Goal: Task Accomplishment & Management: Manage account settings

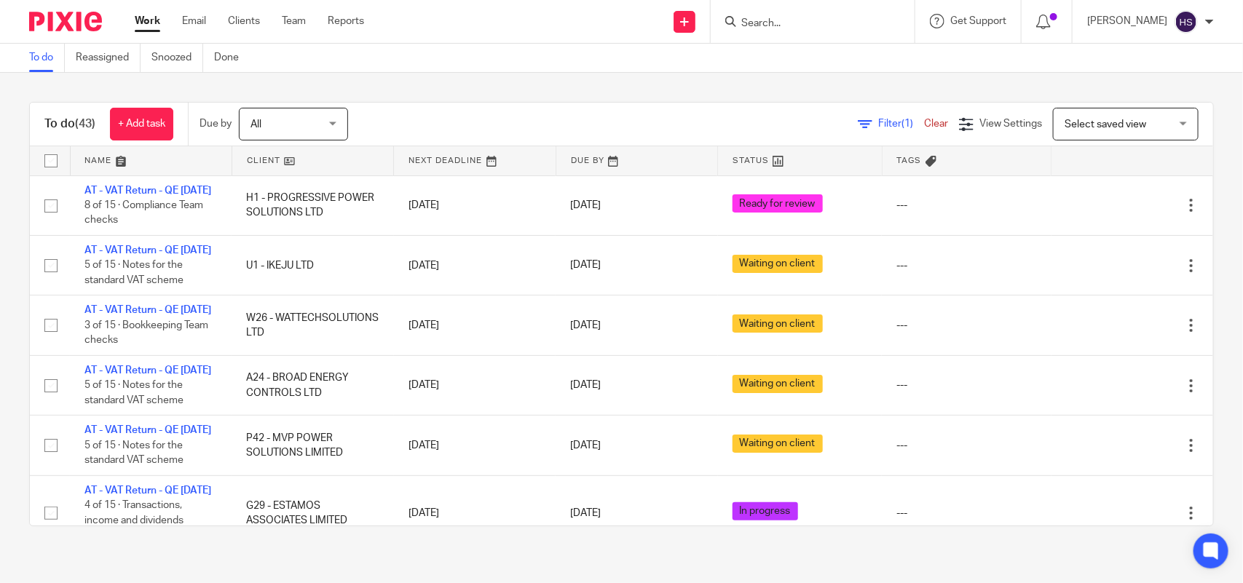
click at [781, 27] on input "Search" at bounding box center [805, 23] width 131 height 13
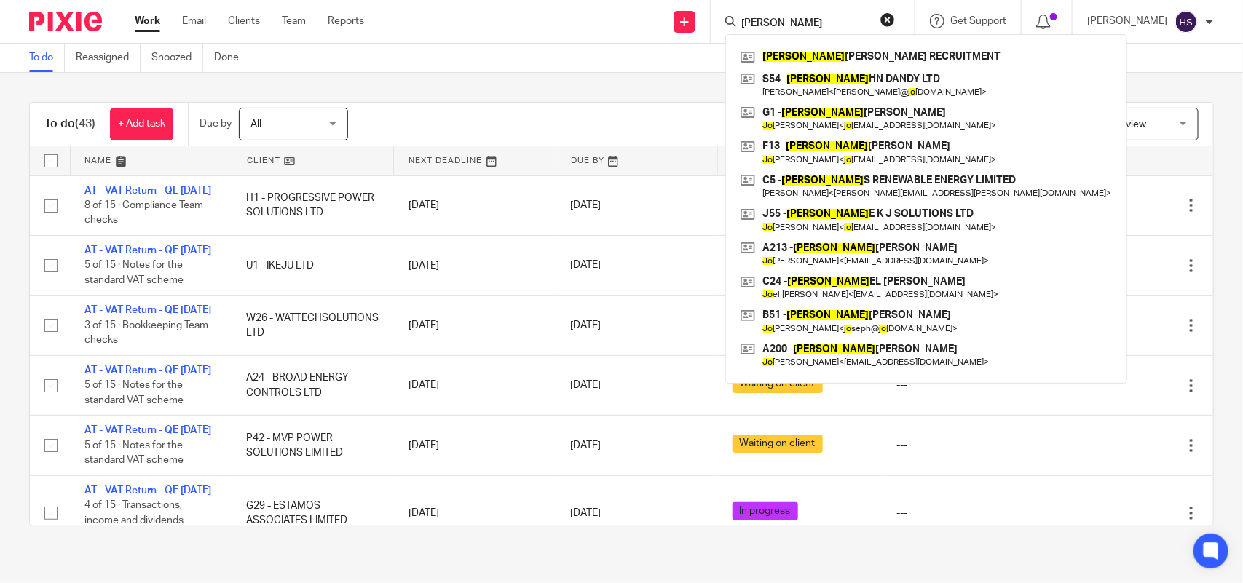
type input "J"
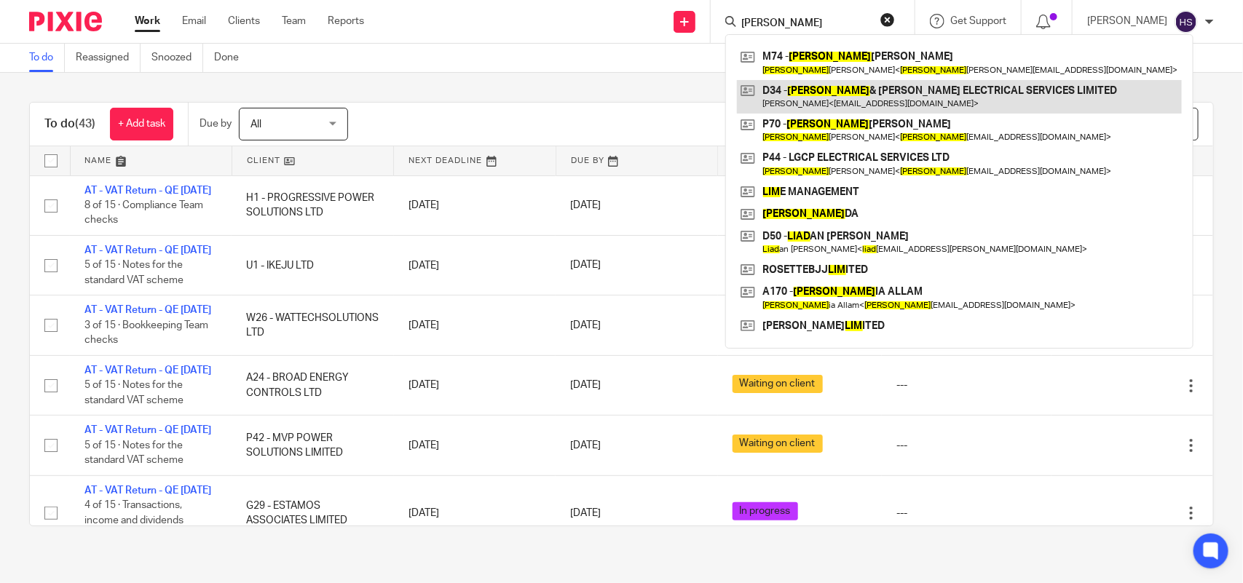
type input "LIAM"
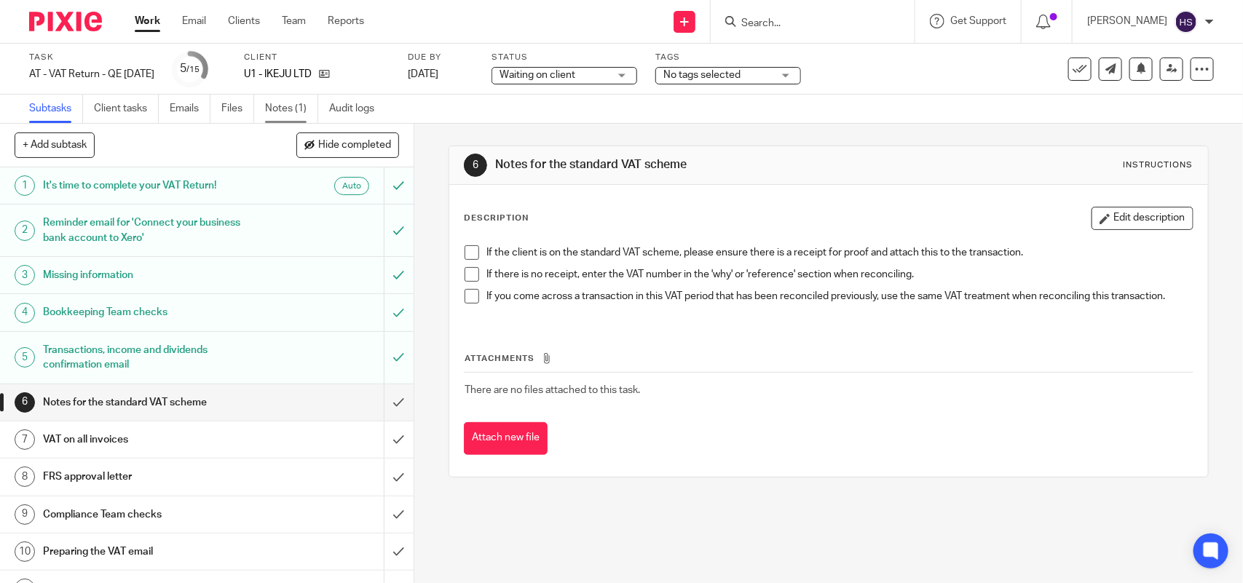
click at [284, 119] on link "Notes (1)" at bounding box center [291, 109] width 53 height 28
click at [289, 110] on link "Notes (2)" at bounding box center [291, 109] width 53 height 28
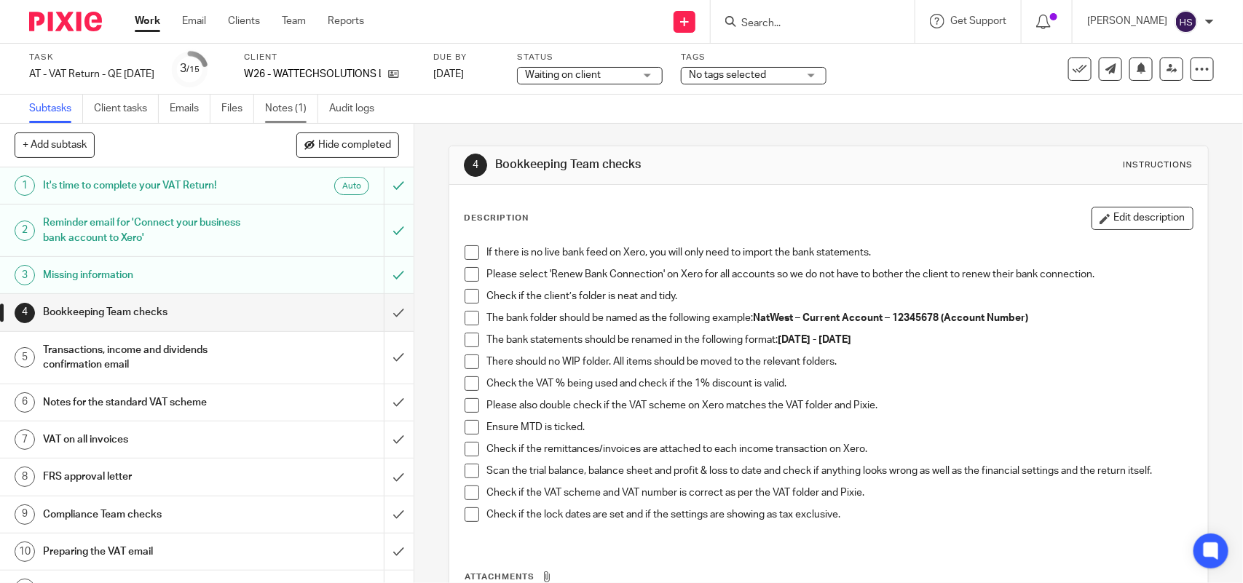
click at [288, 103] on link "Notes (1)" at bounding box center [291, 109] width 53 height 28
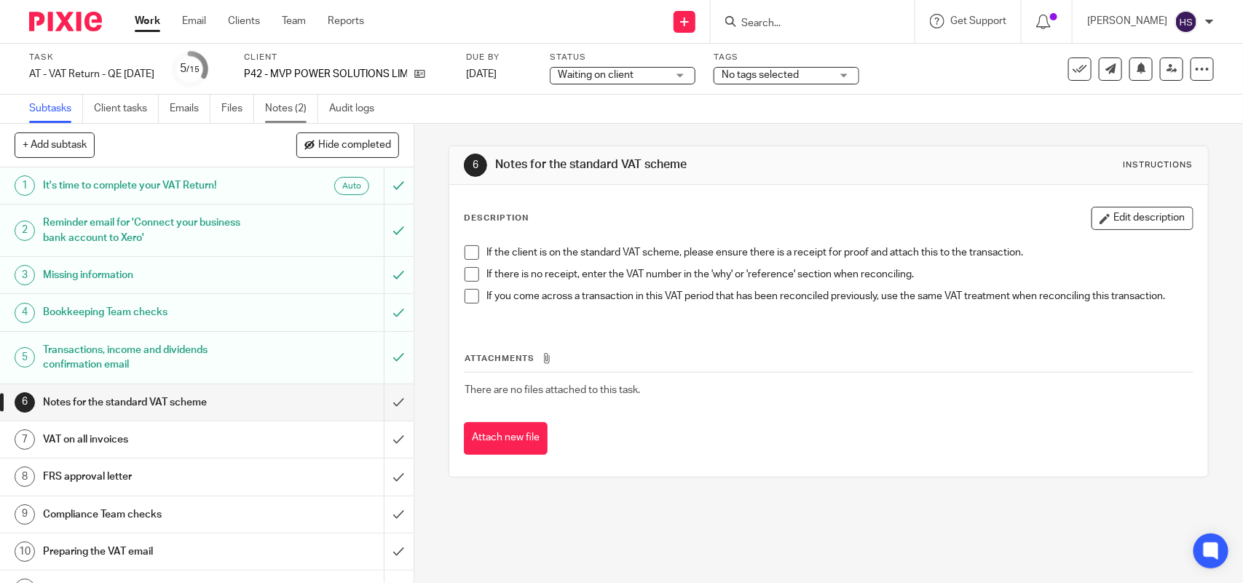
click at [293, 106] on link "Notes (2)" at bounding box center [291, 109] width 53 height 28
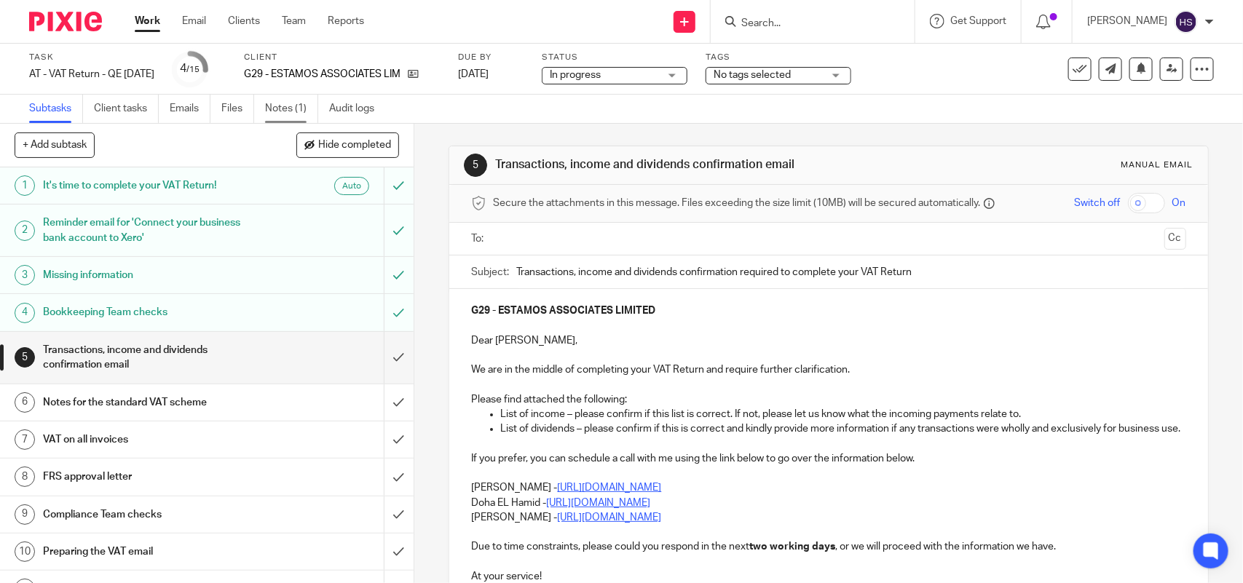
click at [280, 108] on link "Notes (1)" at bounding box center [291, 109] width 53 height 28
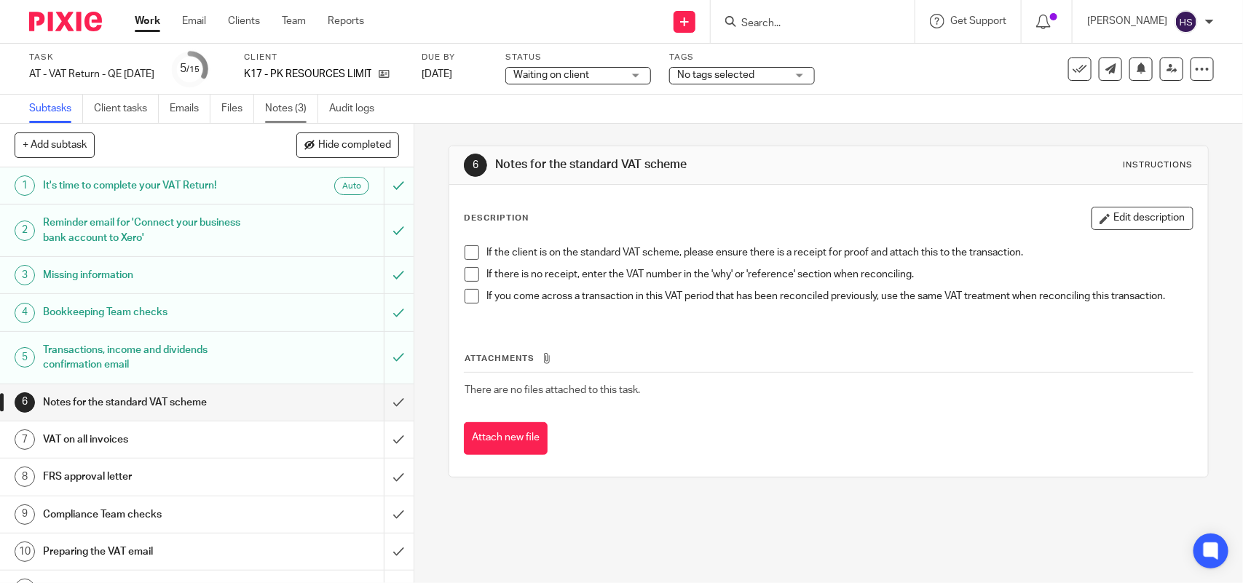
click at [296, 106] on link "Notes (3)" at bounding box center [291, 109] width 53 height 28
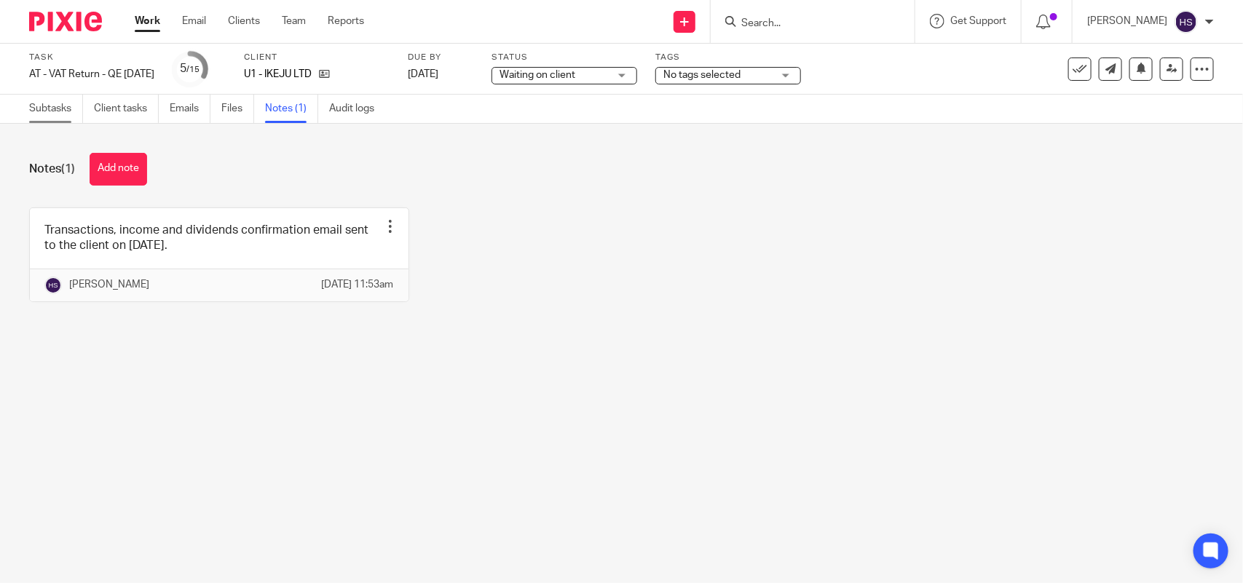
click at [36, 111] on link "Subtasks" at bounding box center [56, 109] width 54 height 28
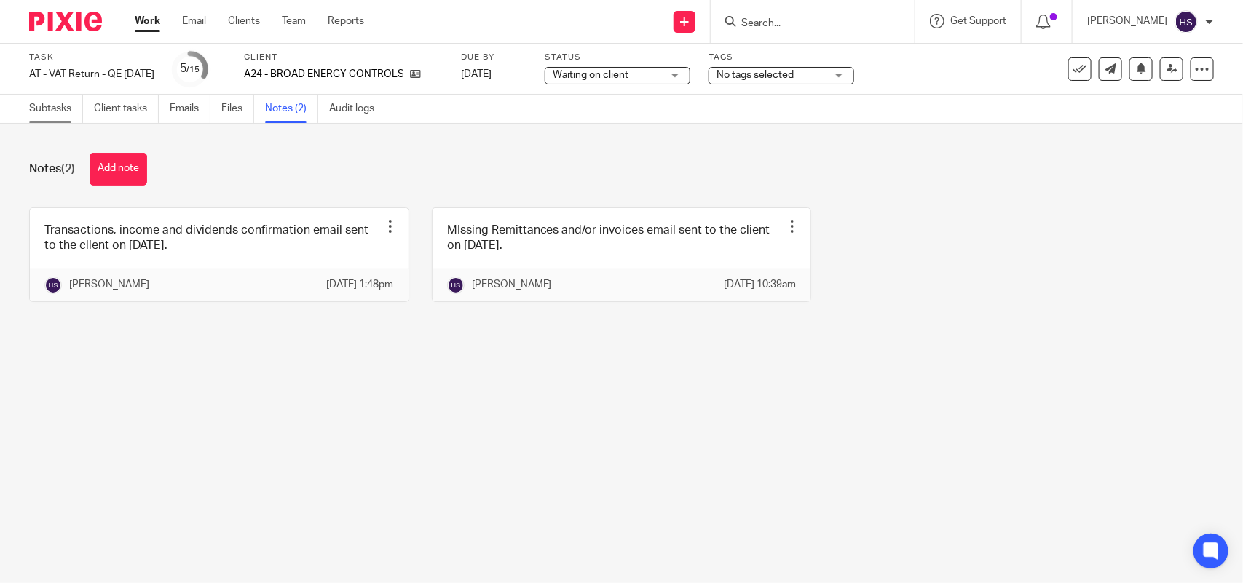
click at [48, 104] on link "Subtasks" at bounding box center [56, 109] width 54 height 28
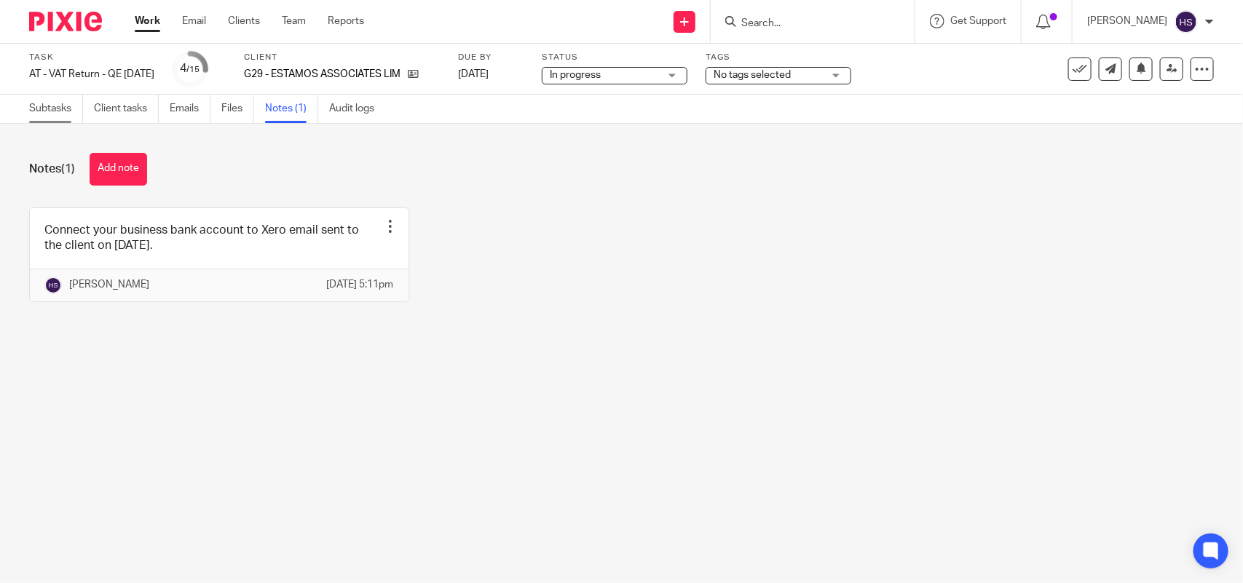
click at [50, 113] on link "Subtasks" at bounding box center [56, 109] width 54 height 28
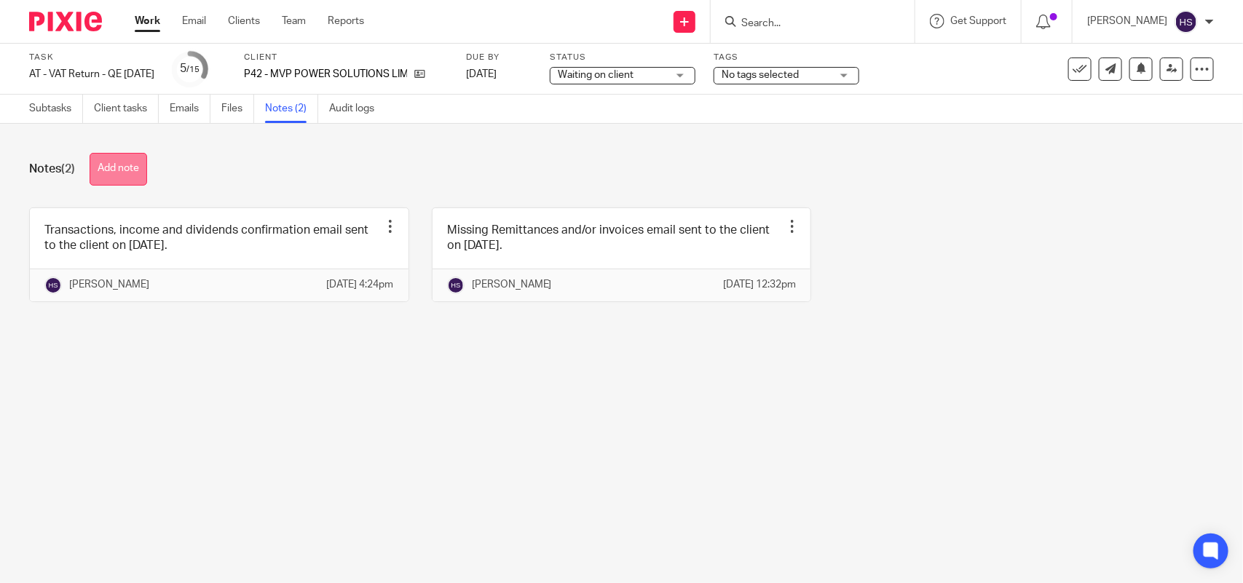
click at [113, 155] on button "Add note" at bounding box center [119, 169] width 58 height 33
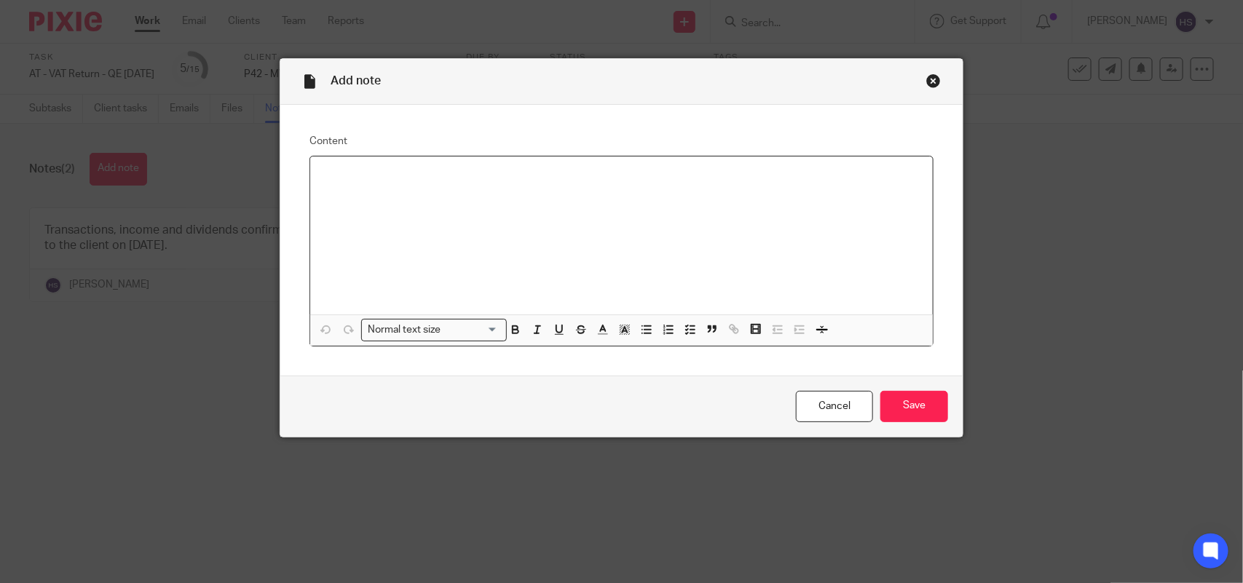
click at [339, 186] on div at bounding box center [621, 236] width 623 height 158
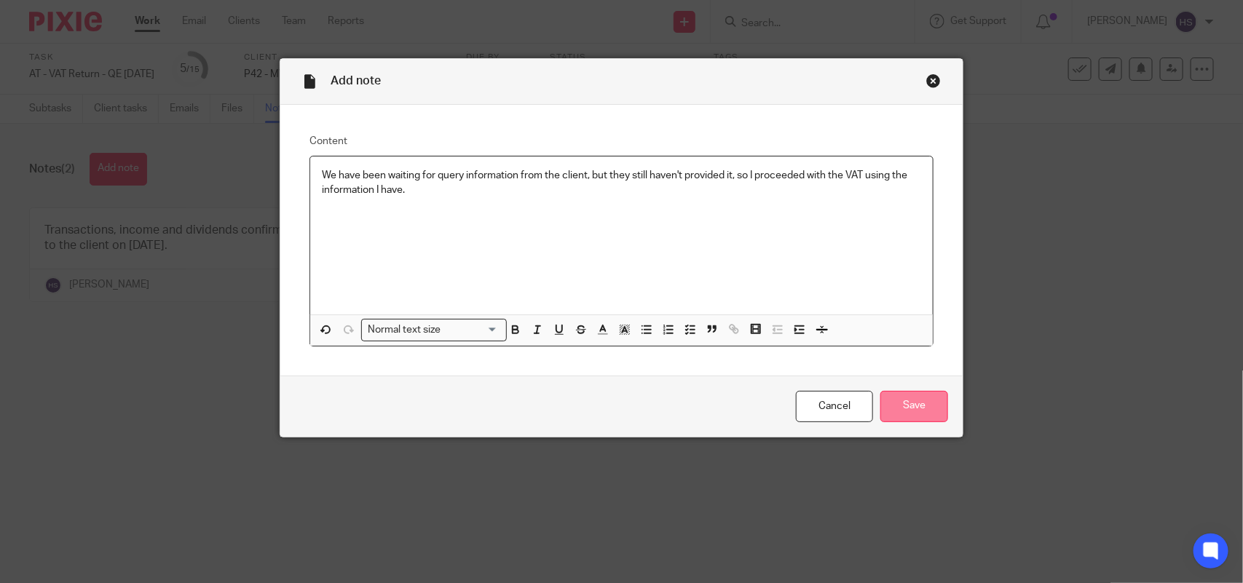
click at [904, 403] on input "Save" at bounding box center [914, 406] width 68 height 31
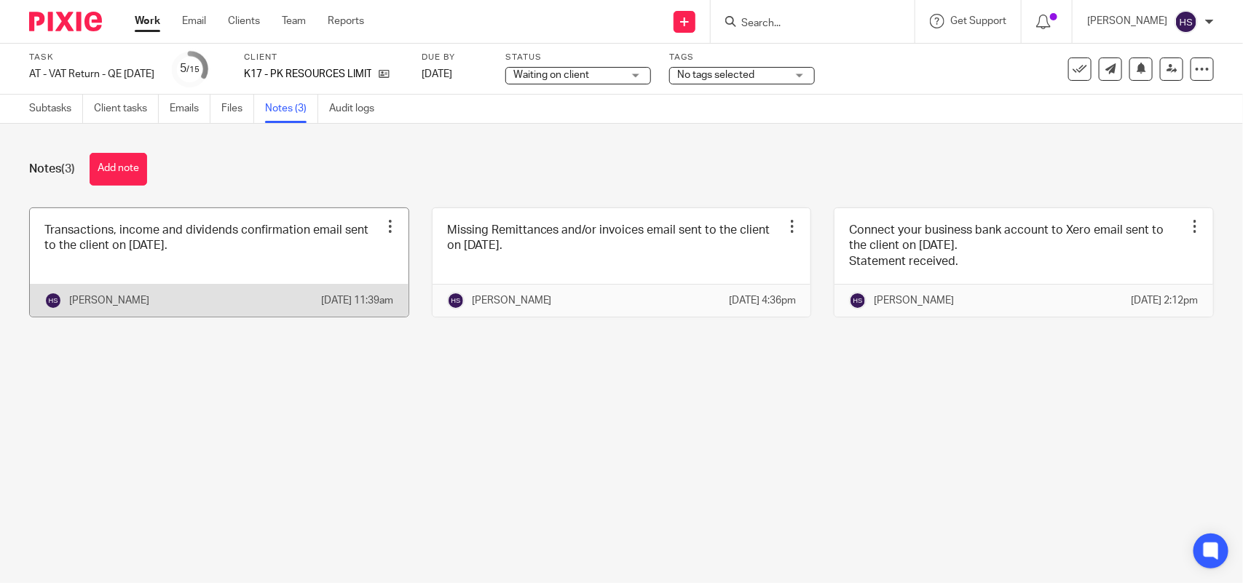
click at [246, 248] on link at bounding box center [219, 262] width 379 height 108
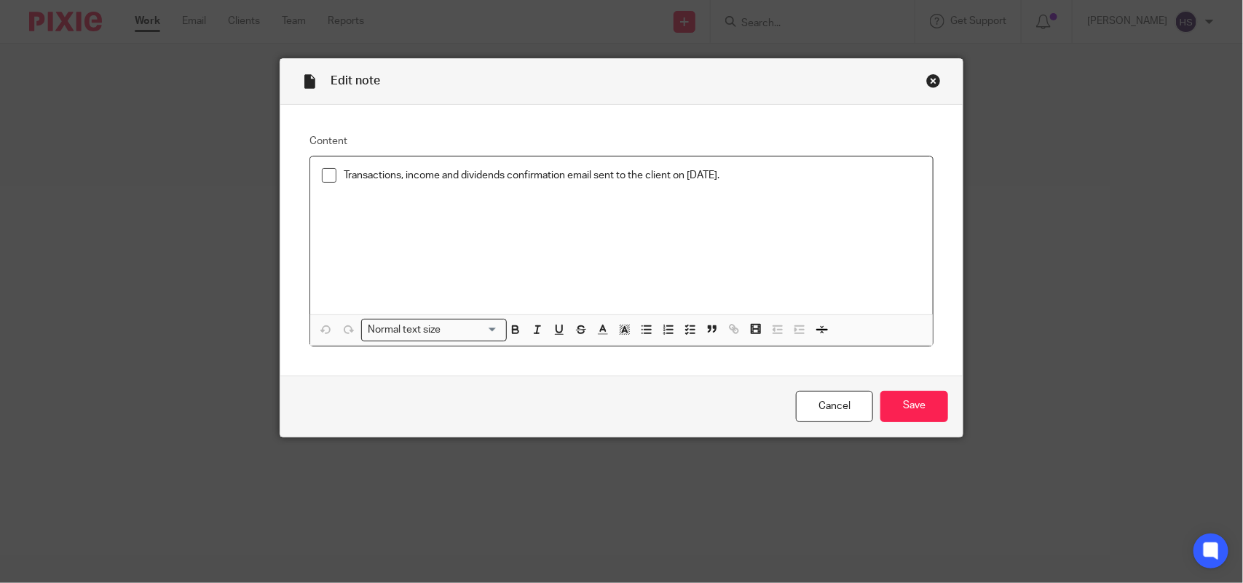
click at [927, 78] on div "Close this dialog window" at bounding box center [933, 81] width 15 height 15
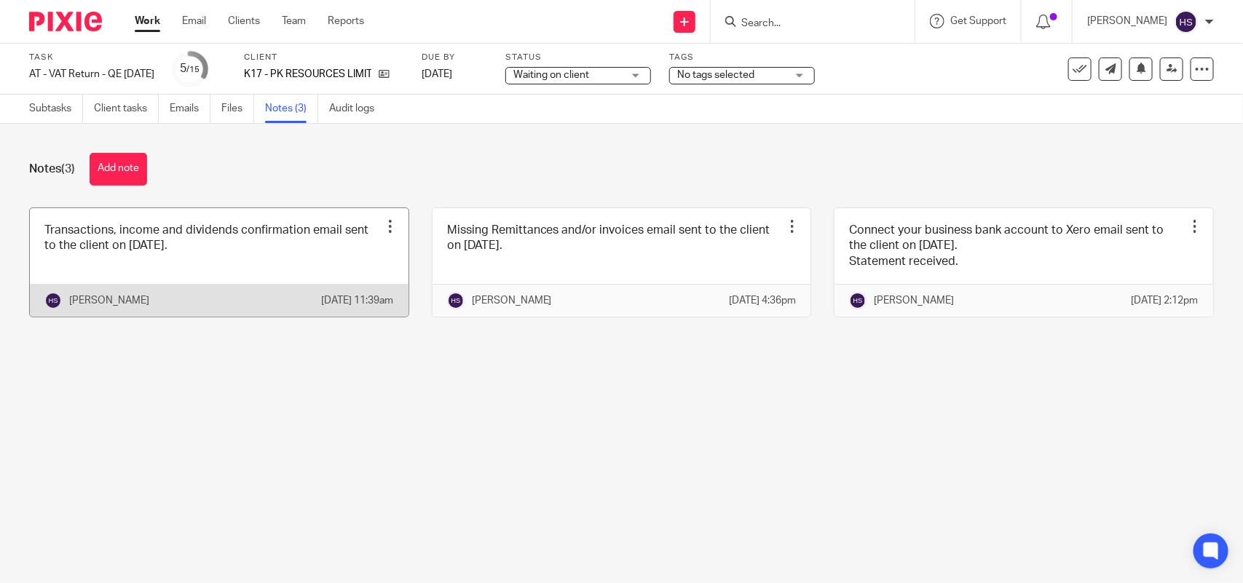
click at [194, 277] on link at bounding box center [219, 262] width 379 height 108
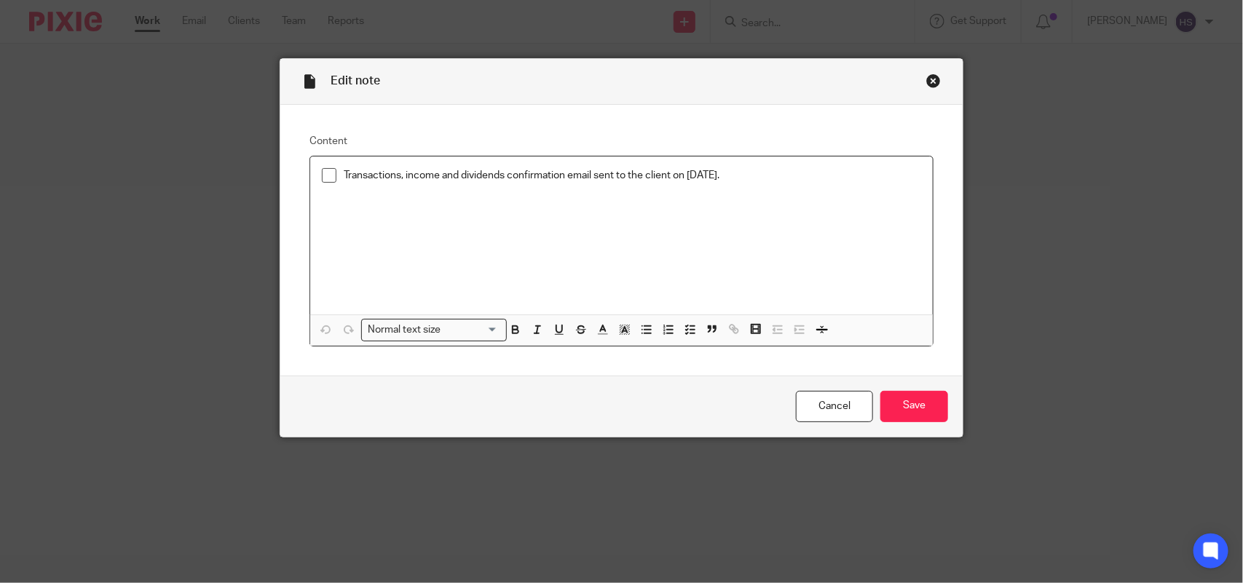
click at [928, 86] on div "Close this dialog window" at bounding box center [933, 81] width 15 height 15
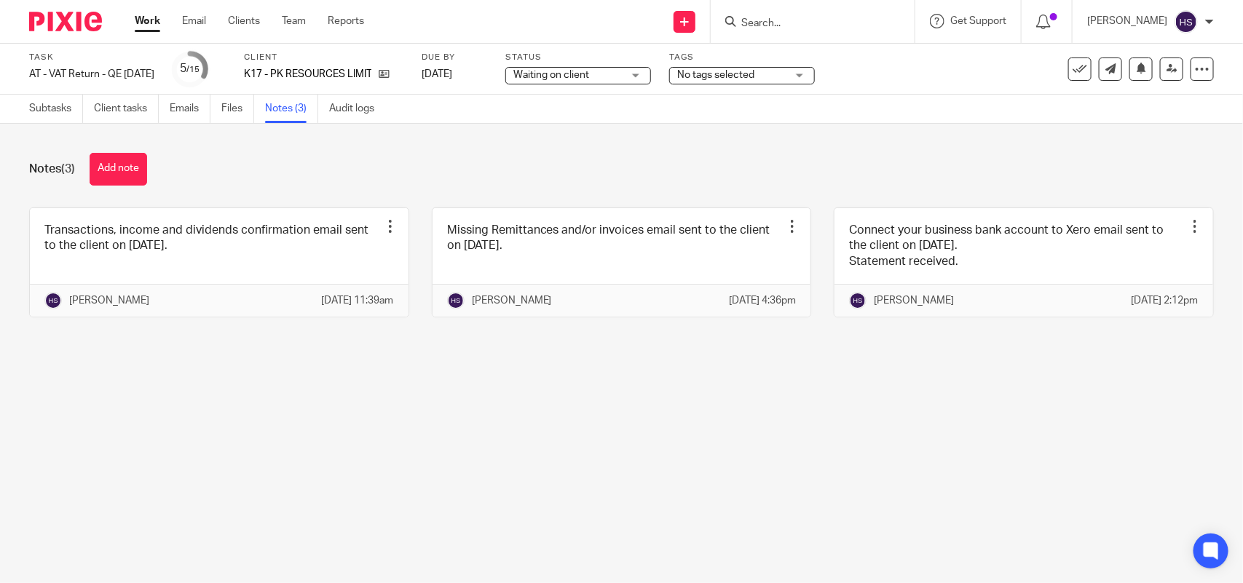
click at [614, 274] on link at bounding box center [622, 262] width 379 height 108
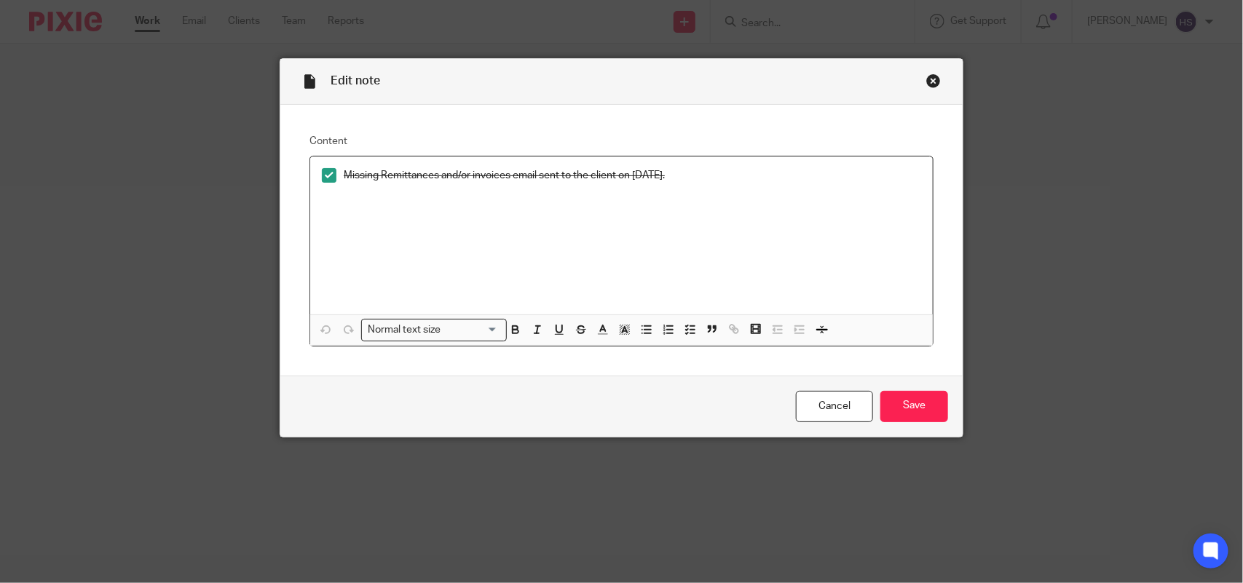
click at [928, 82] on div "Close this dialog window" at bounding box center [933, 81] width 15 height 15
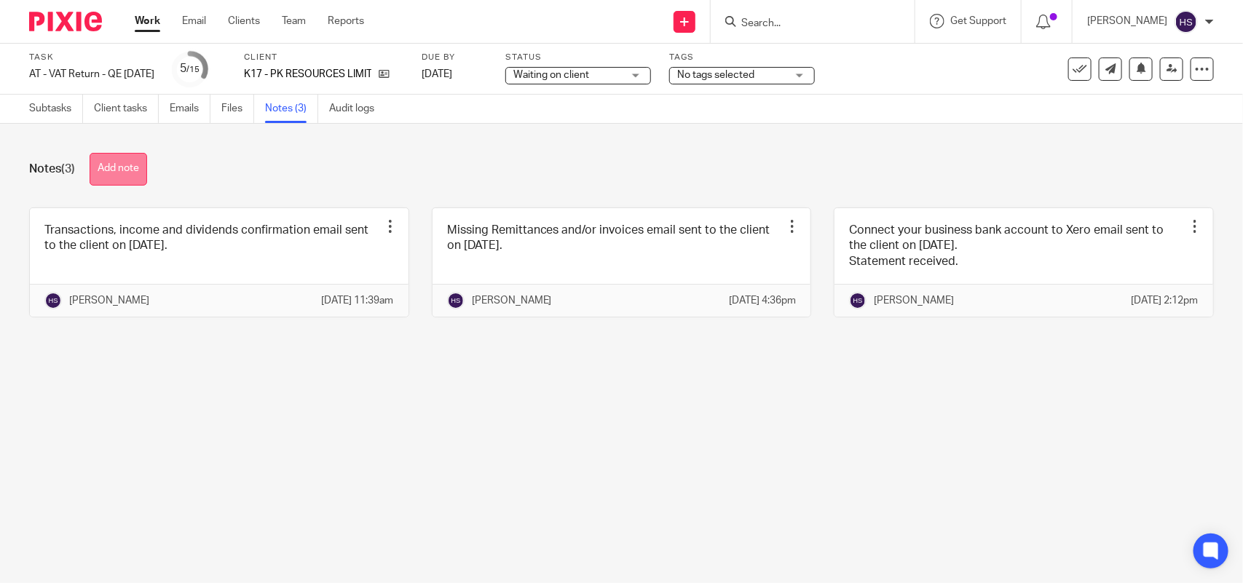
click at [130, 171] on button "Add note" at bounding box center [119, 169] width 58 height 33
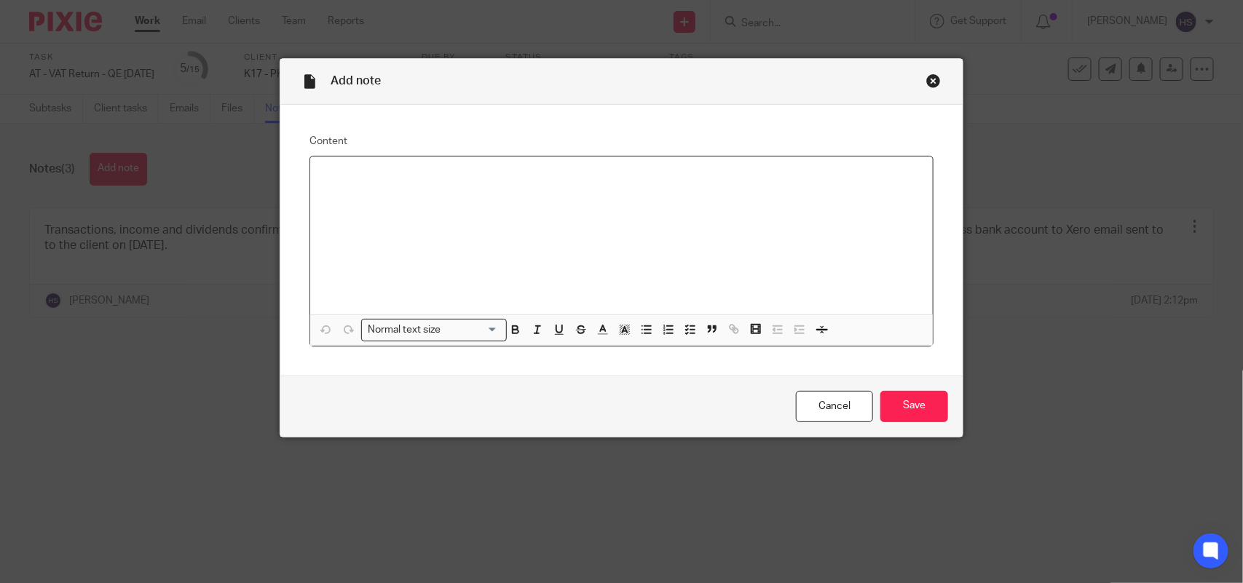
click at [331, 177] on p at bounding box center [621, 175] width 599 height 15
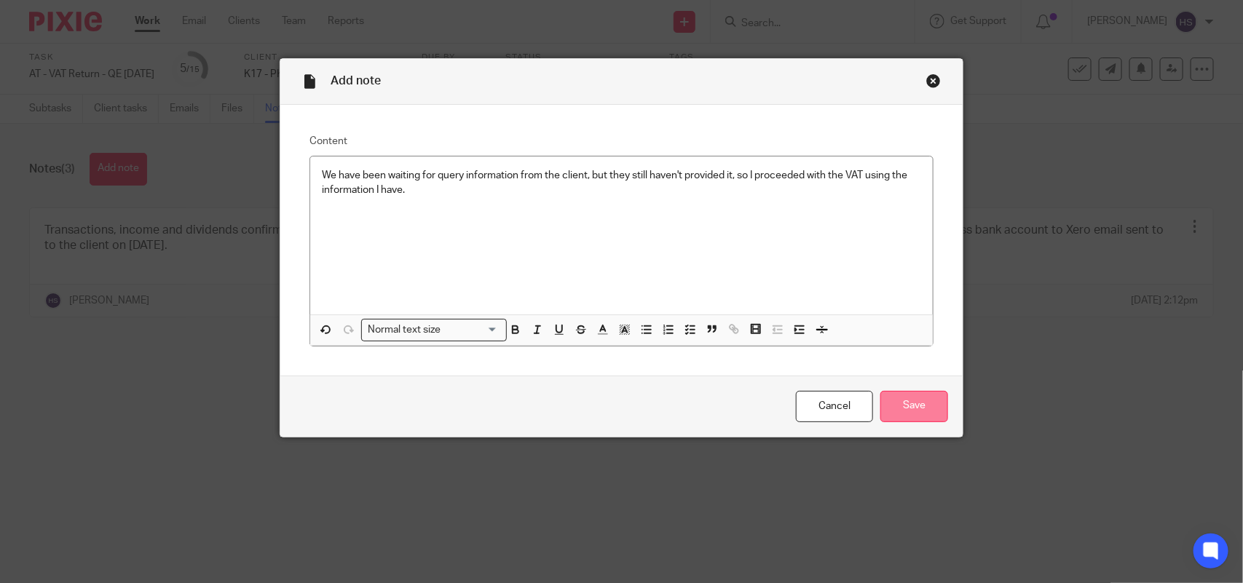
click at [897, 408] on input "Save" at bounding box center [914, 406] width 68 height 31
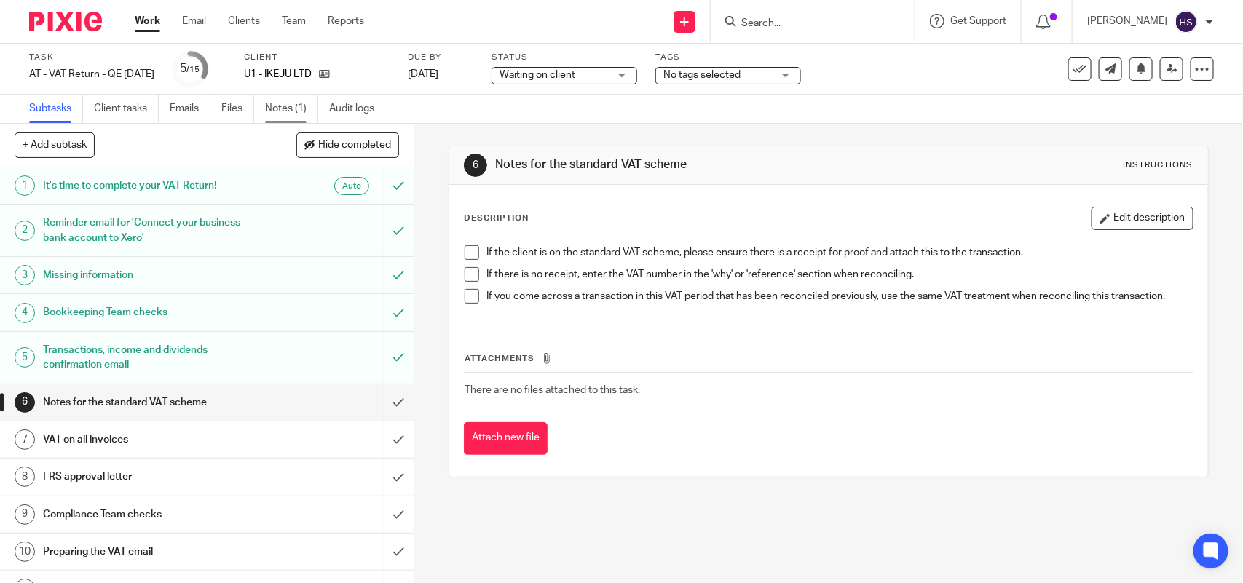
click at [286, 107] on link "Notes (1)" at bounding box center [291, 109] width 53 height 28
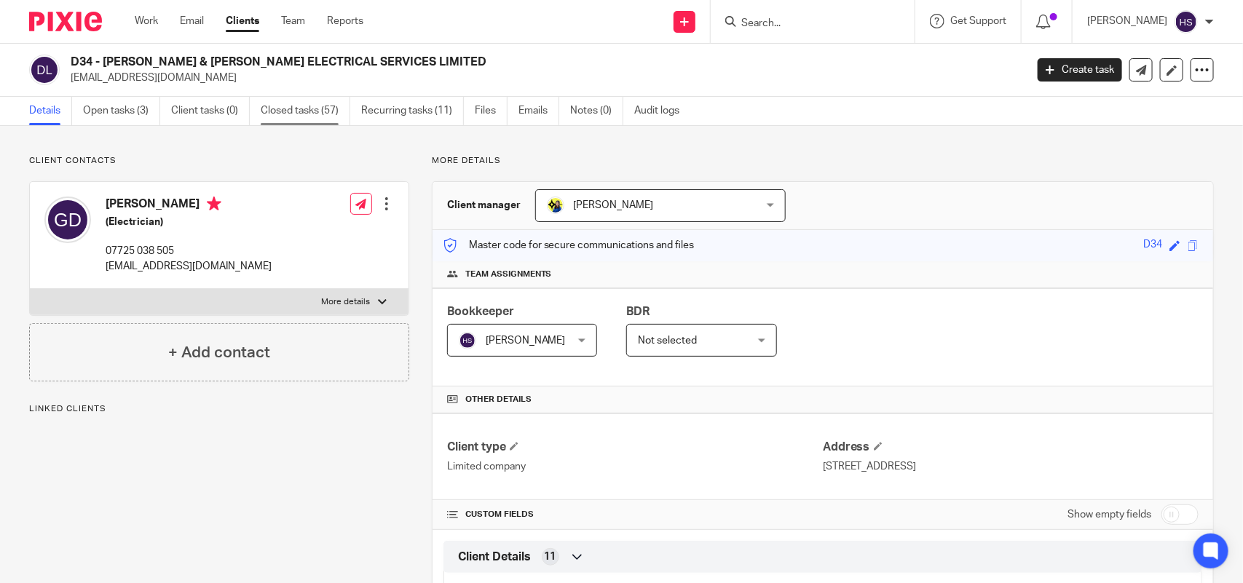
click at [307, 118] on link "Closed tasks (57)" at bounding box center [306, 111] width 90 height 28
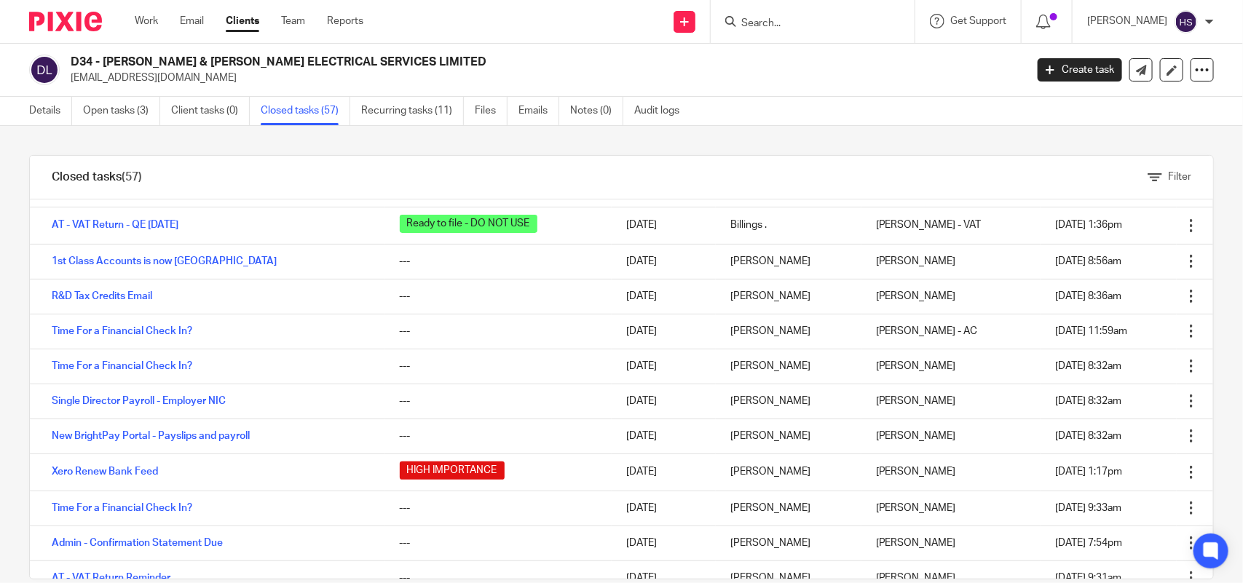
scroll to position [182, 0]
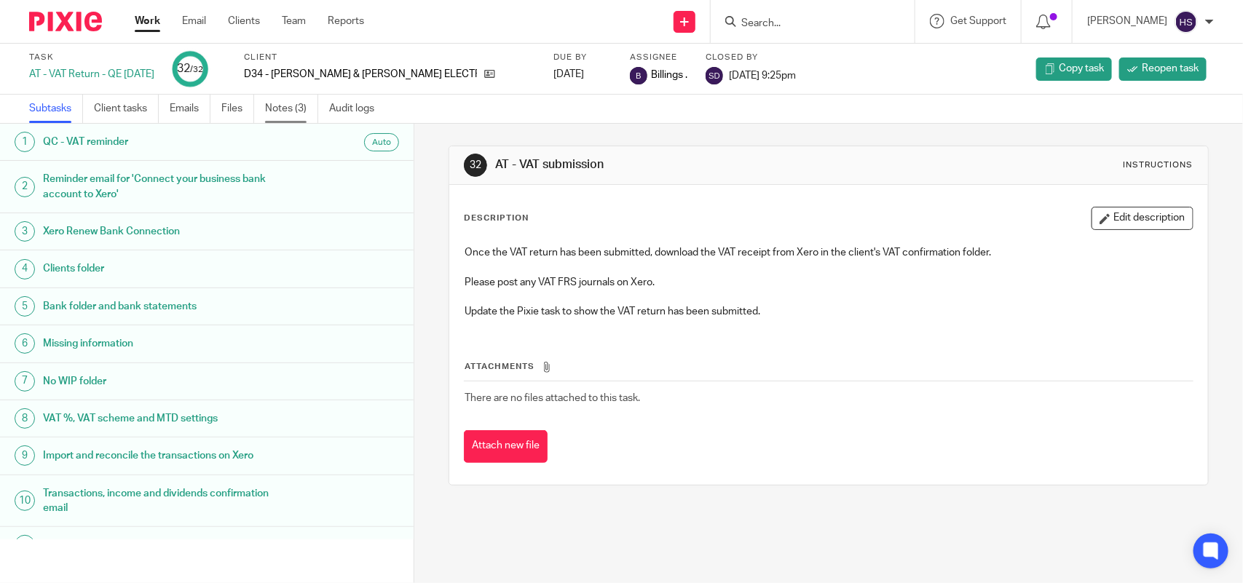
click at [300, 108] on link "Notes (3)" at bounding box center [291, 109] width 53 height 28
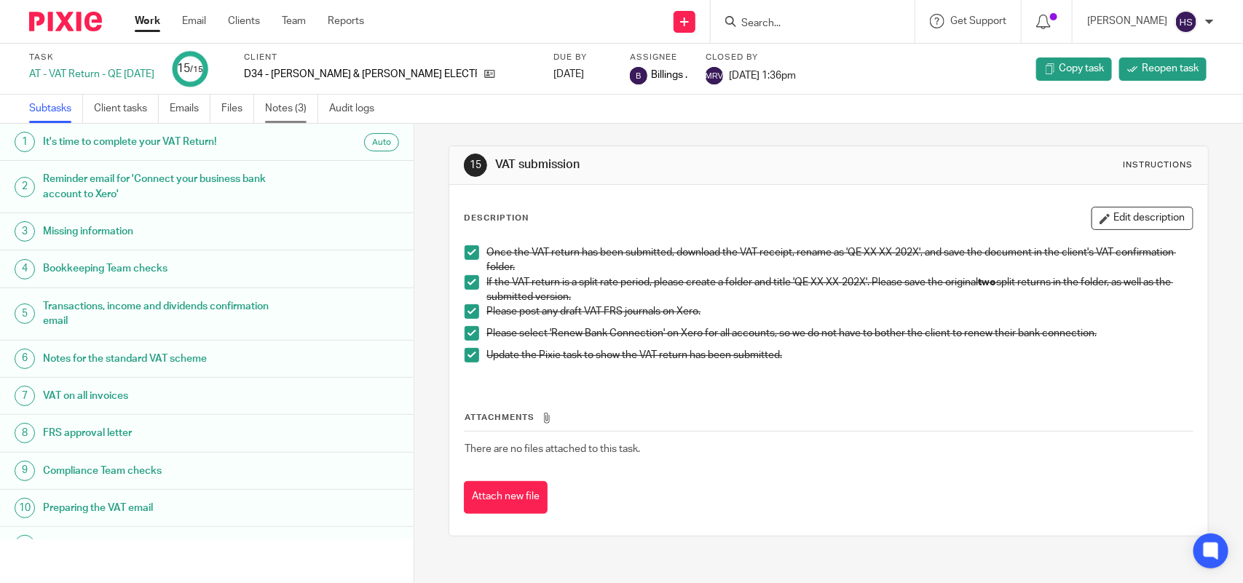
click at [292, 113] on link "Notes (3)" at bounding box center [291, 109] width 53 height 28
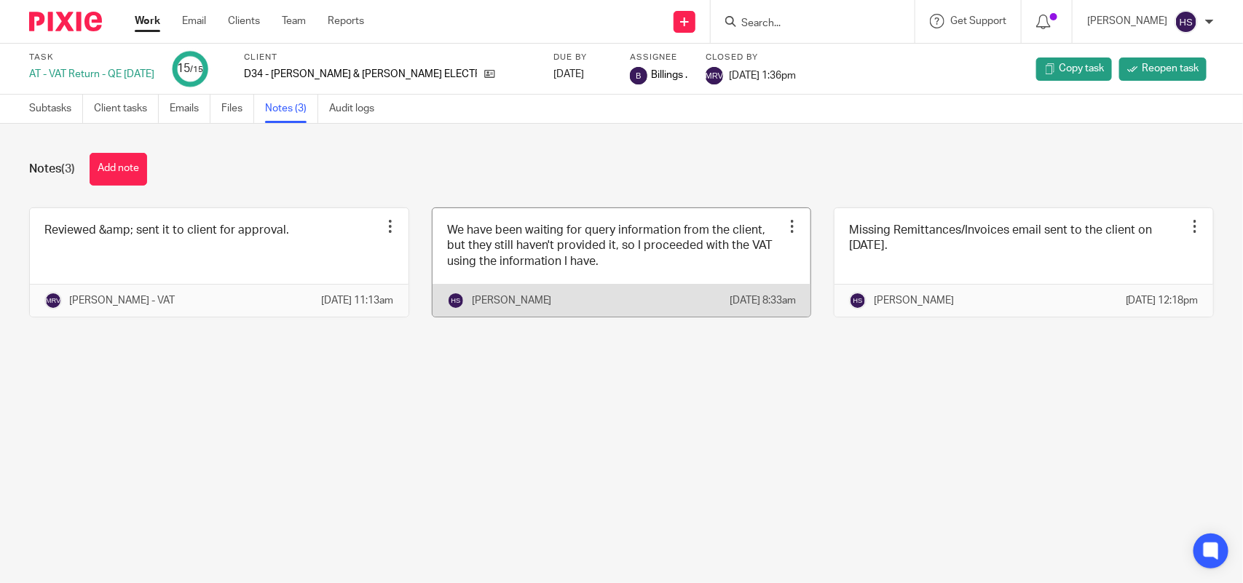
click at [634, 277] on link at bounding box center [622, 262] width 379 height 108
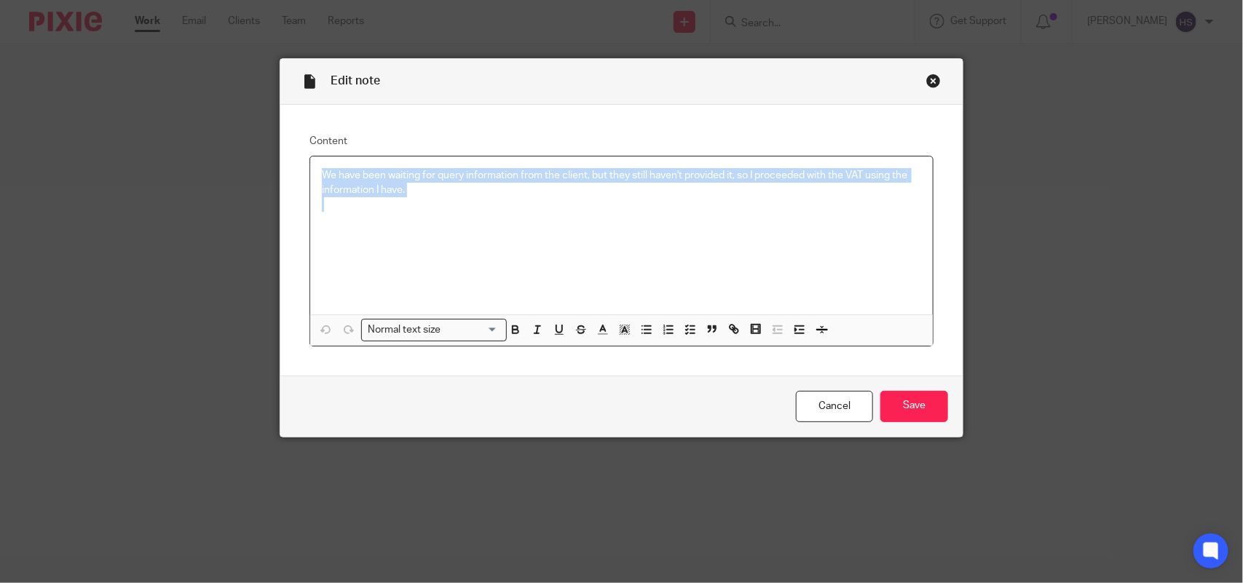
drag, startPoint x: 311, startPoint y: 173, endPoint x: 410, endPoint y: 197, distance: 102.1
click at [410, 197] on div "We have been waiting for query information from the client, but they still have…" at bounding box center [621, 236] width 623 height 158
copy p "We have been waiting for query information from the client, but they still have…"
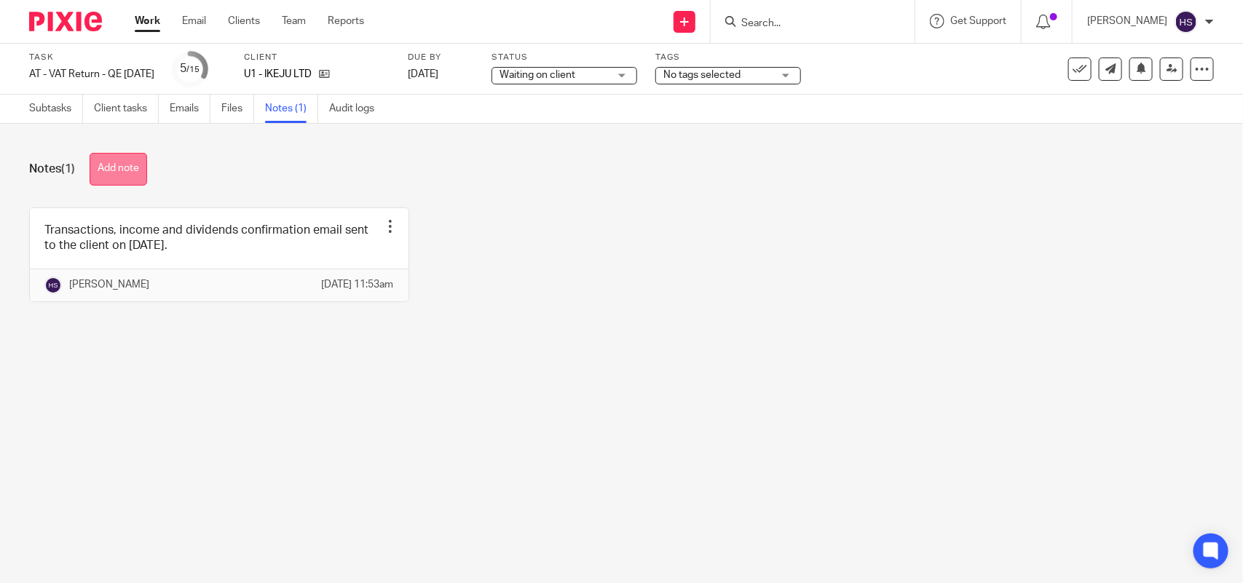
click at [108, 168] on button "Add note" at bounding box center [119, 169] width 58 height 33
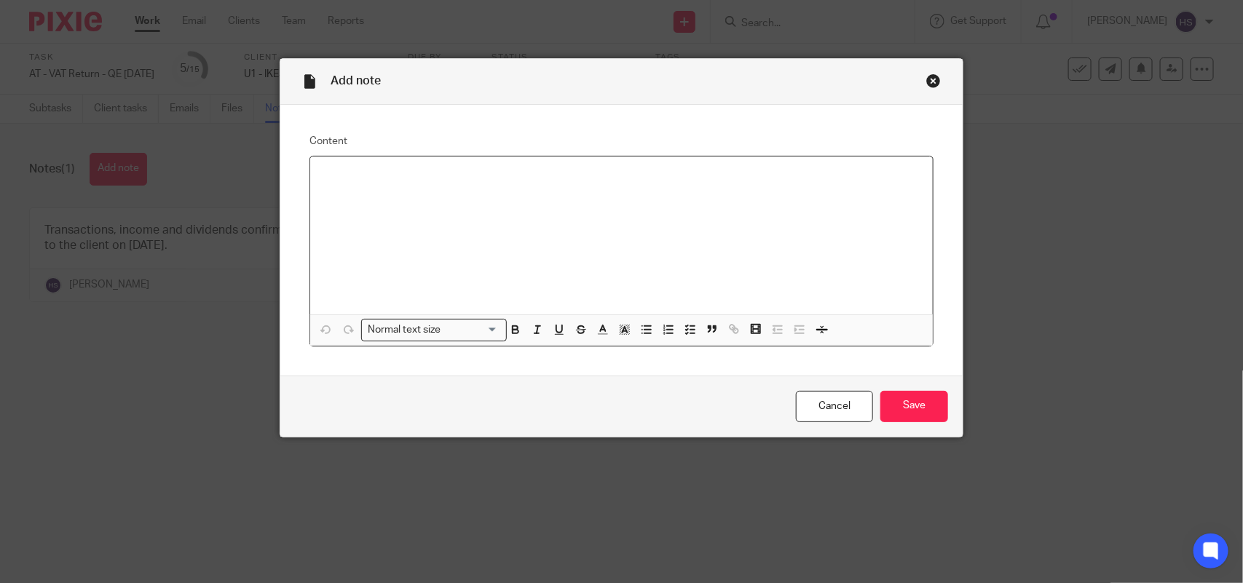
click at [337, 173] on p at bounding box center [621, 175] width 599 height 15
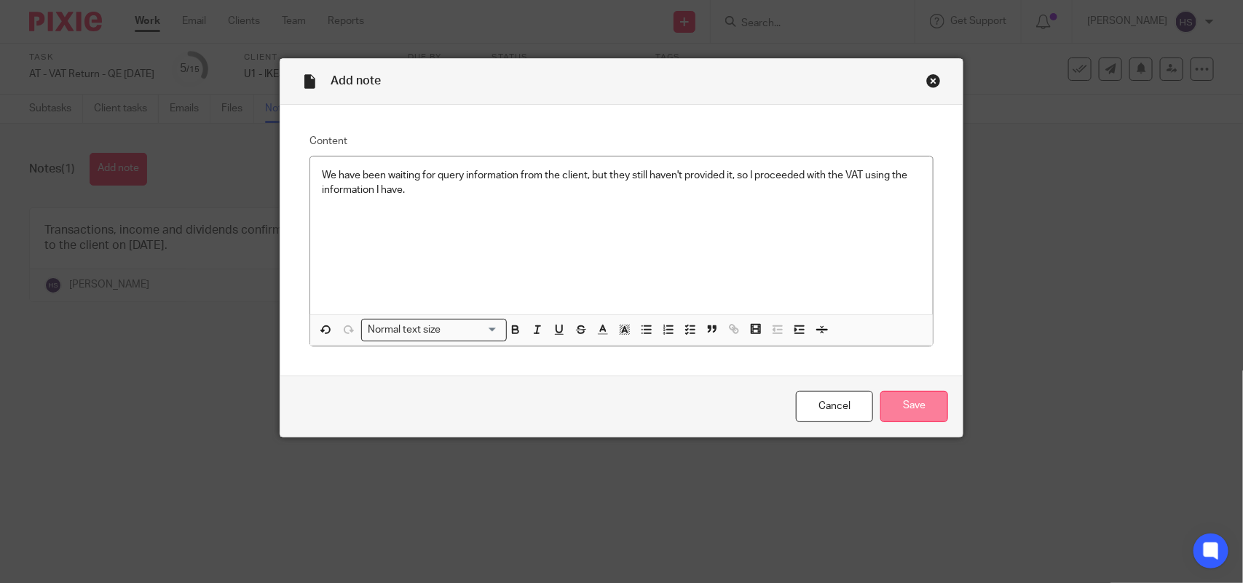
click at [912, 405] on input "Save" at bounding box center [914, 406] width 68 height 31
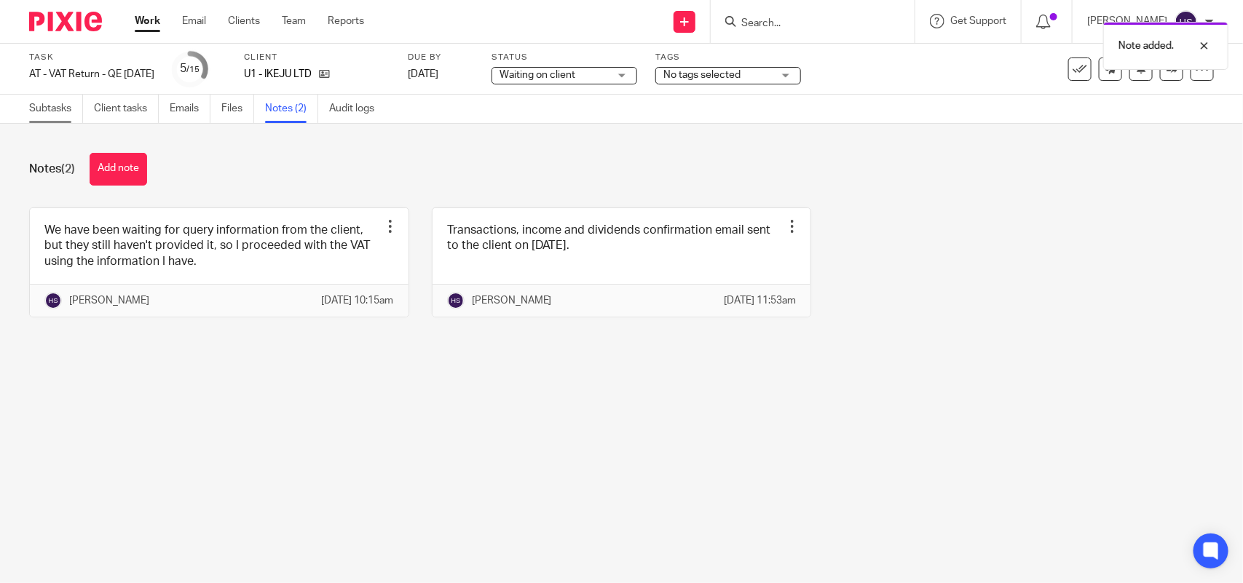
click at [50, 111] on link "Subtasks" at bounding box center [56, 109] width 54 height 28
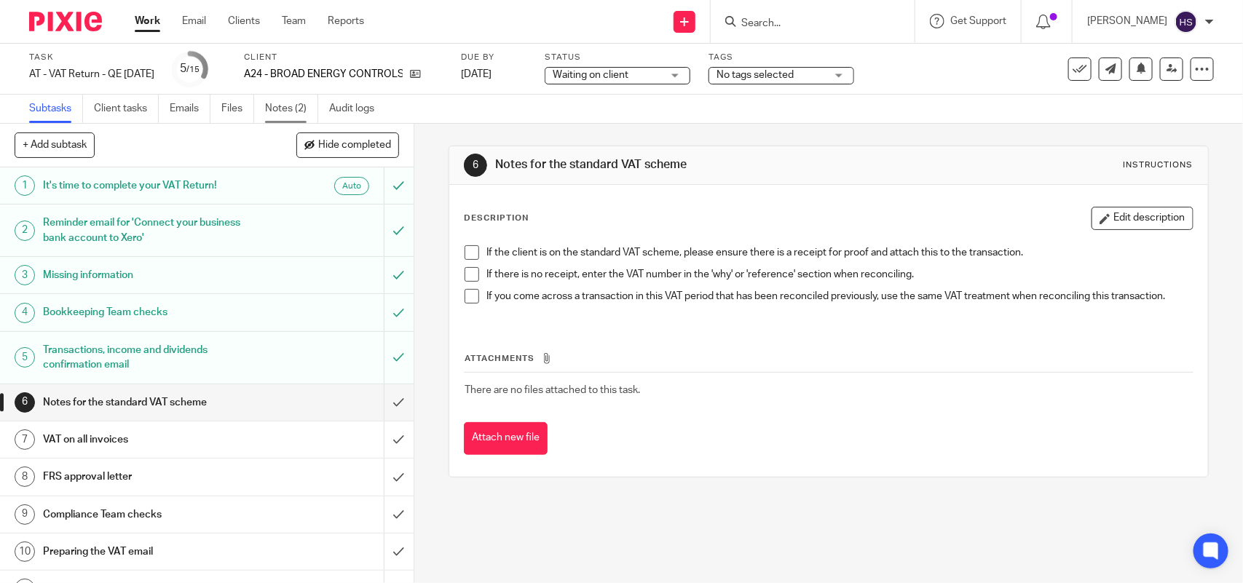
click at [288, 117] on link "Notes (2)" at bounding box center [291, 109] width 53 height 28
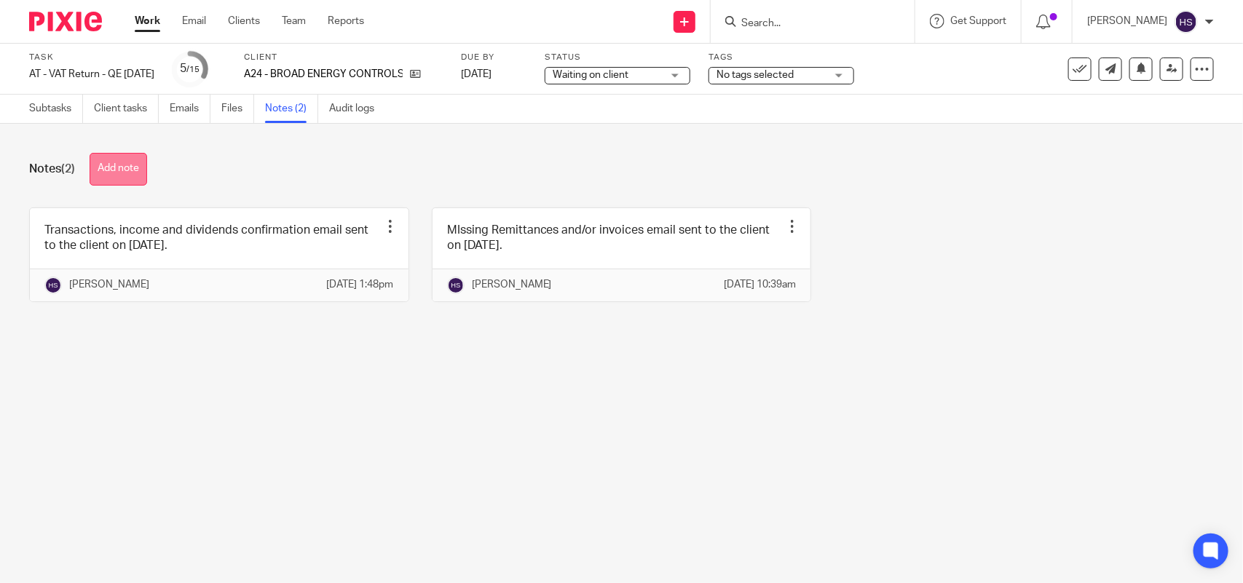
click at [132, 175] on button "Add note" at bounding box center [119, 169] width 58 height 33
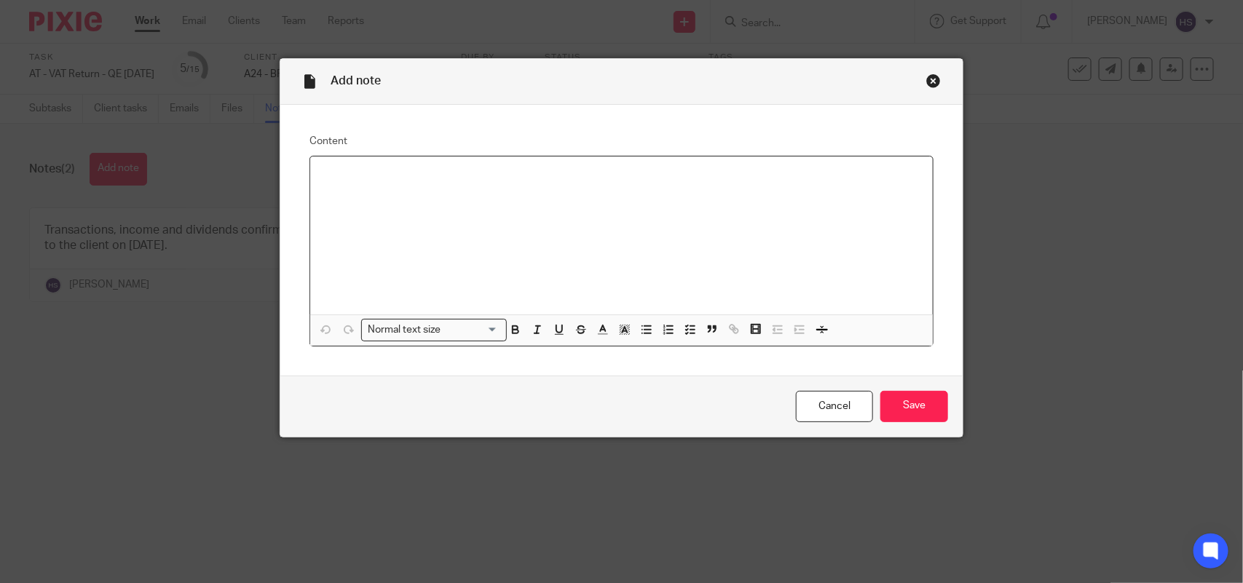
click at [331, 187] on div at bounding box center [621, 236] width 623 height 158
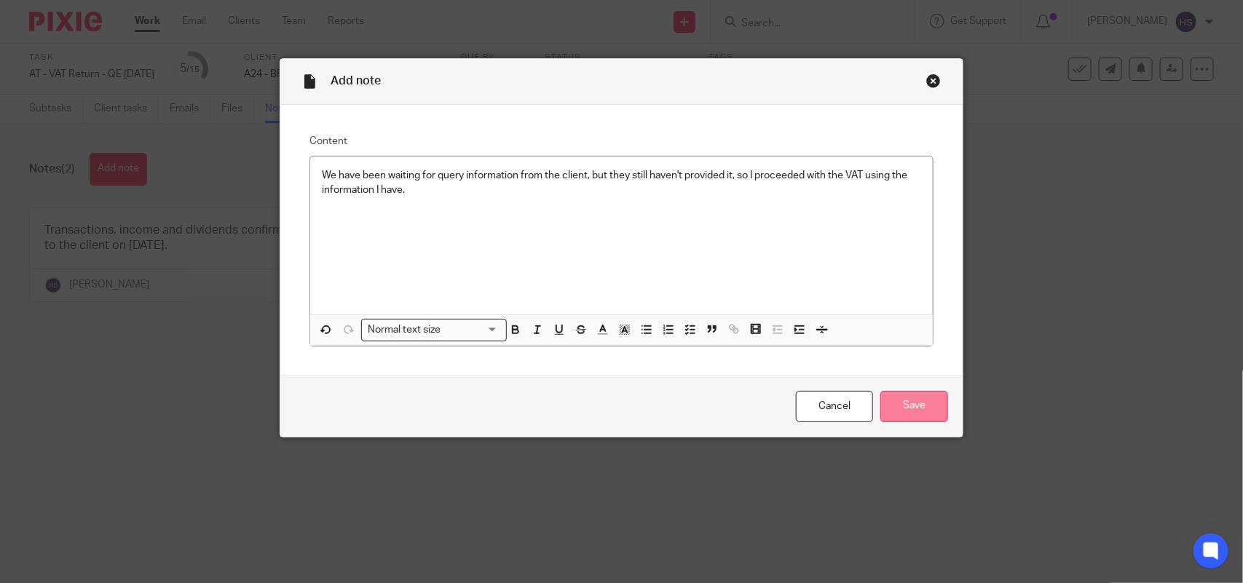
click at [888, 402] on input "Save" at bounding box center [914, 406] width 68 height 31
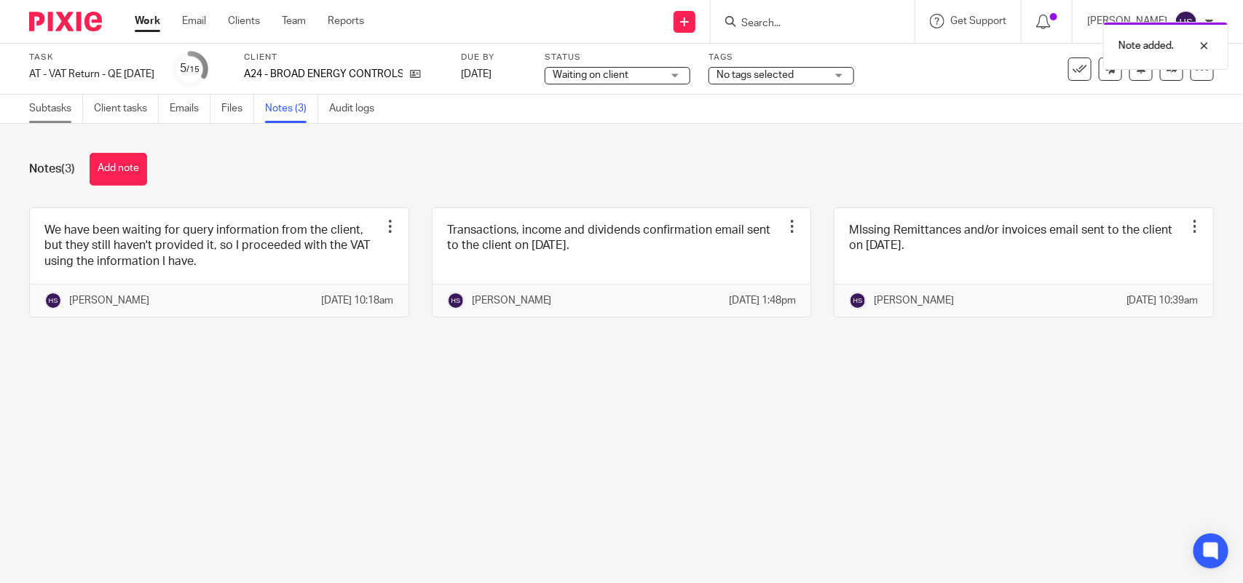
click at [33, 107] on link "Subtasks" at bounding box center [56, 109] width 54 height 28
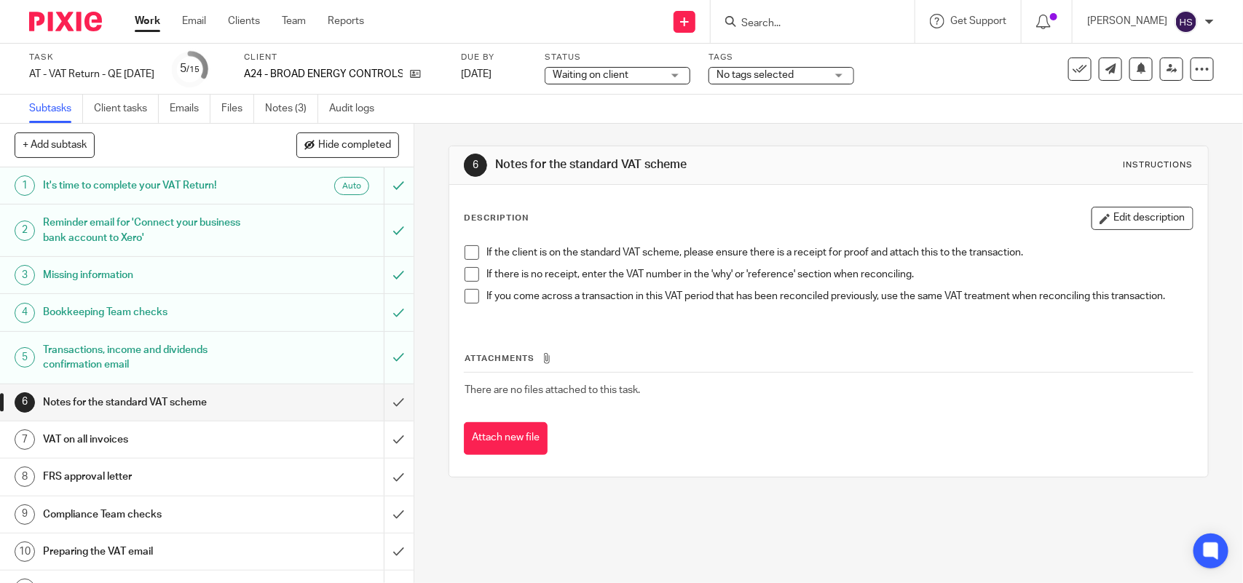
click at [467, 251] on span at bounding box center [472, 252] width 15 height 15
click at [467, 270] on span at bounding box center [472, 274] width 15 height 15
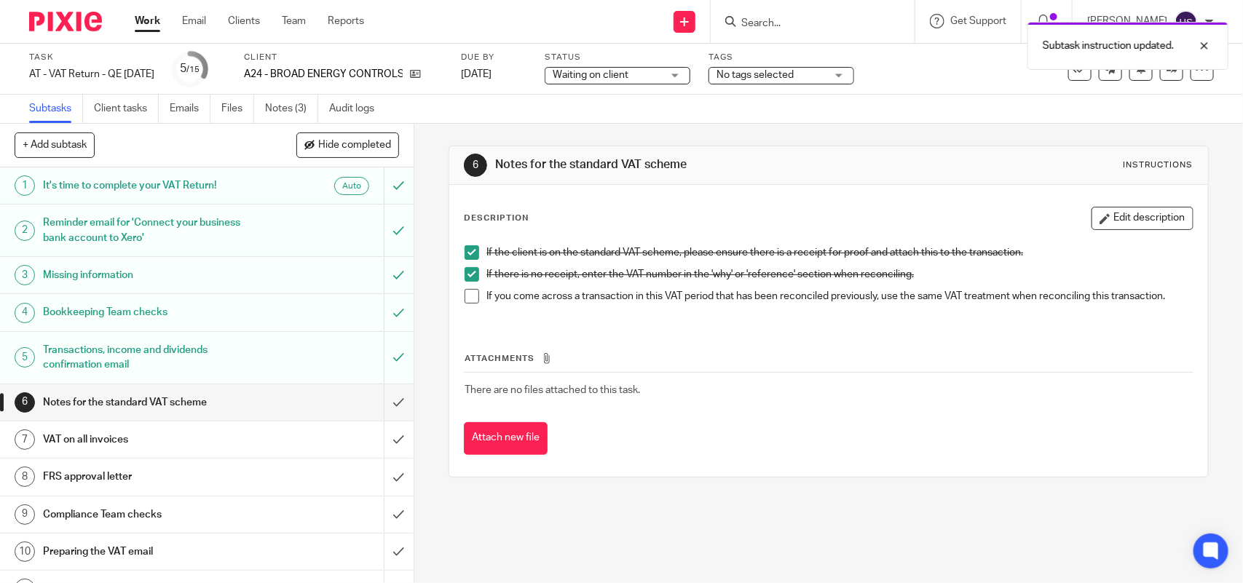
click at [466, 291] on span at bounding box center [472, 296] width 15 height 15
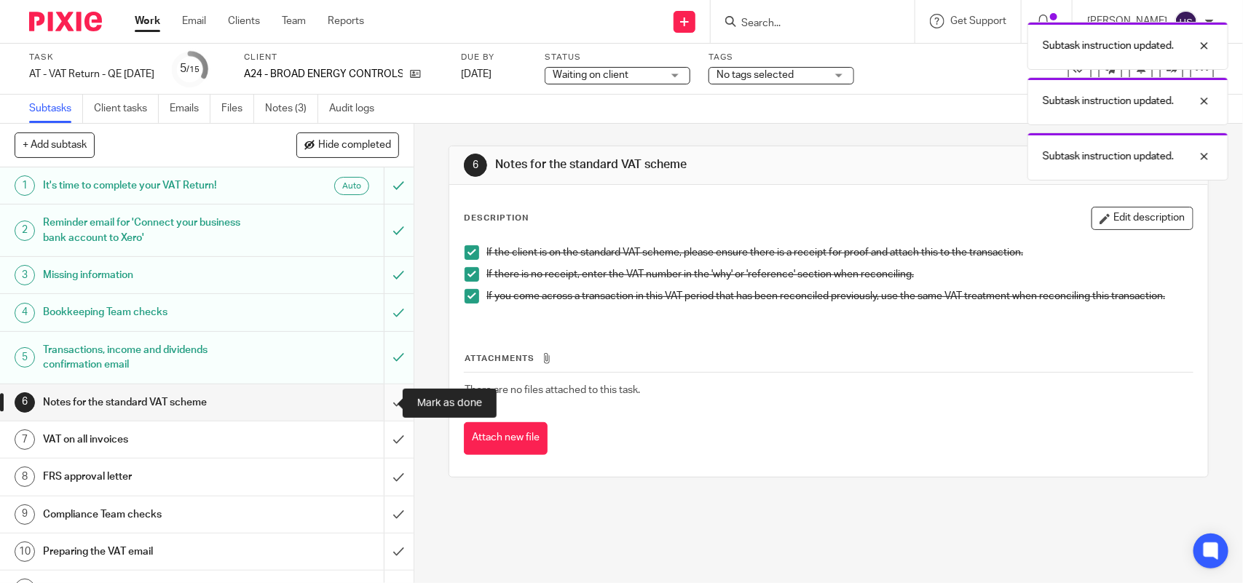
click at [377, 409] on input "submit" at bounding box center [207, 402] width 414 height 36
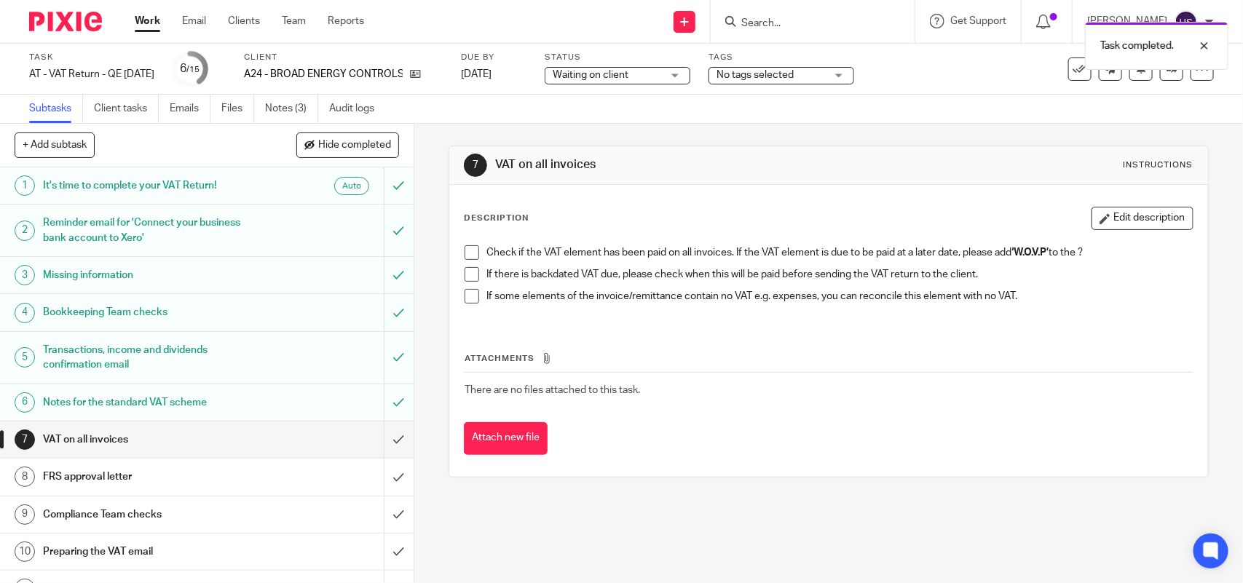
click at [468, 253] on span at bounding box center [472, 252] width 15 height 15
click at [466, 273] on span at bounding box center [472, 274] width 15 height 15
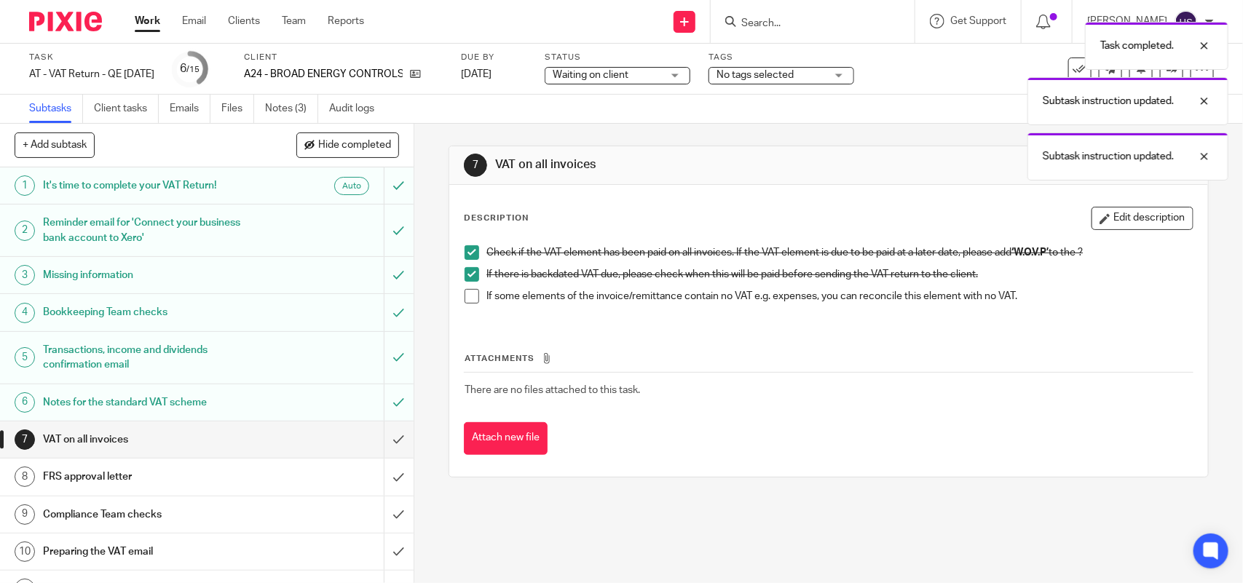
click at [465, 290] on span at bounding box center [472, 296] width 15 height 15
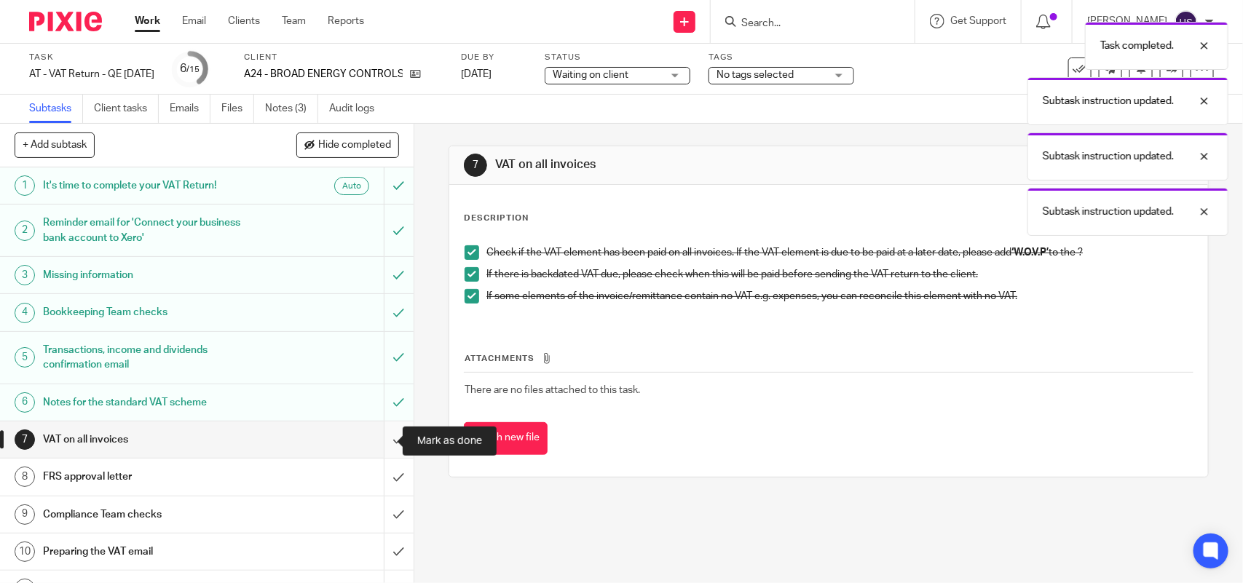
click at [371, 449] on input "submit" at bounding box center [207, 440] width 414 height 36
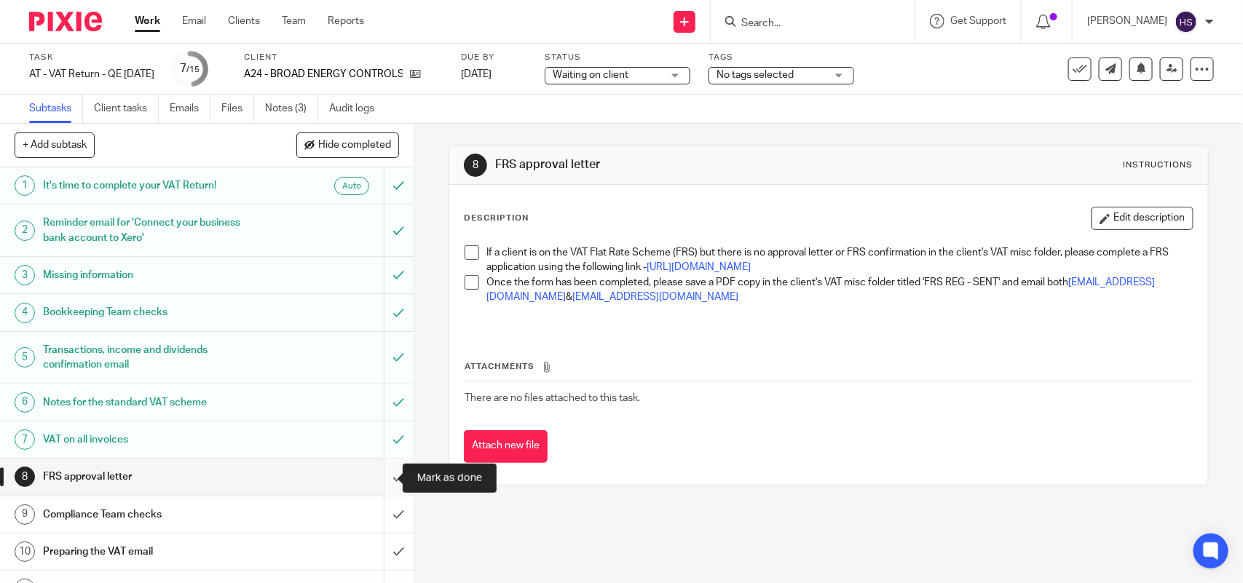
click at [377, 481] on input "submit" at bounding box center [207, 477] width 414 height 36
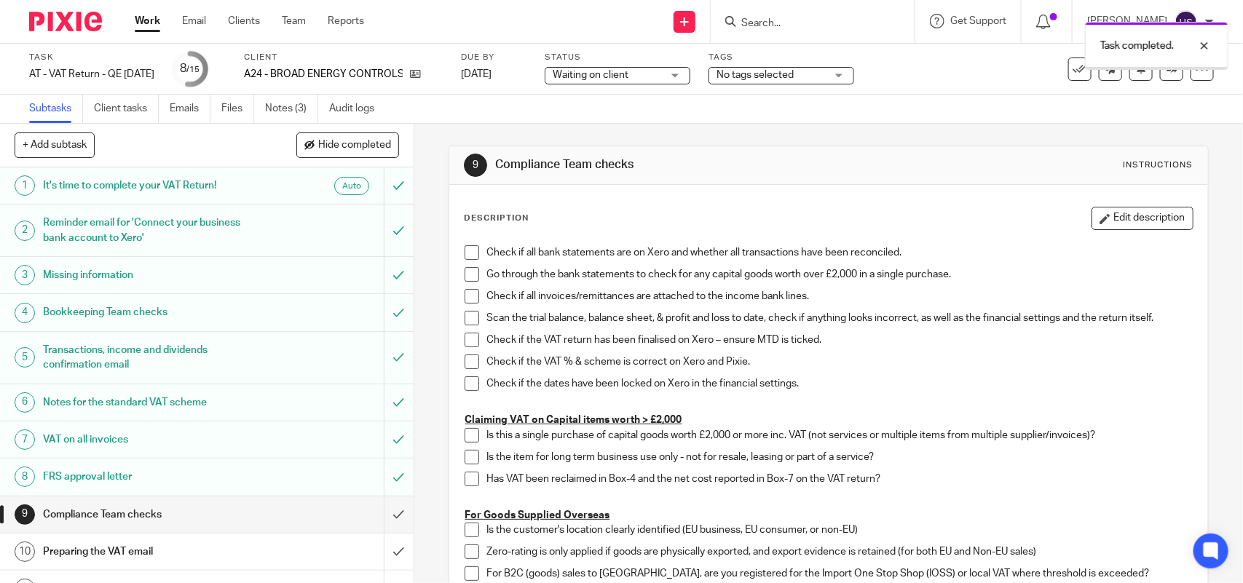
click at [690, 75] on div "Waiting on client Waiting on client" at bounding box center [618, 75] width 146 height 17
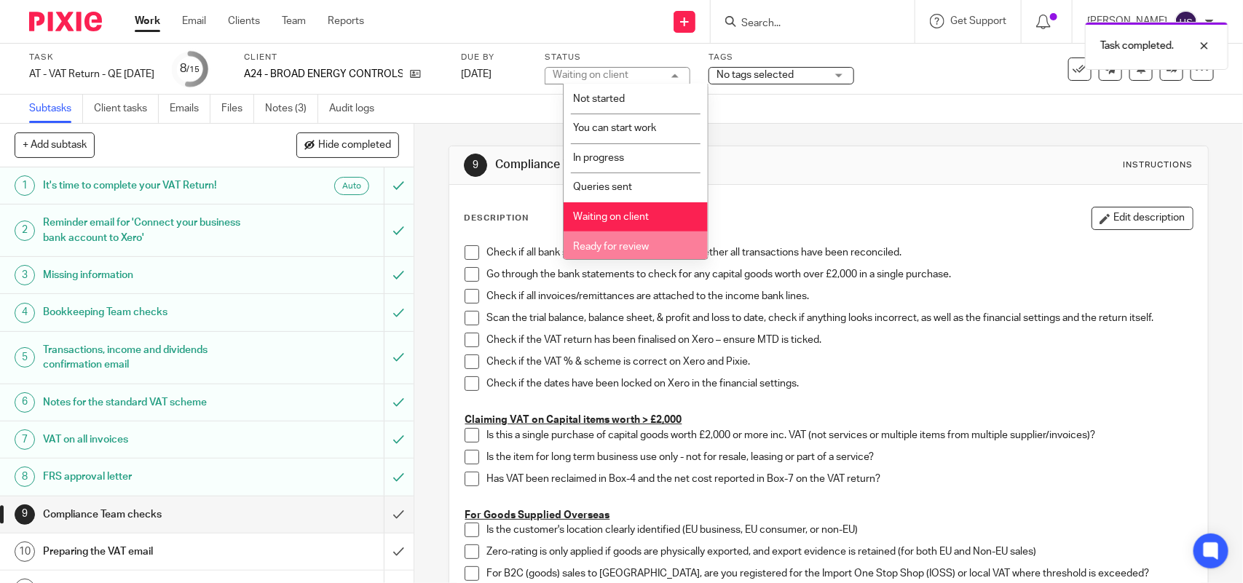
click at [620, 245] on span "Ready for review" at bounding box center [611, 247] width 76 height 10
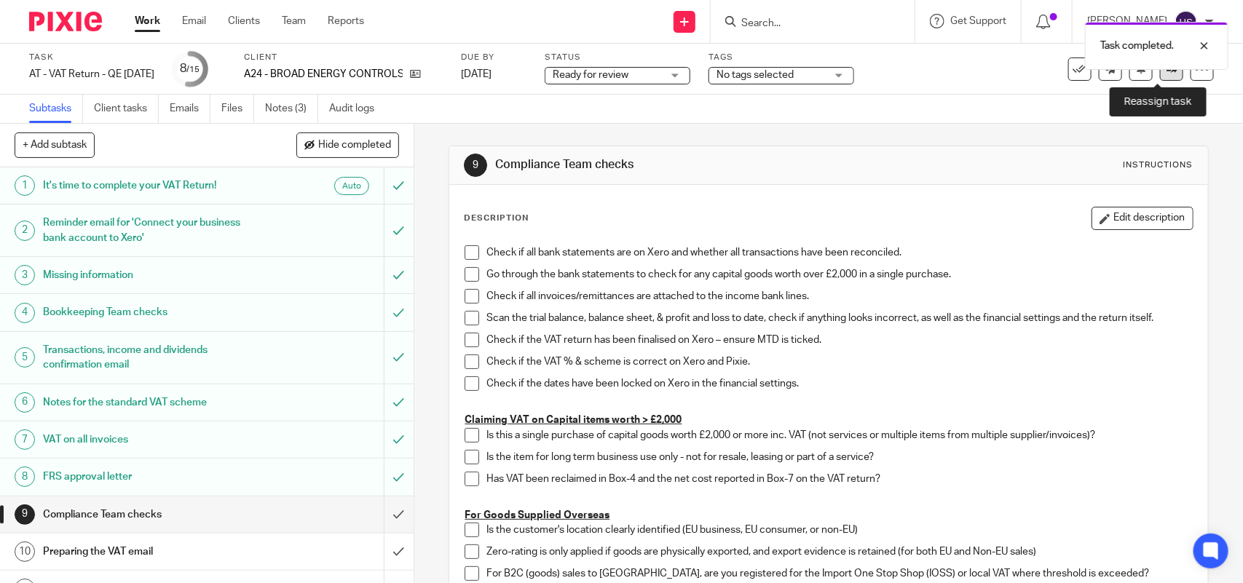
click at [1160, 76] on link at bounding box center [1171, 69] width 23 height 23
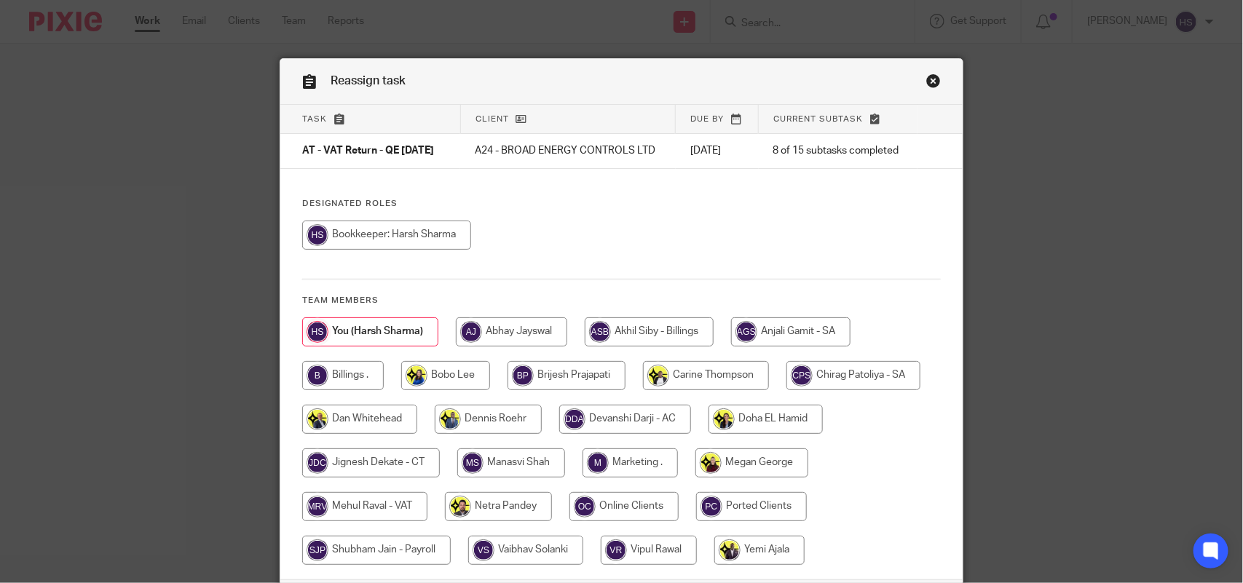
click at [350, 518] on input "radio" at bounding box center [364, 506] width 125 height 29
radio input "true"
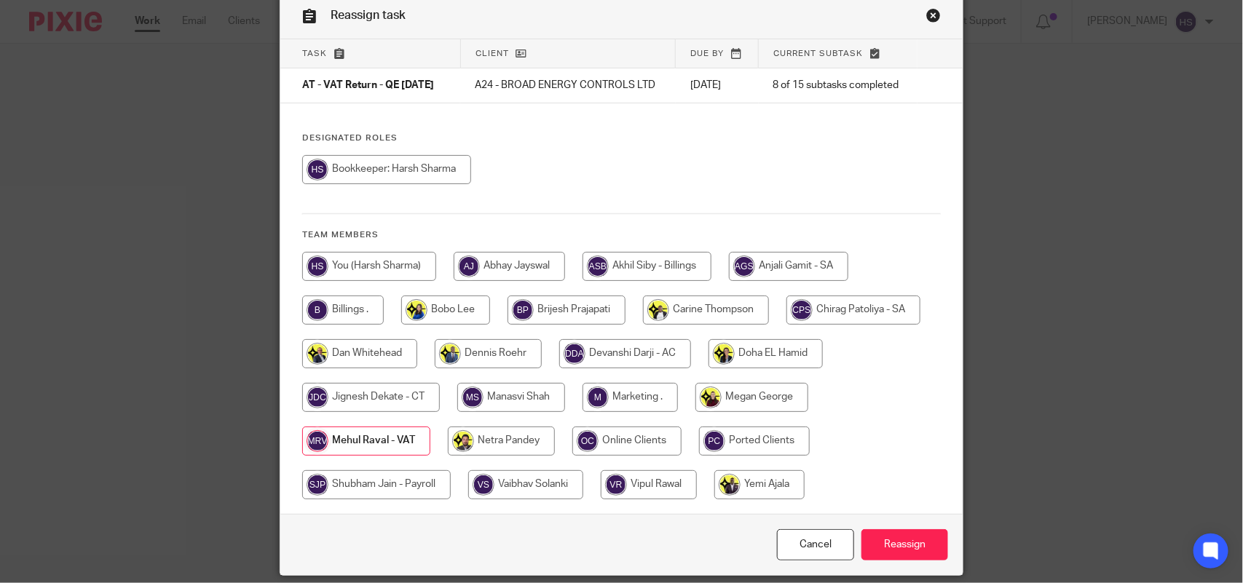
scroll to position [127, 0]
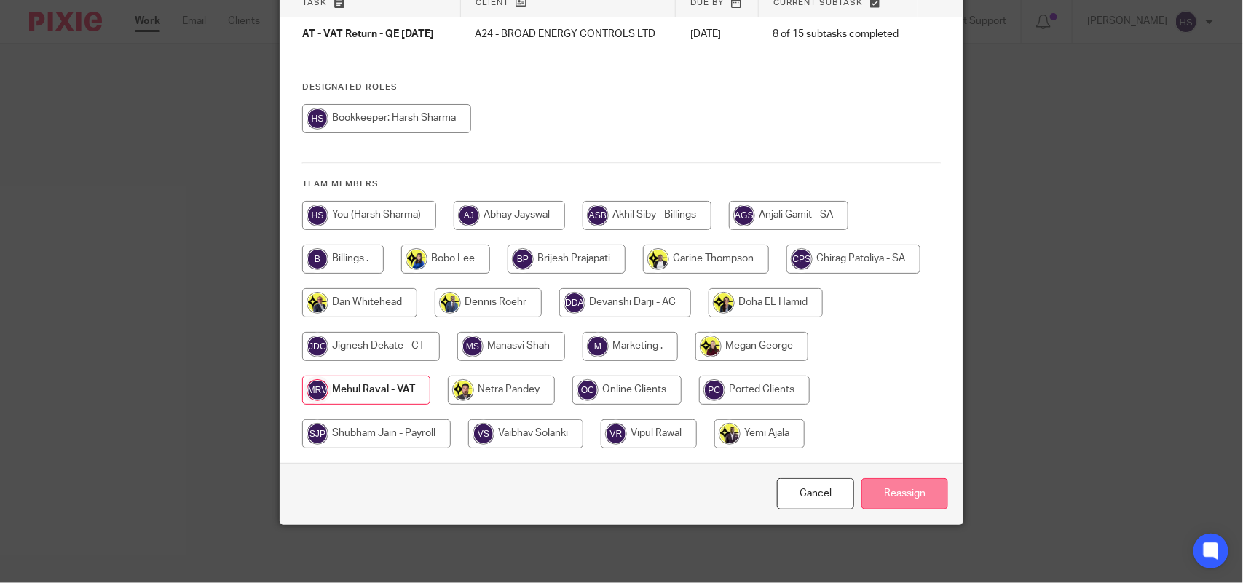
click at [885, 497] on input "Reassign" at bounding box center [904, 493] width 87 height 31
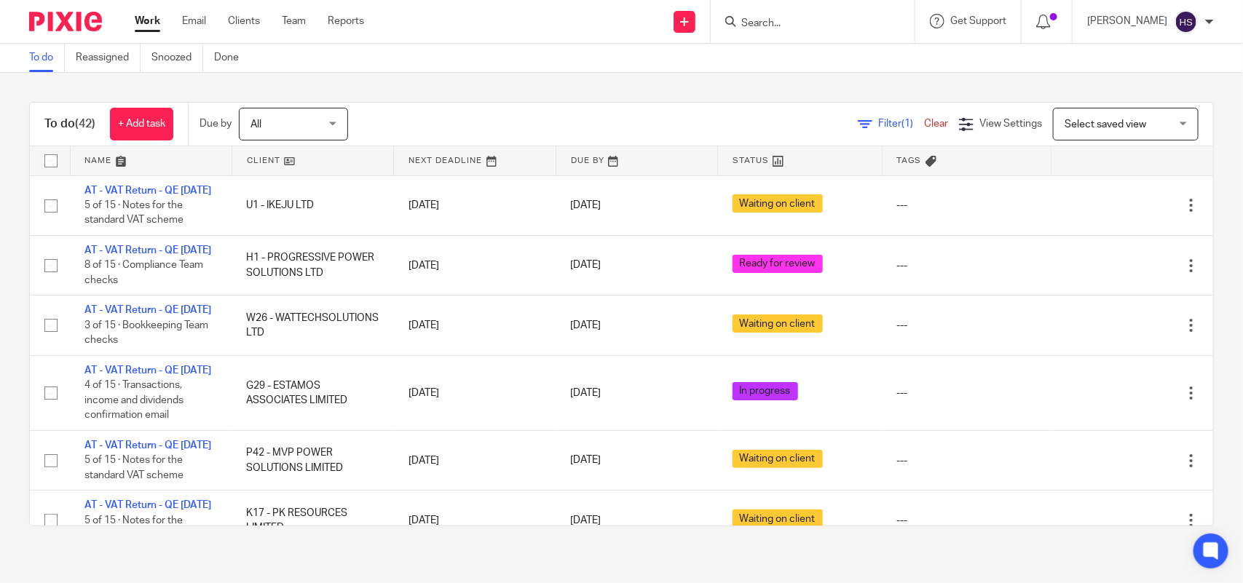
click at [572, 81] on div "To do (42) + Add task Due by All All Today Tomorrow This week Next week This mo…" at bounding box center [621, 314] width 1243 height 483
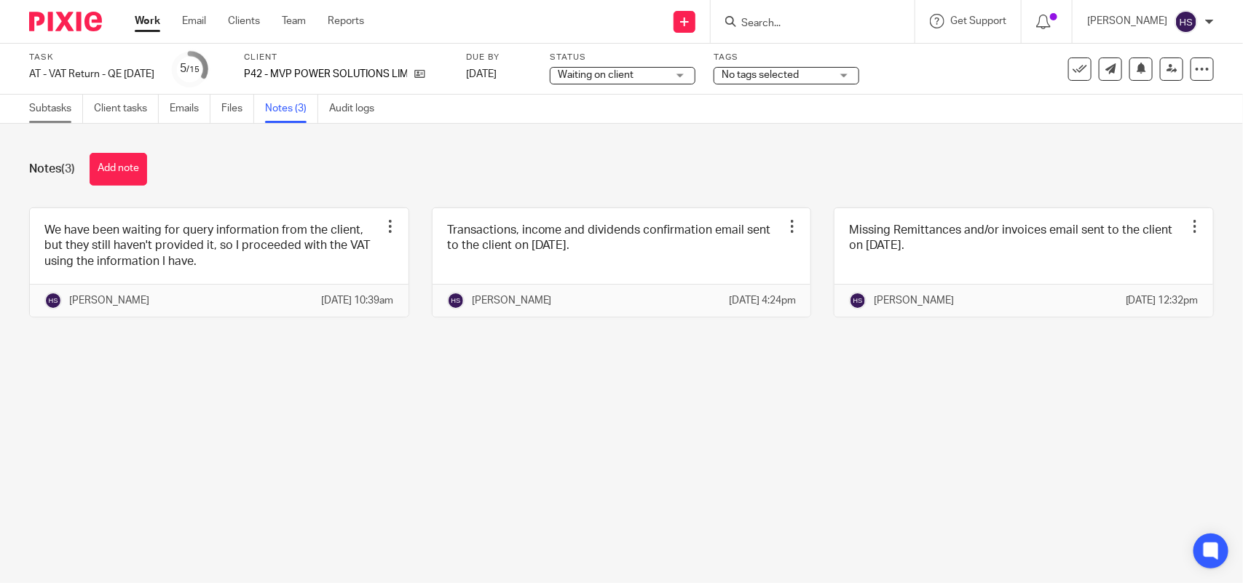
click at [58, 106] on link "Subtasks" at bounding box center [56, 109] width 54 height 28
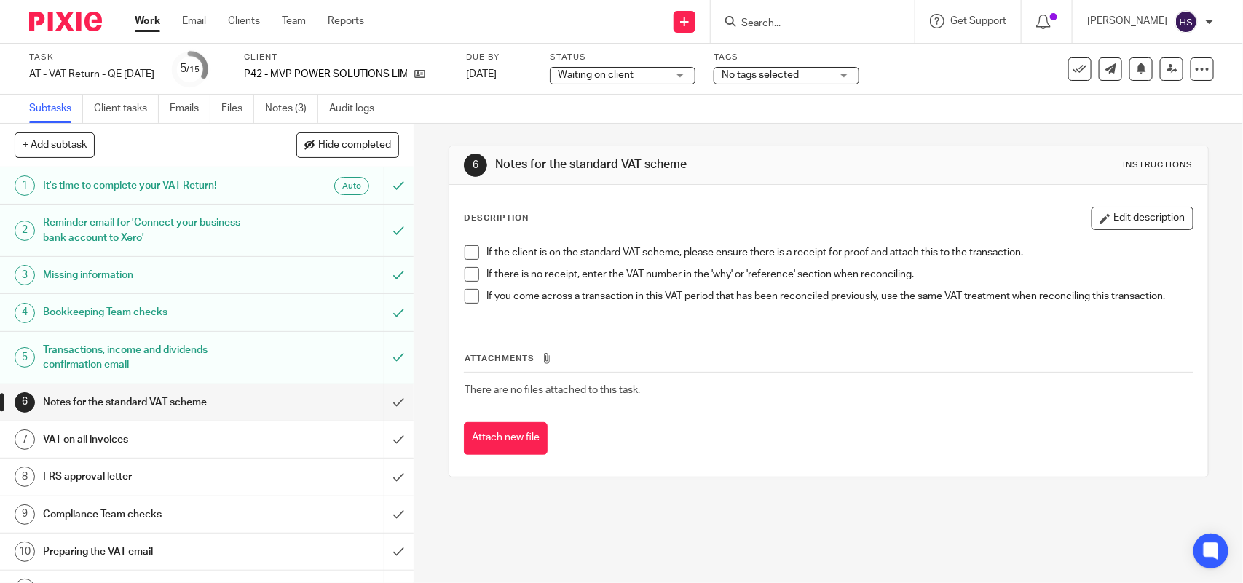
click at [467, 256] on span at bounding box center [472, 252] width 15 height 15
drag, startPoint x: 465, startPoint y: 277, endPoint x: 465, endPoint y: 292, distance: 15.3
click at [465, 277] on span at bounding box center [472, 274] width 15 height 15
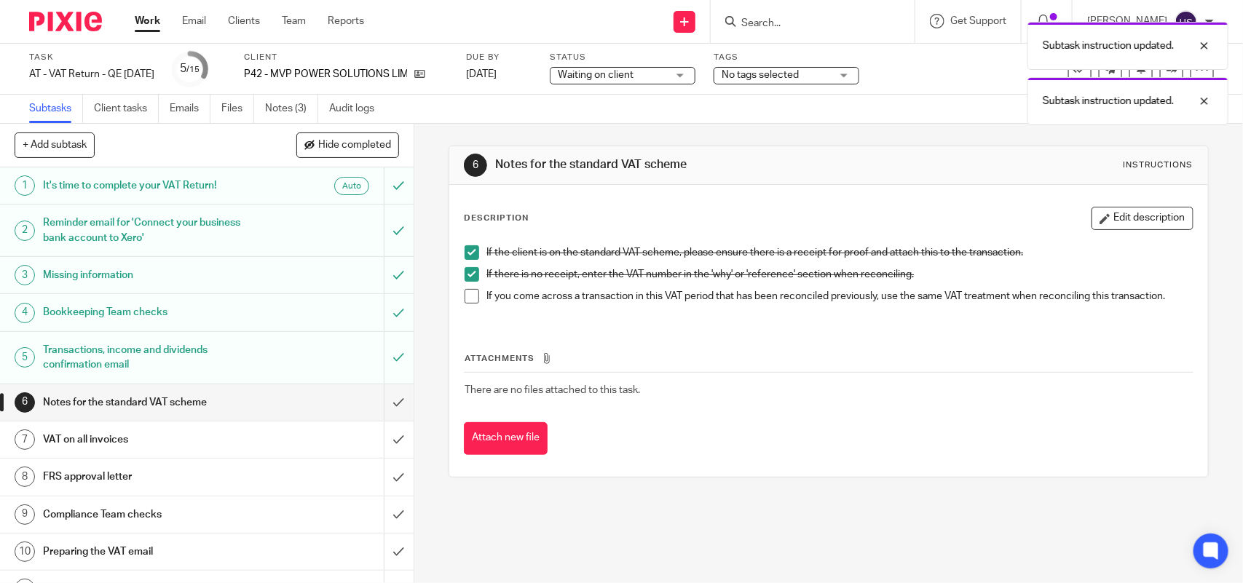
click at [465, 299] on span at bounding box center [472, 296] width 15 height 15
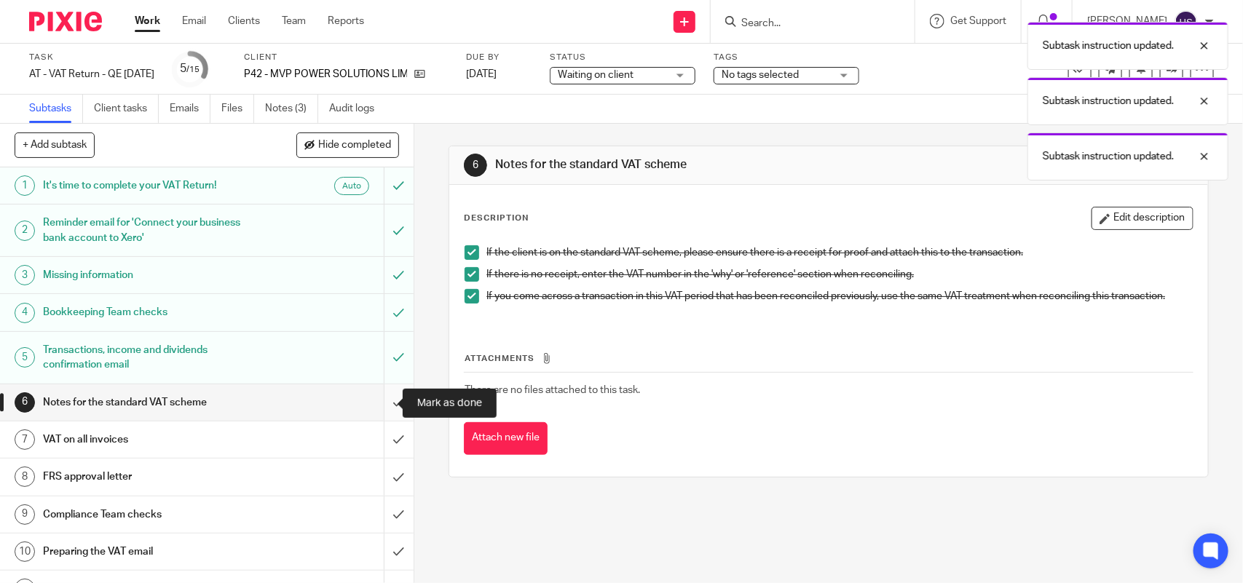
click at [379, 399] on input "submit" at bounding box center [207, 402] width 414 height 36
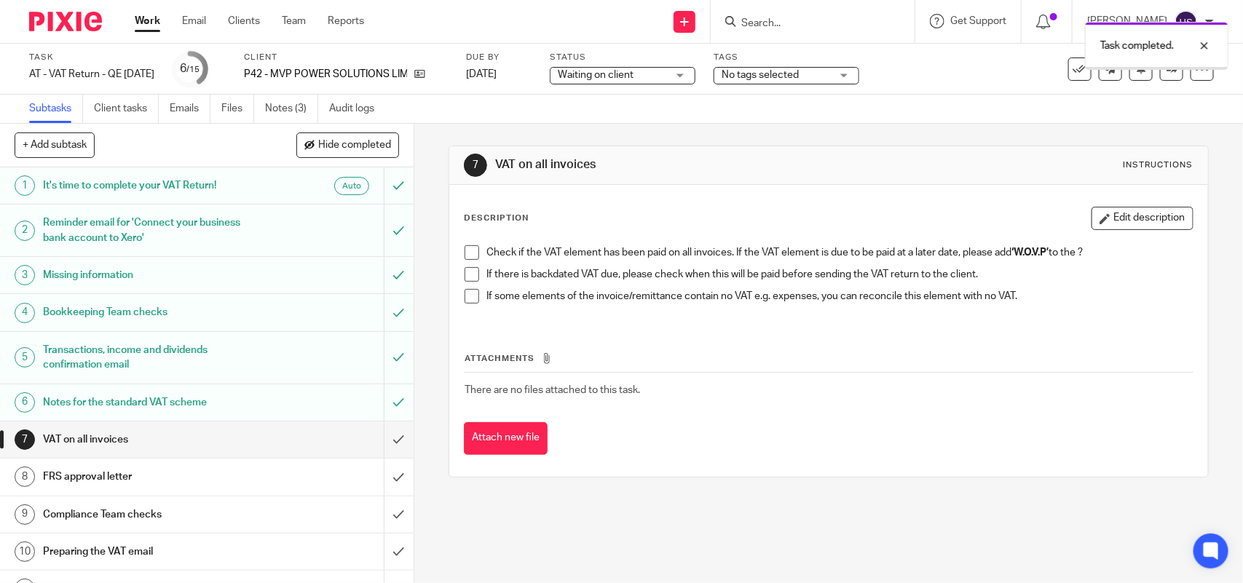
click at [695, 71] on div "Waiting on client Waiting on client" at bounding box center [623, 75] width 146 height 17
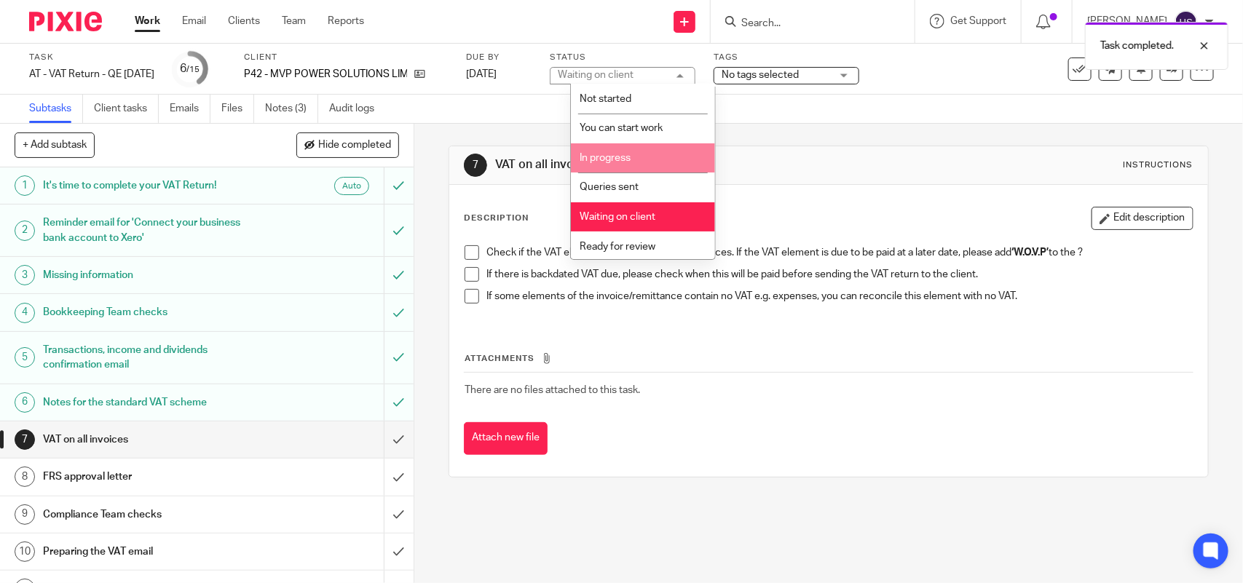
click at [633, 162] on li "In progress" at bounding box center [643, 158] width 144 height 30
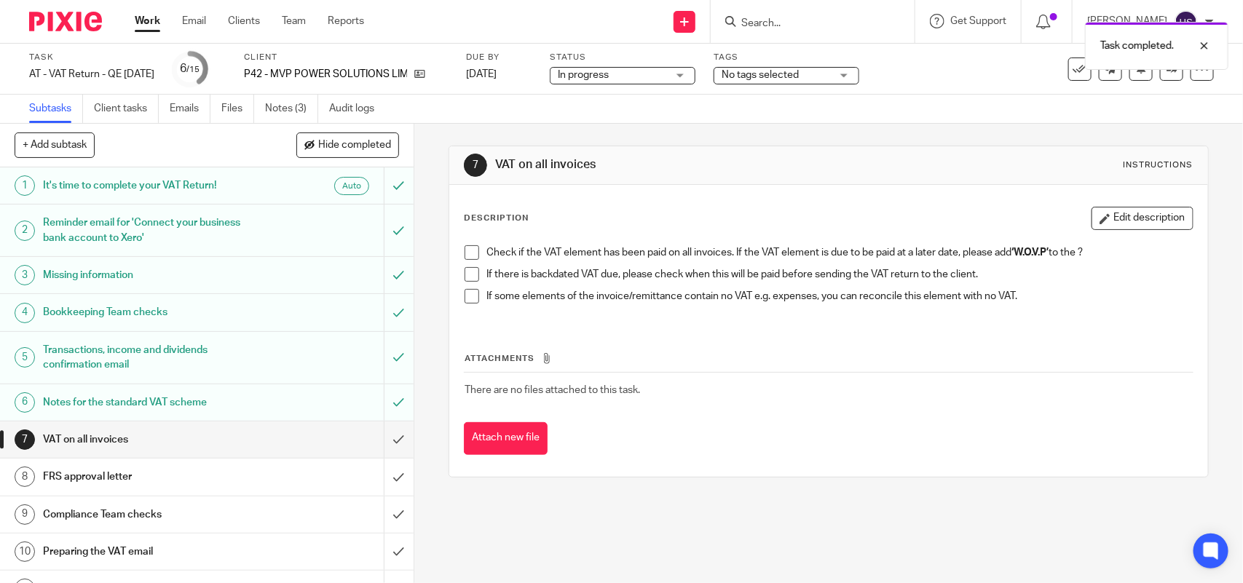
click at [465, 256] on span at bounding box center [472, 252] width 15 height 15
drag, startPoint x: 464, startPoint y: 268, endPoint x: 468, endPoint y: 286, distance: 18.7
click at [465, 269] on span at bounding box center [472, 274] width 15 height 15
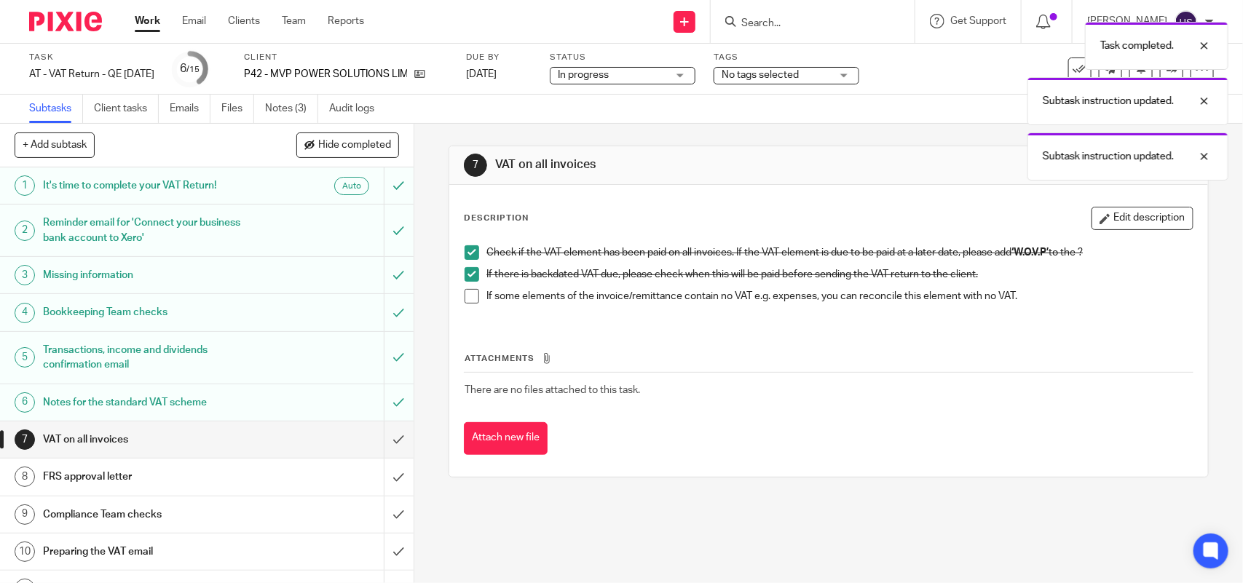
click at [468, 295] on span at bounding box center [472, 296] width 15 height 15
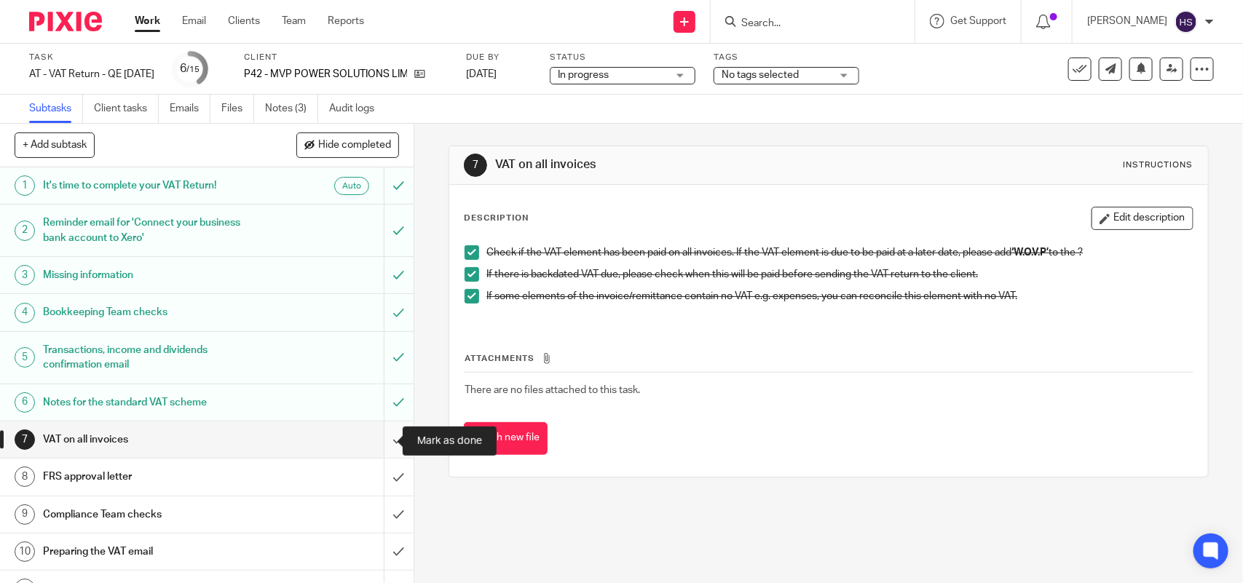
click at [383, 444] on input "submit" at bounding box center [207, 440] width 414 height 36
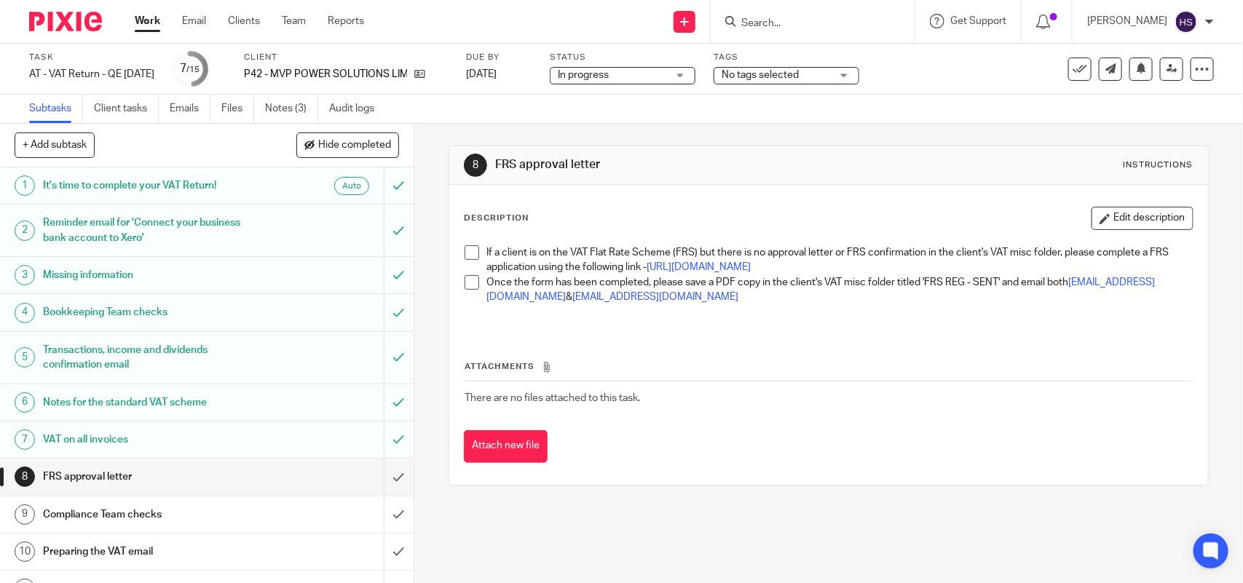
click at [465, 253] on span at bounding box center [472, 252] width 15 height 15
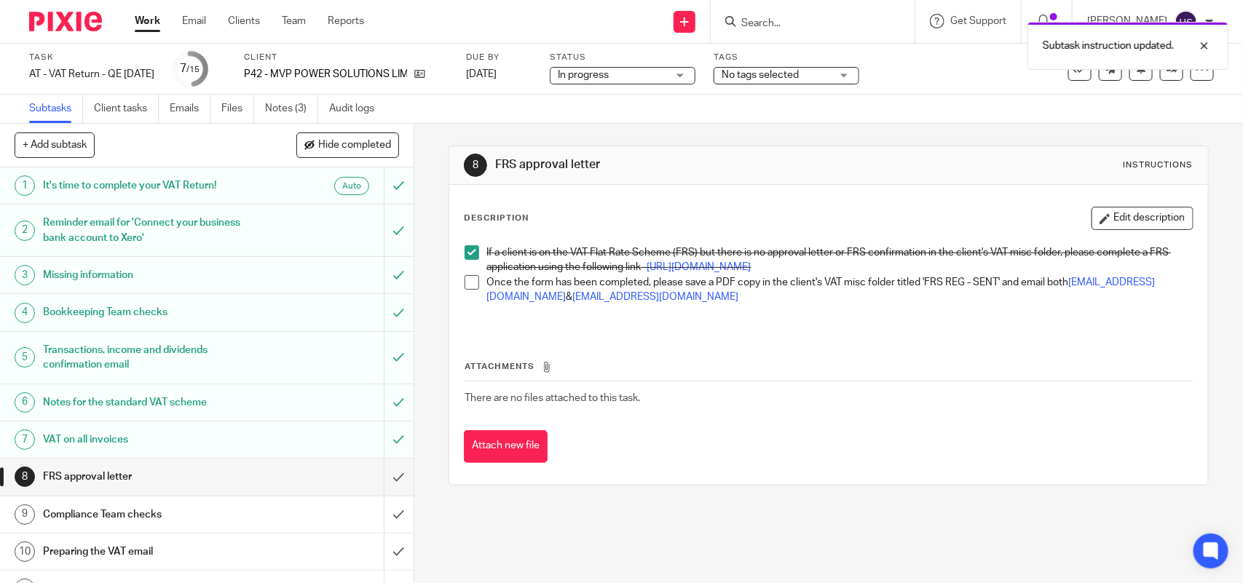
click at [465, 290] on span at bounding box center [472, 282] width 15 height 15
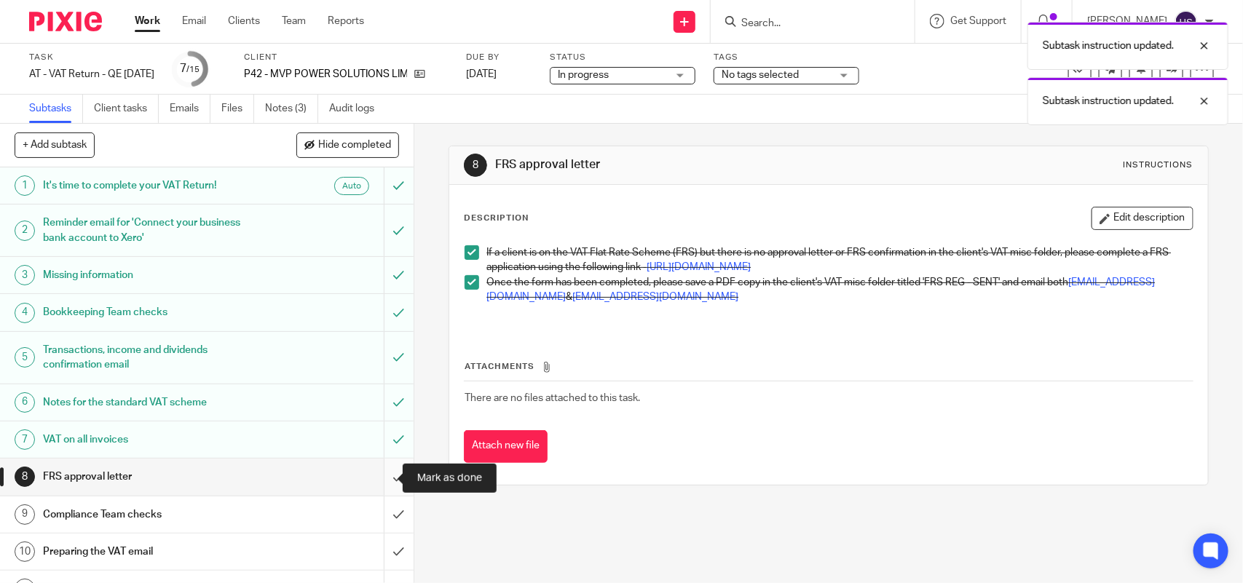
click at [384, 477] on input "submit" at bounding box center [207, 477] width 414 height 36
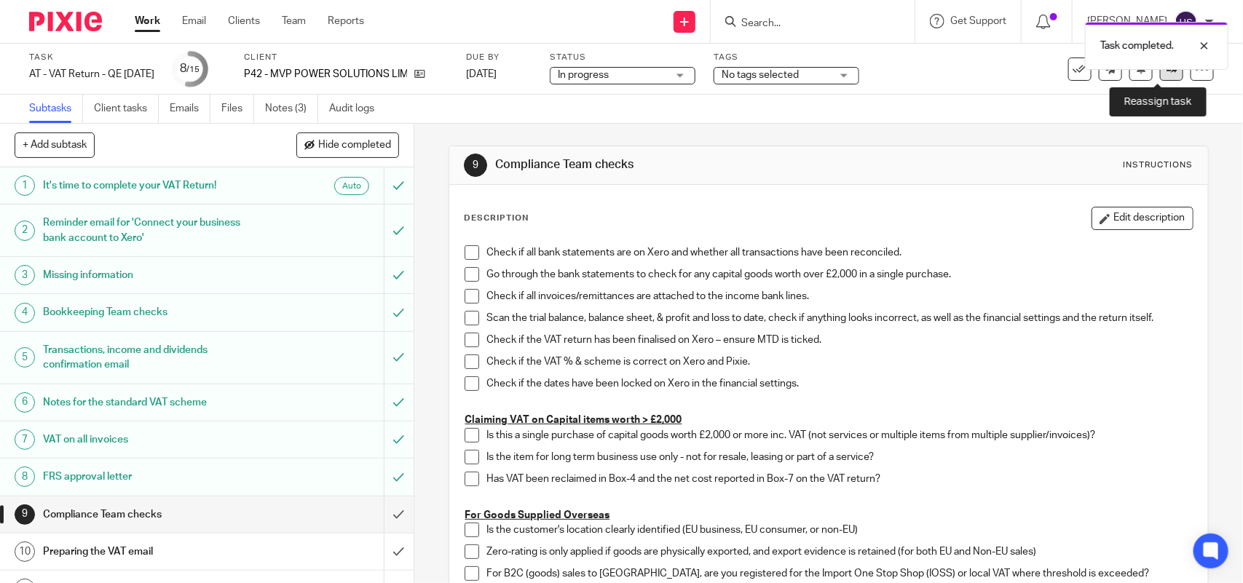
click at [1167, 73] on icon at bounding box center [1172, 68] width 11 height 11
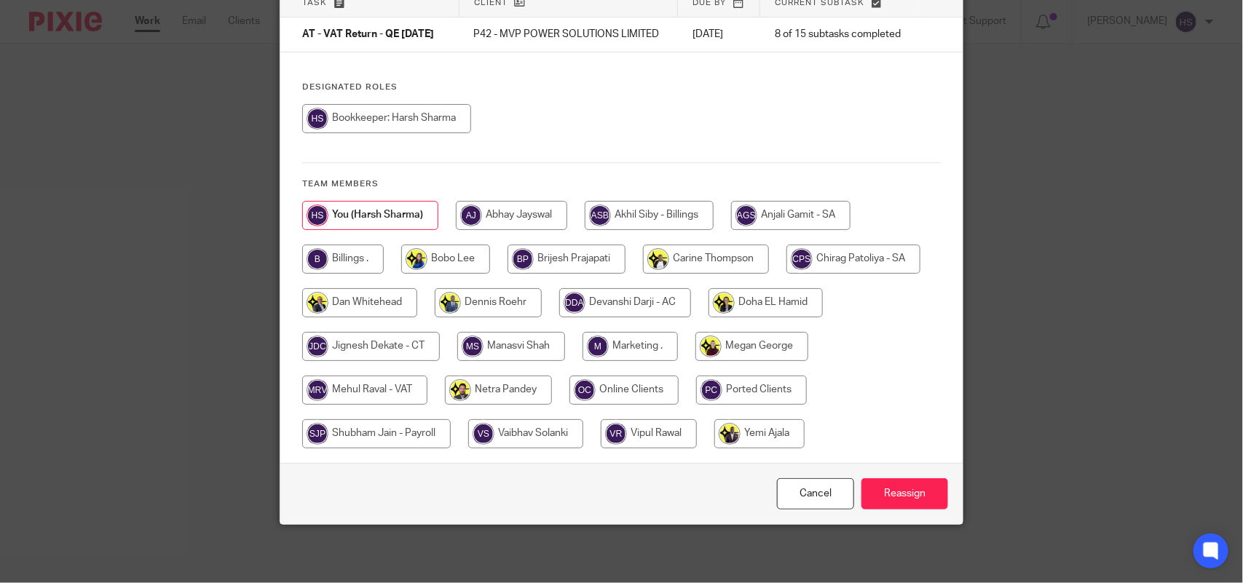
scroll to position [127, 0]
click at [364, 392] on input "radio" at bounding box center [364, 390] width 125 height 29
radio input "true"
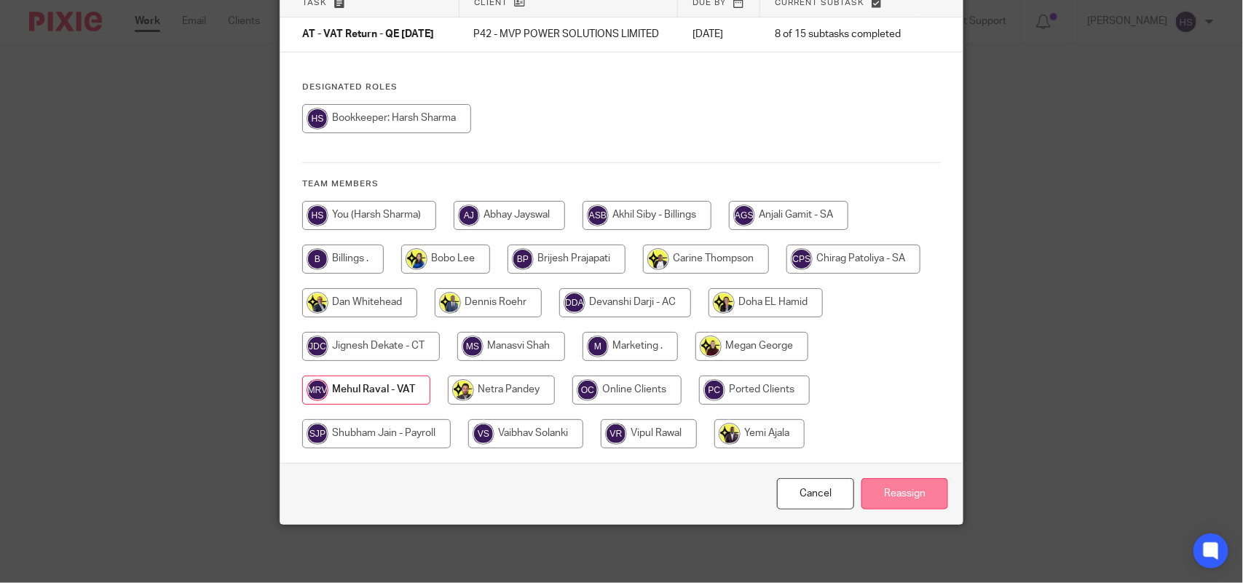
click at [892, 495] on input "Reassign" at bounding box center [904, 493] width 87 height 31
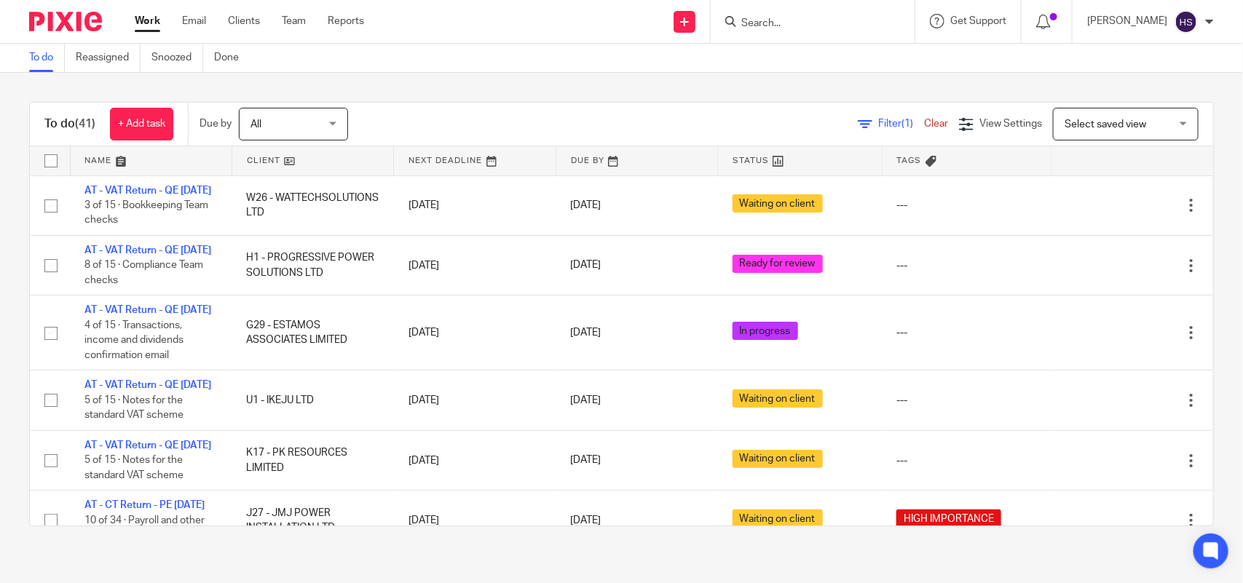
scroll to position [91, 0]
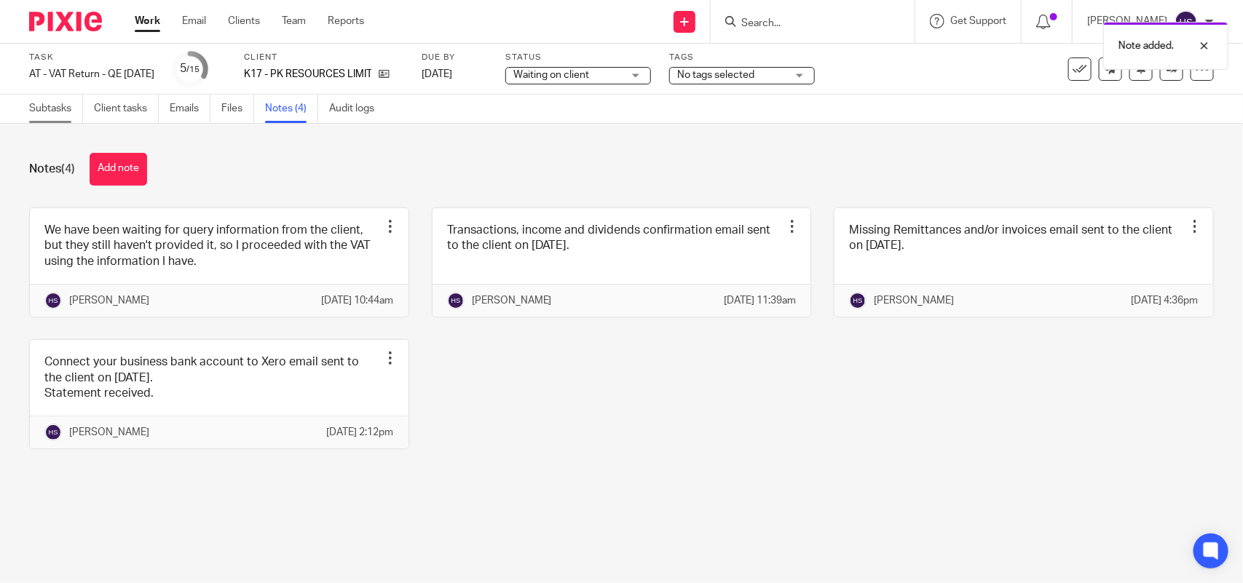
click at [49, 111] on link "Subtasks" at bounding box center [56, 109] width 54 height 28
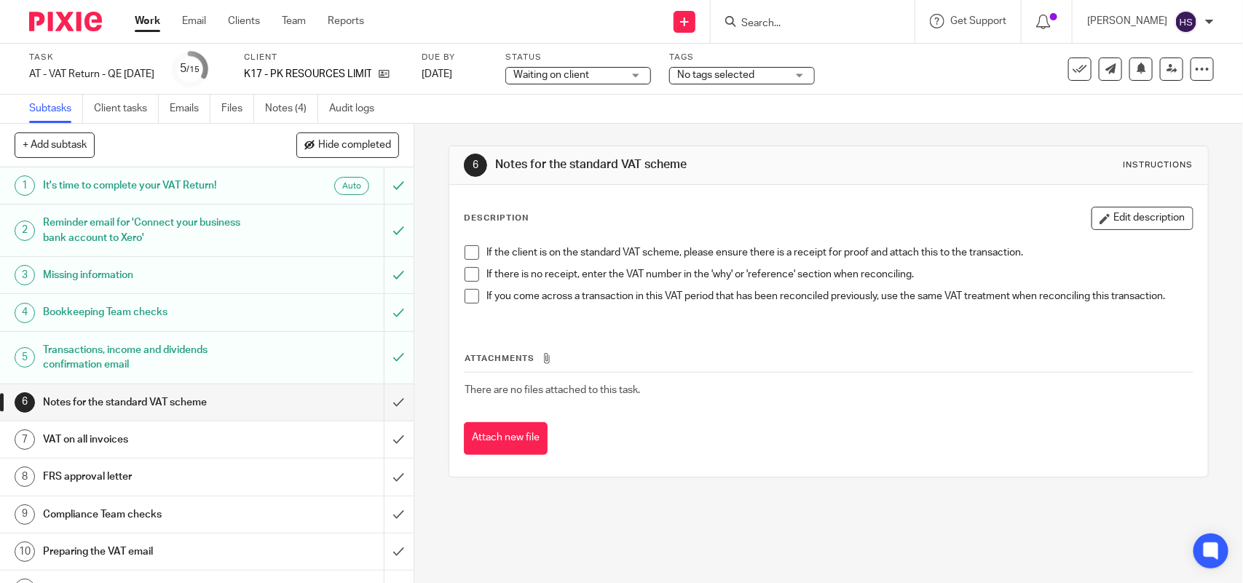
click at [465, 256] on span at bounding box center [472, 252] width 15 height 15
click at [465, 275] on span at bounding box center [472, 274] width 15 height 15
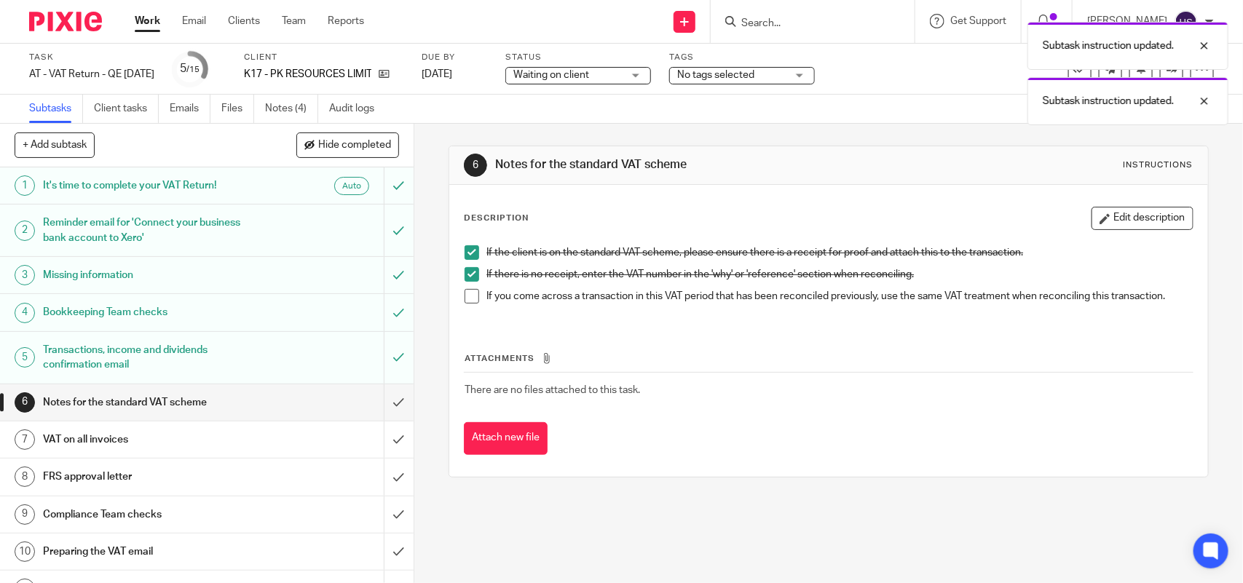
click at [465, 299] on span at bounding box center [472, 296] width 15 height 15
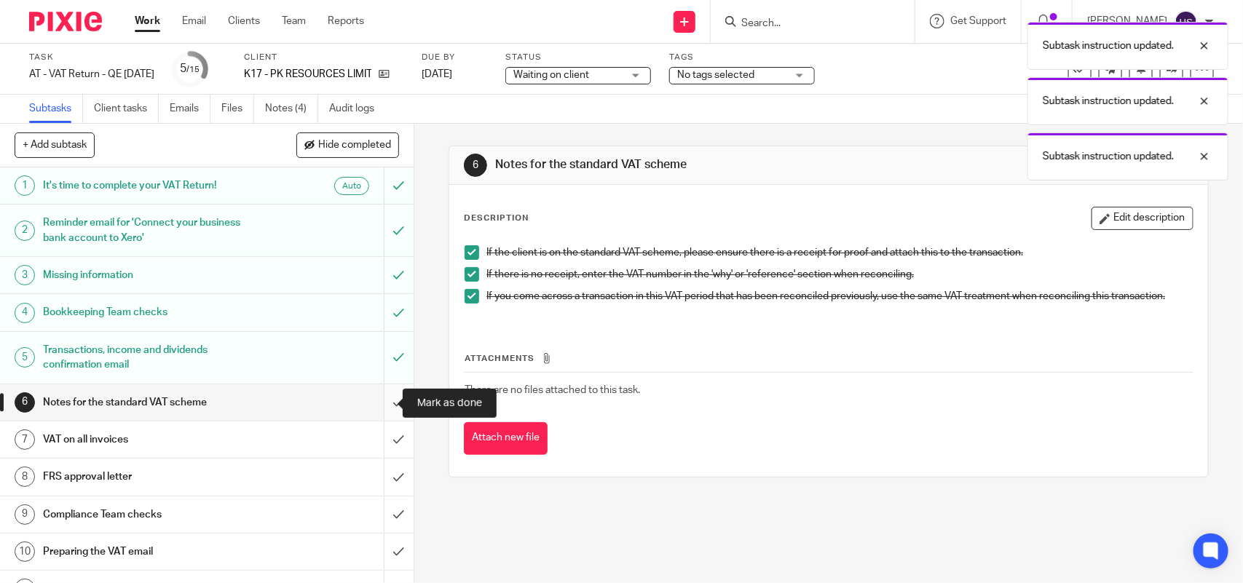
click at [380, 406] on input "submit" at bounding box center [207, 402] width 414 height 36
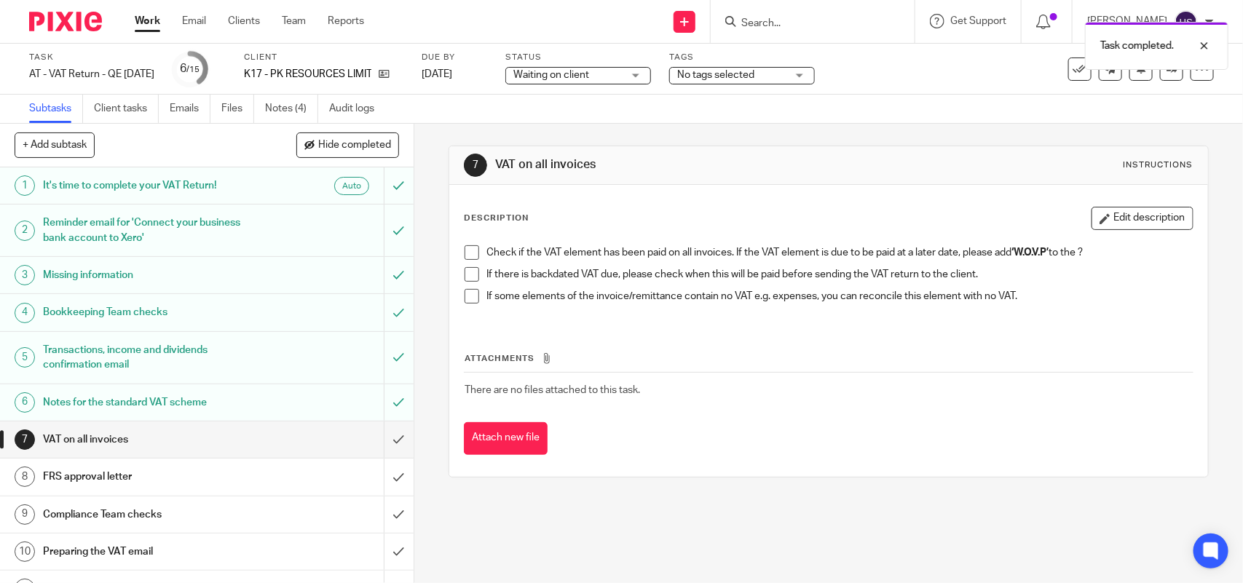
click at [465, 246] on span at bounding box center [472, 252] width 15 height 15
click at [465, 271] on span at bounding box center [472, 274] width 15 height 15
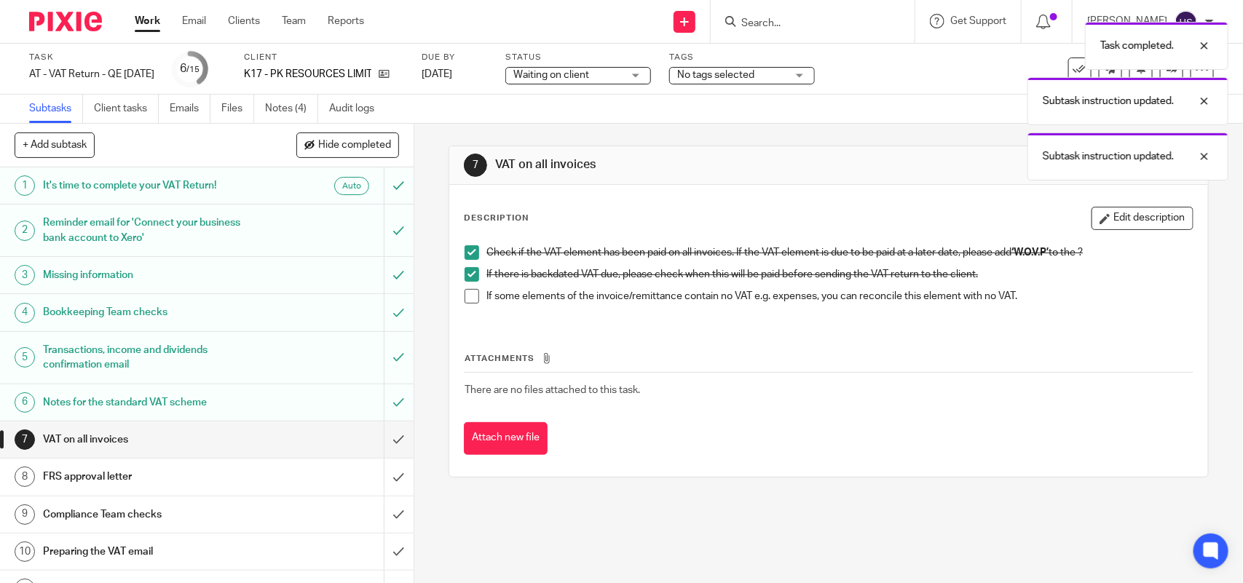
click at [468, 296] on span at bounding box center [472, 296] width 15 height 15
click at [660, 73] on div "Task completed. Subtask instruction updated. Subtask instruction updated. Subta…" at bounding box center [925, 125] width 607 height 221
click at [657, 74] on div "Task completed. Subtask instruction updated. Subtask instruction updated. Subta…" at bounding box center [925, 125] width 607 height 221
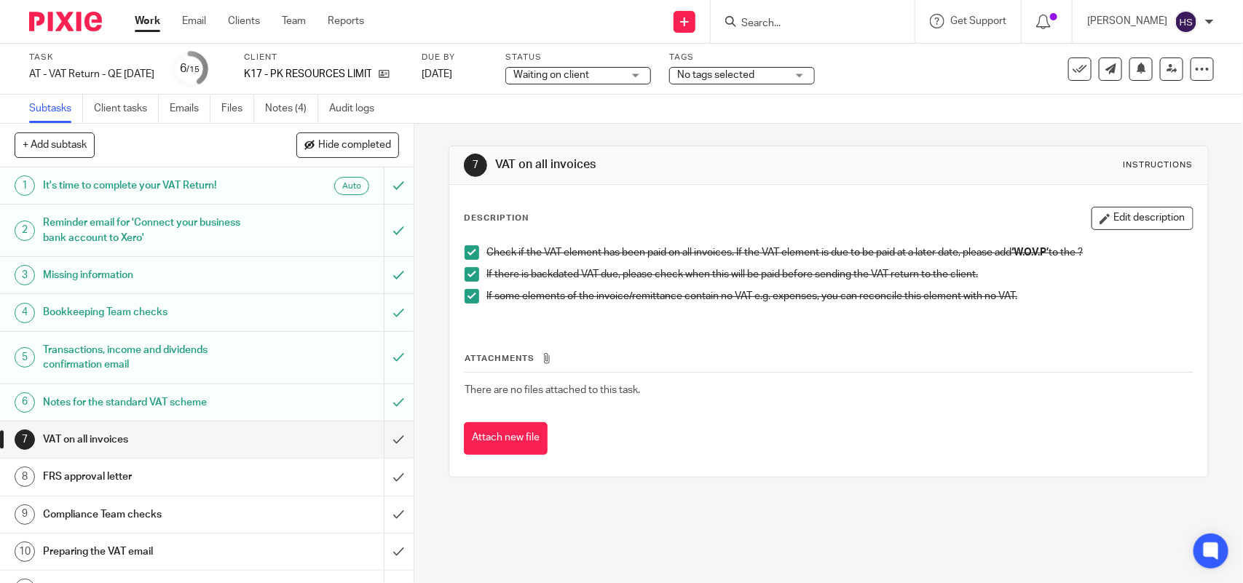
click at [651, 75] on div "Waiting on client Waiting on client" at bounding box center [578, 75] width 146 height 17
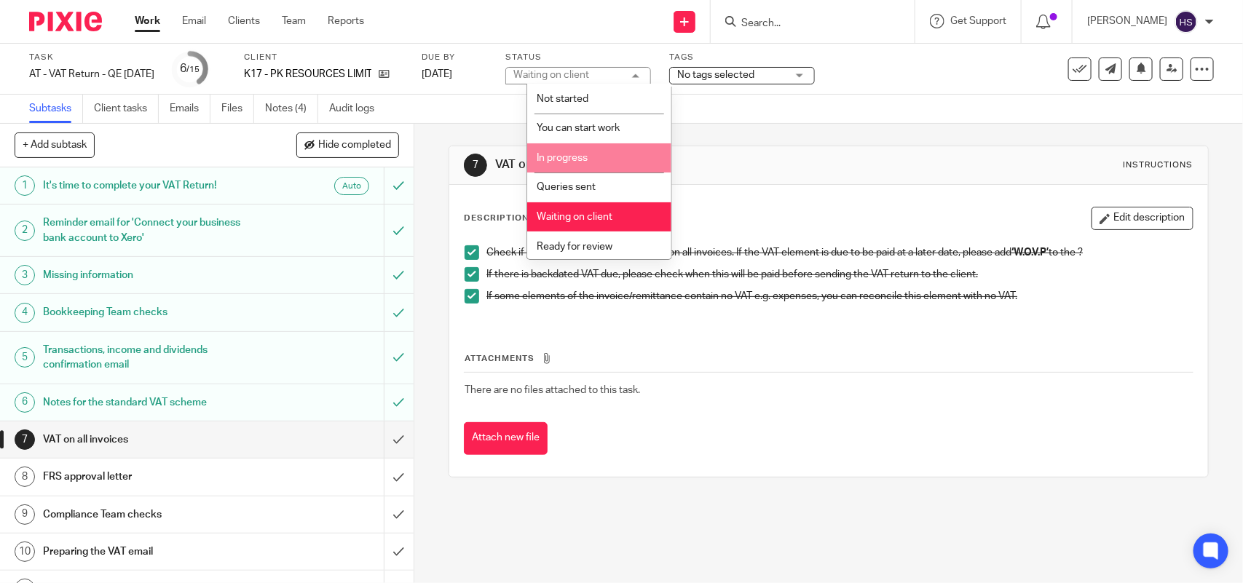
click at [594, 151] on li "In progress" at bounding box center [599, 158] width 144 height 30
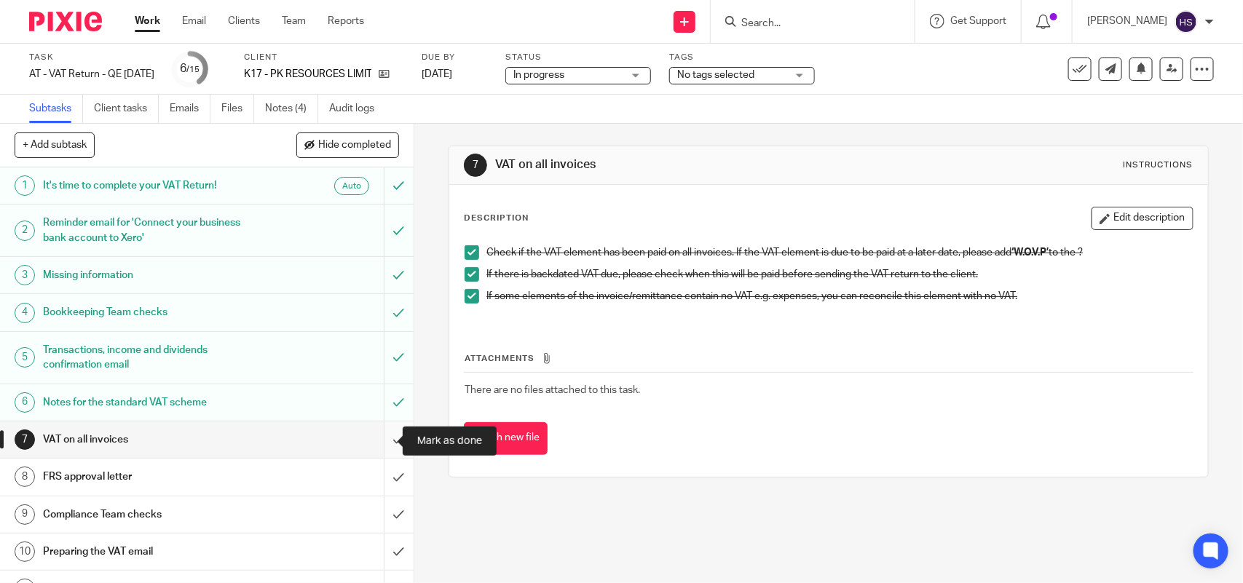
click at [381, 442] on input "submit" at bounding box center [207, 440] width 414 height 36
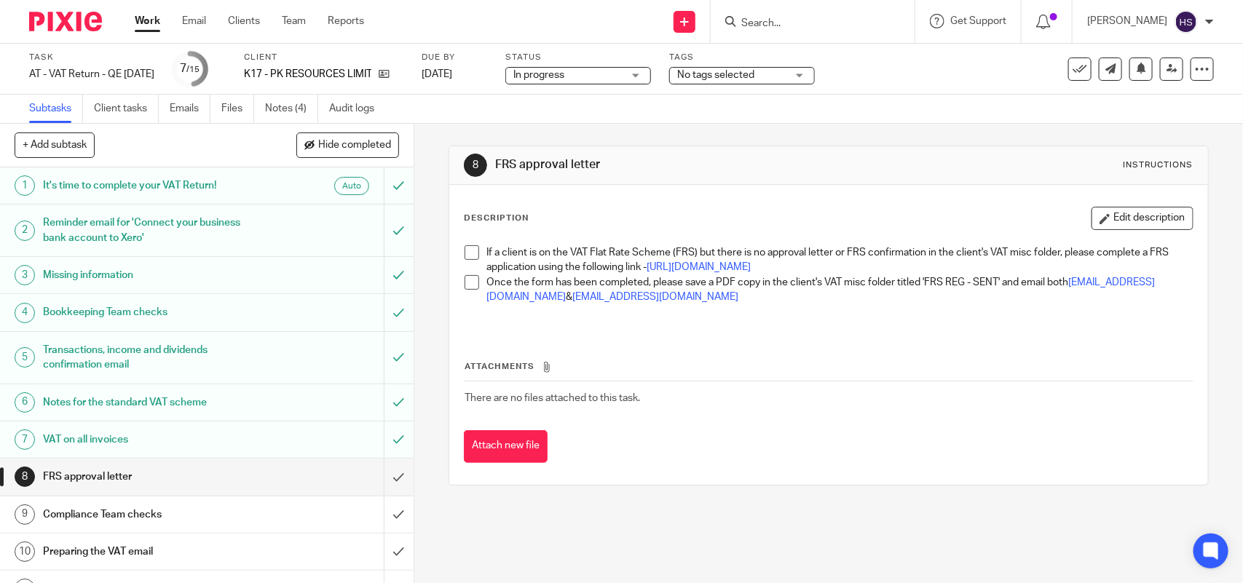
click at [465, 256] on span at bounding box center [472, 252] width 15 height 15
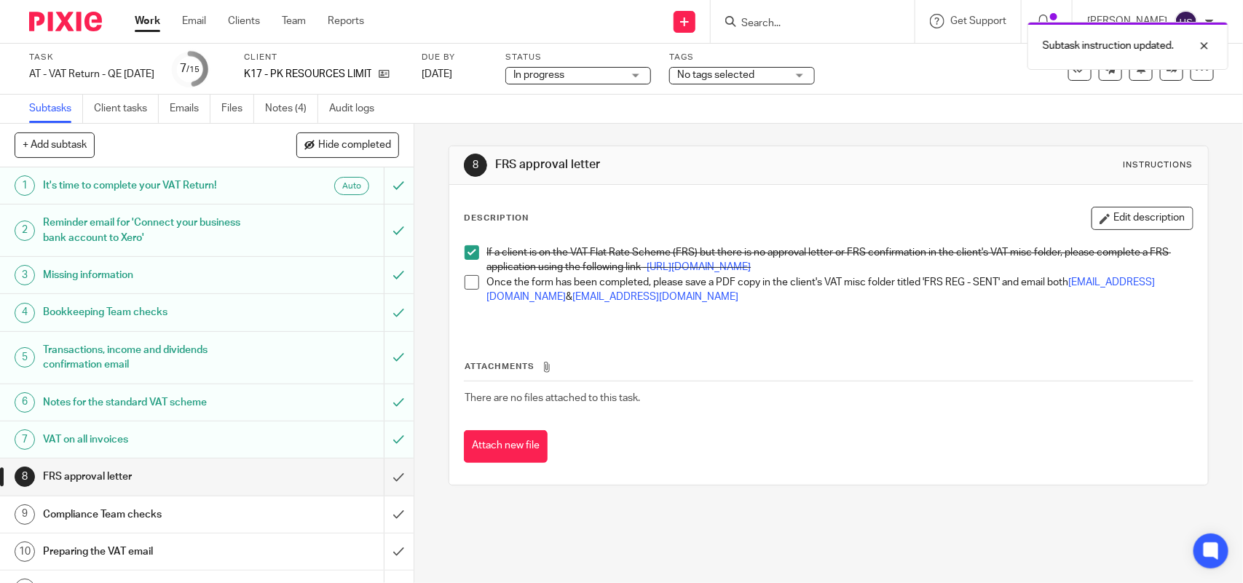
click at [467, 290] on span at bounding box center [472, 282] width 15 height 15
click at [645, 71] on div "Subtask instruction updated. Subtask instruction updated." at bounding box center [925, 70] width 607 height 111
click at [658, 73] on div "Subtask instruction updated. Subtask instruction updated." at bounding box center [925, 70] width 607 height 111
click at [655, 74] on div "Subtask instruction updated. Subtask instruction updated." at bounding box center [925, 70] width 607 height 111
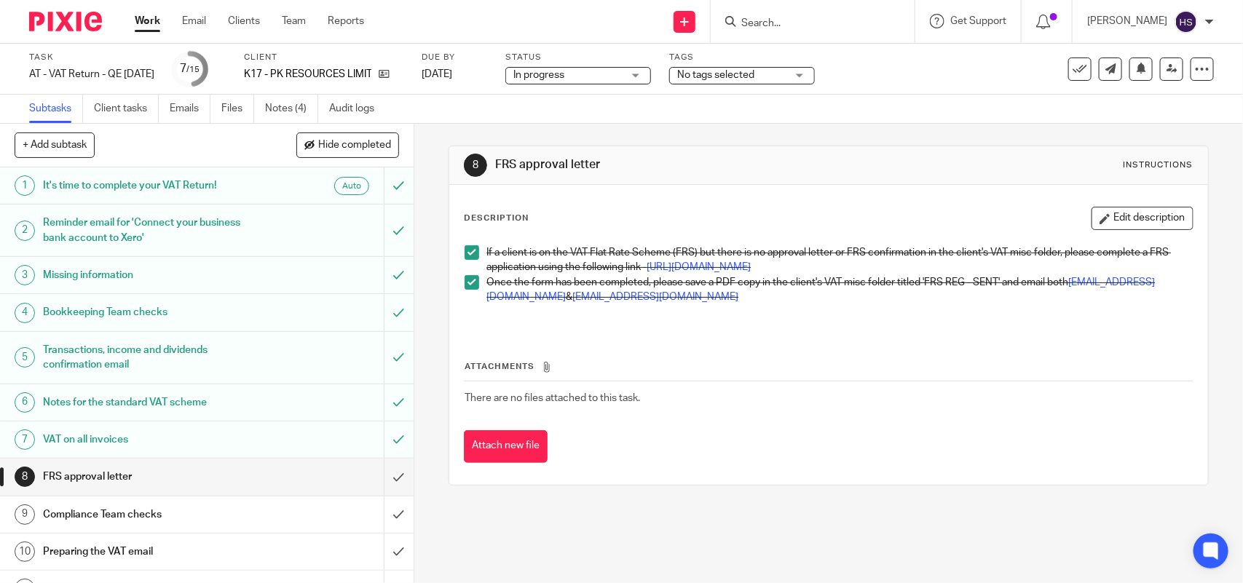
click at [651, 74] on div "In progress In progress" at bounding box center [578, 75] width 146 height 17
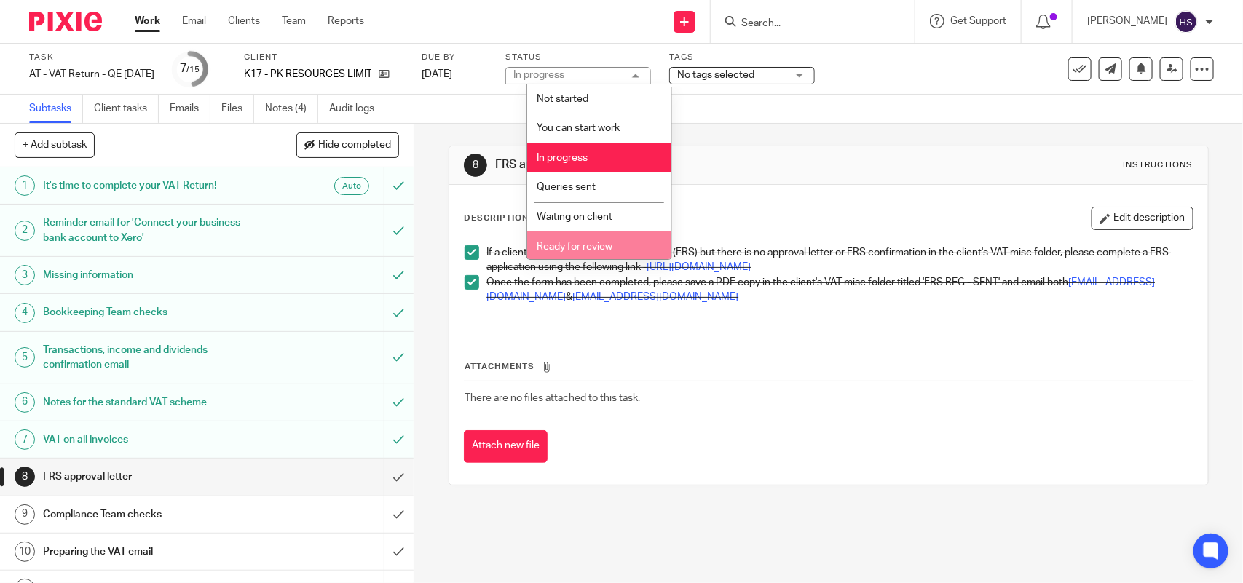
click at [598, 244] on span "Ready for review" at bounding box center [575, 247] width 76 height 10
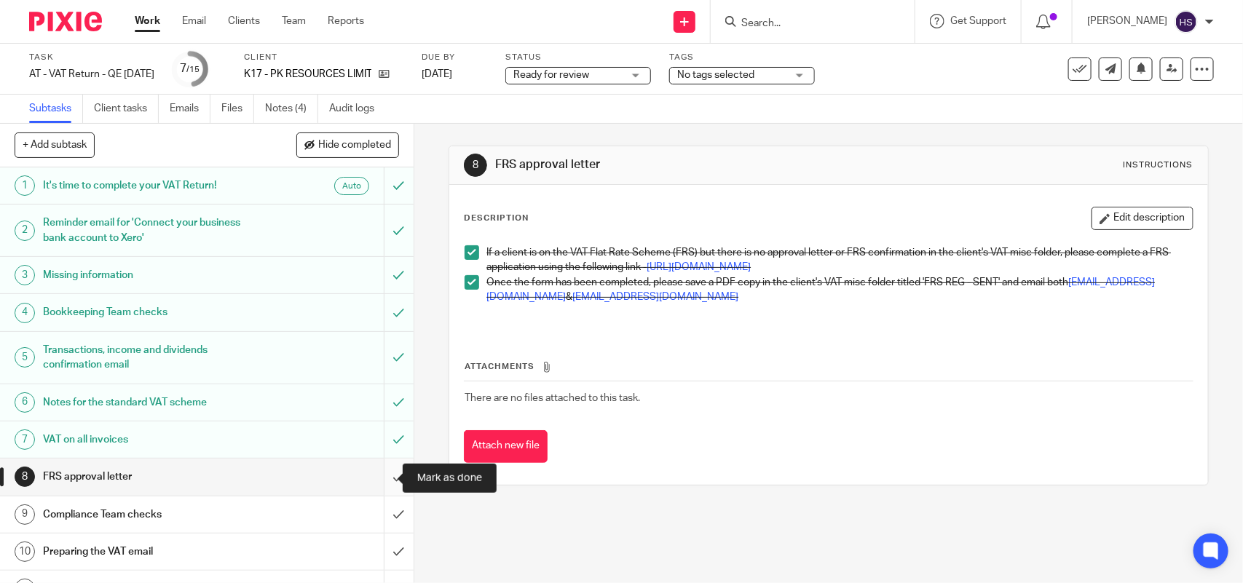
click at [384, 484] on input "submit" at bounding box center [207, 477] width 414 height 36
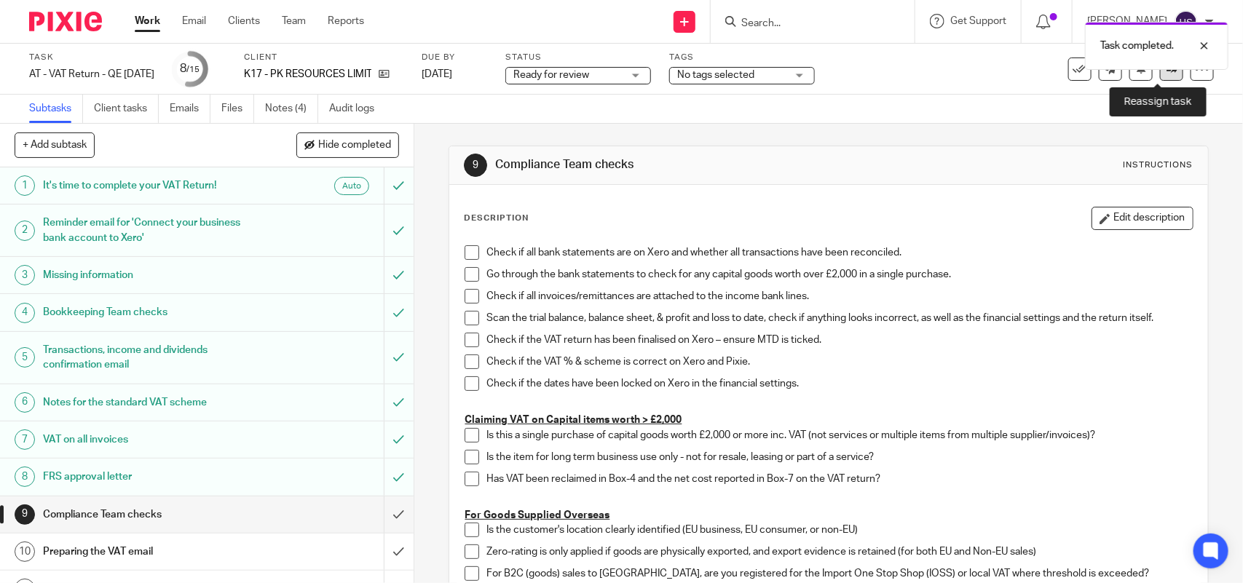
click at [1160, 76] on link at bounding box center [1171, 69] width 23 height 23
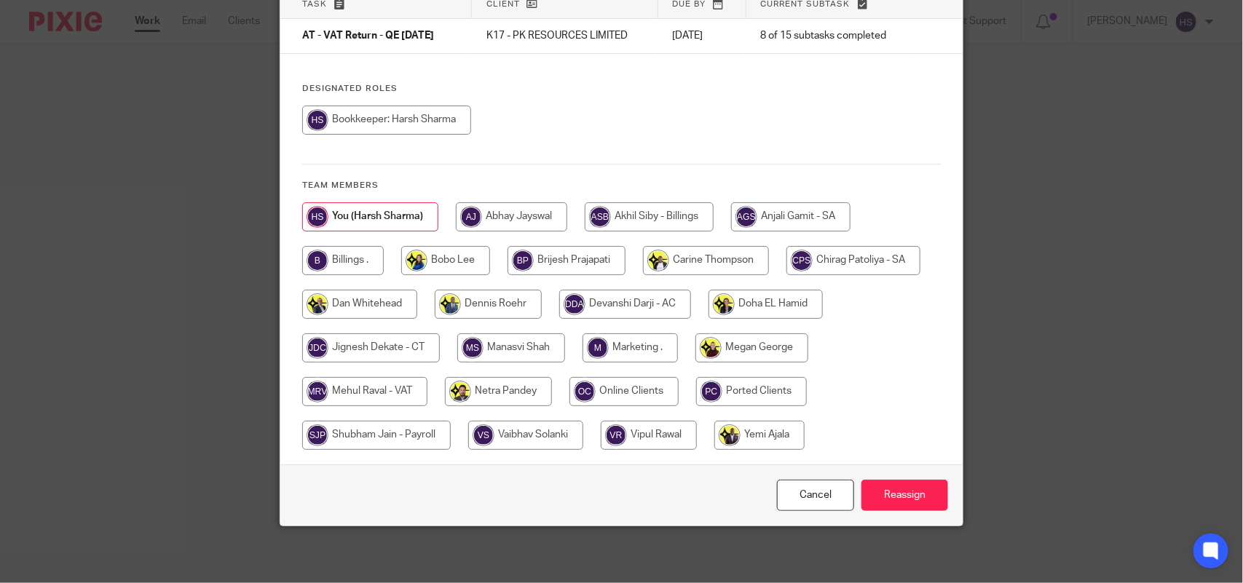
scroll to position [117, 0]
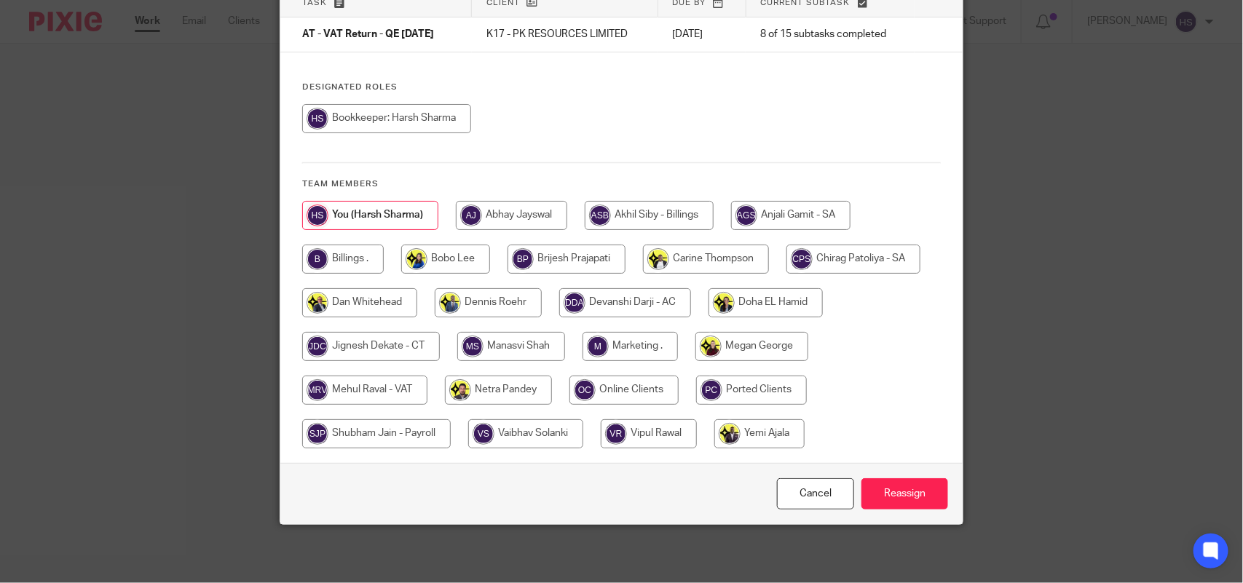
click at [375, 390] on input "radio" at bounding box center [364, 390] width 125 height 29
radio input "true"
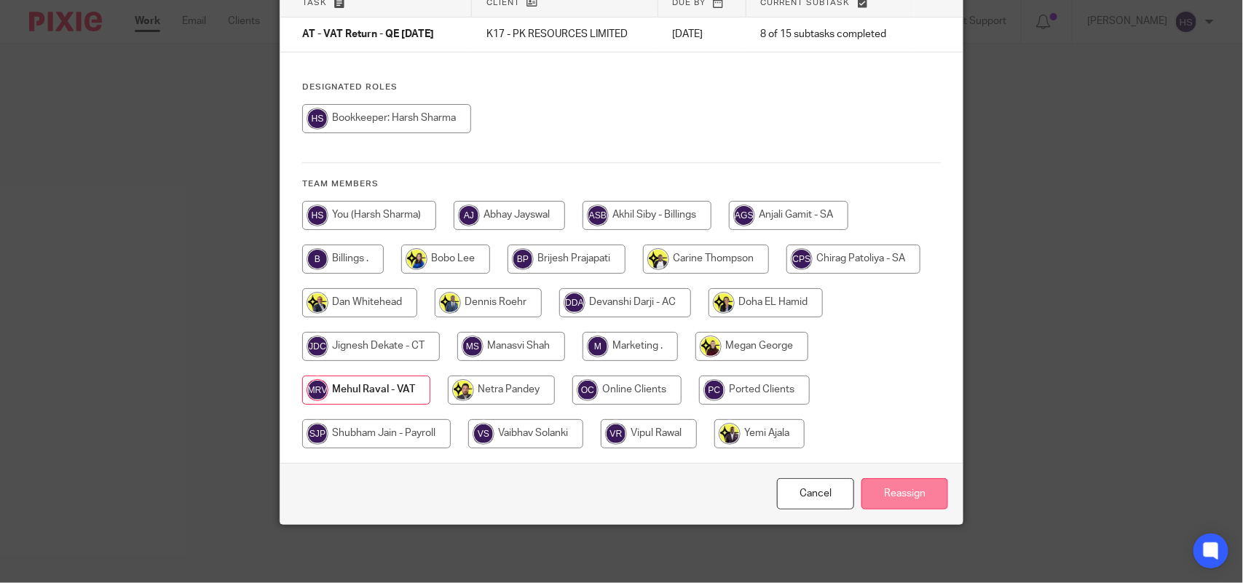
click at [883, 499] on input "Reassign" at bounding box center [904, 493] width 87 height 31
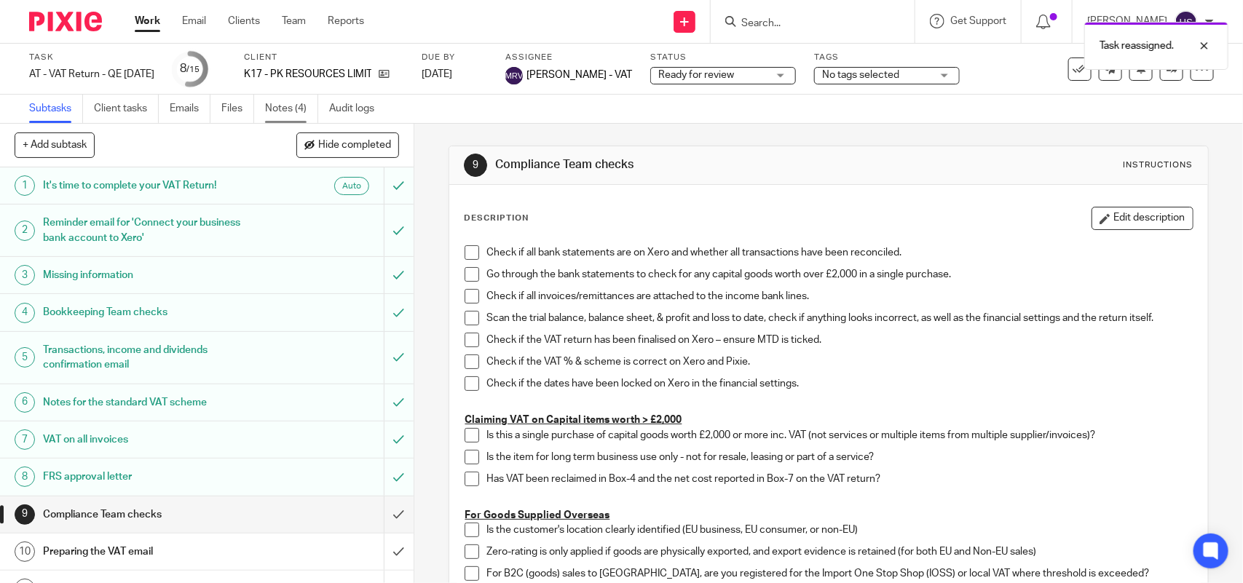
click at [300, 107] on link "Notes (4)" at bounding box center [291, 109] width 53 height 28
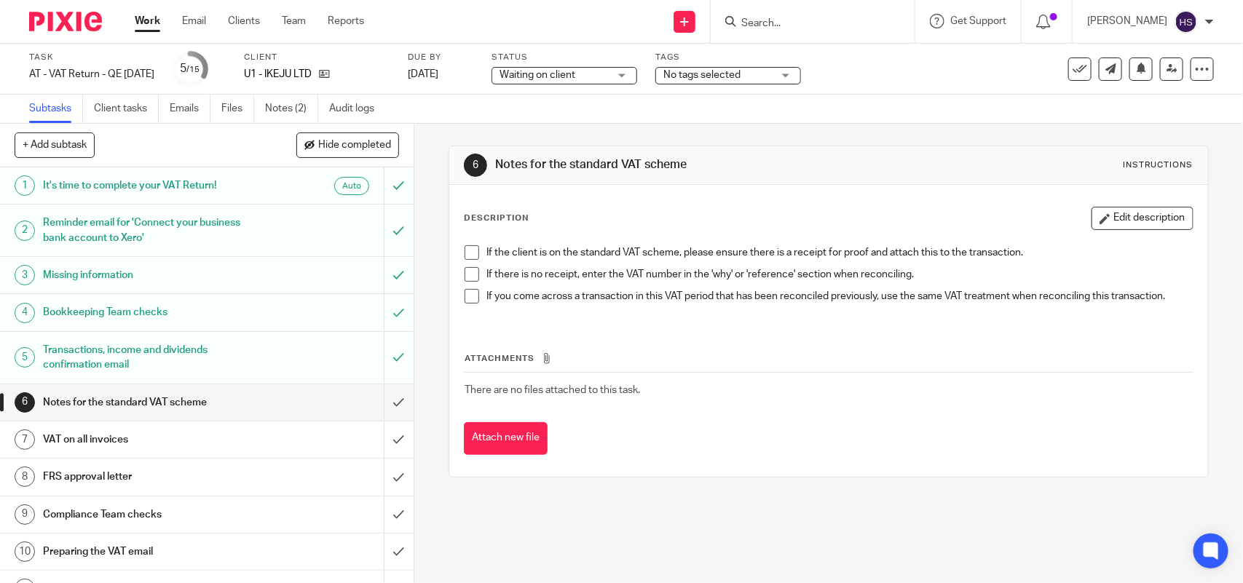
click at [637, 76] on div "Waiting on client Waiting on client" at bounding box center [565, 75] width 146 height 17
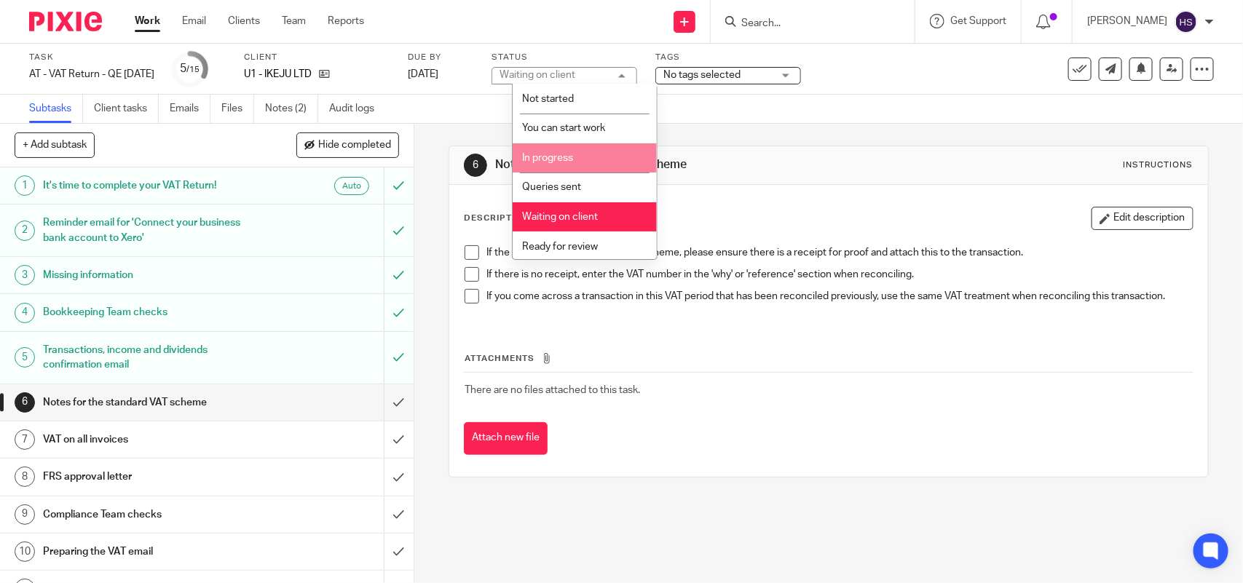
click at [572, 164] on li "In progress" at bounding box center [585, 158] width 144 height 30
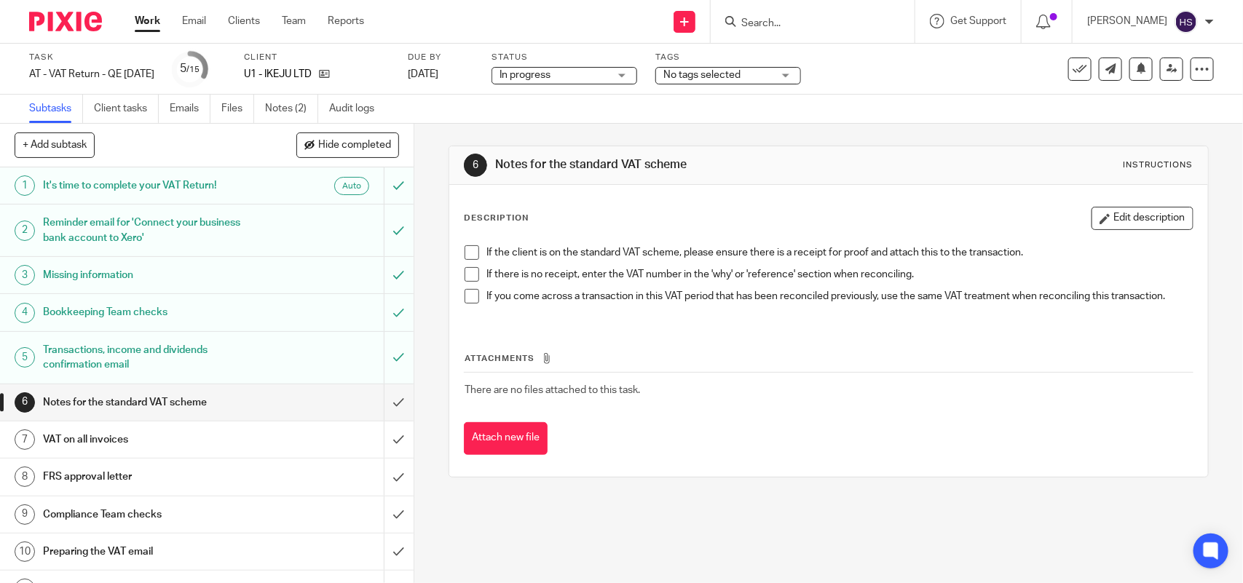
click at [467, 259] on span at bounding box center [472, 252] width 15 height 15
click at [467, 272] on span at bounding box center [472, 274] width 15 height 15
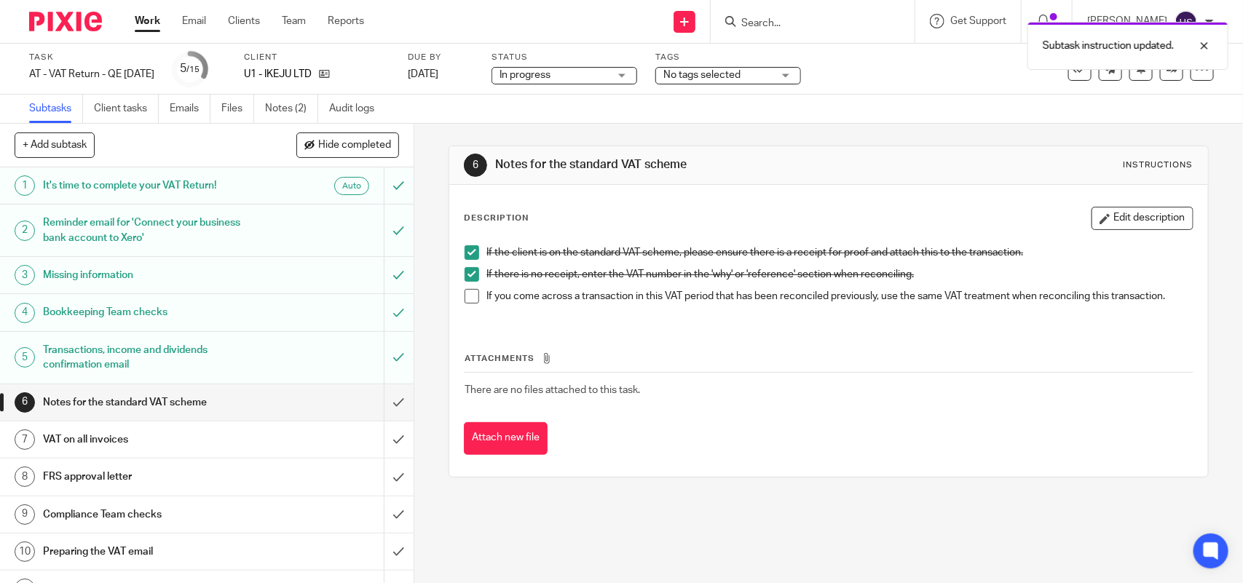
click at [465, 296] on span at bounding box center [472, 296] width 15 height 15
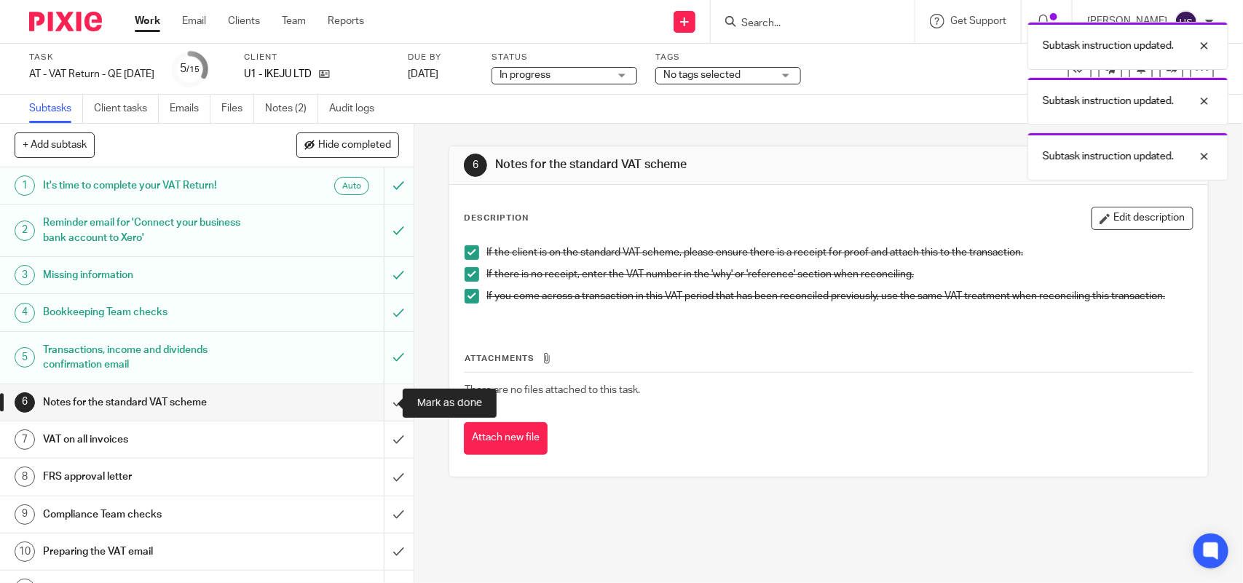
click at [376, 402] on input "submit" at bounding box center [207, 402] width 414 height 36
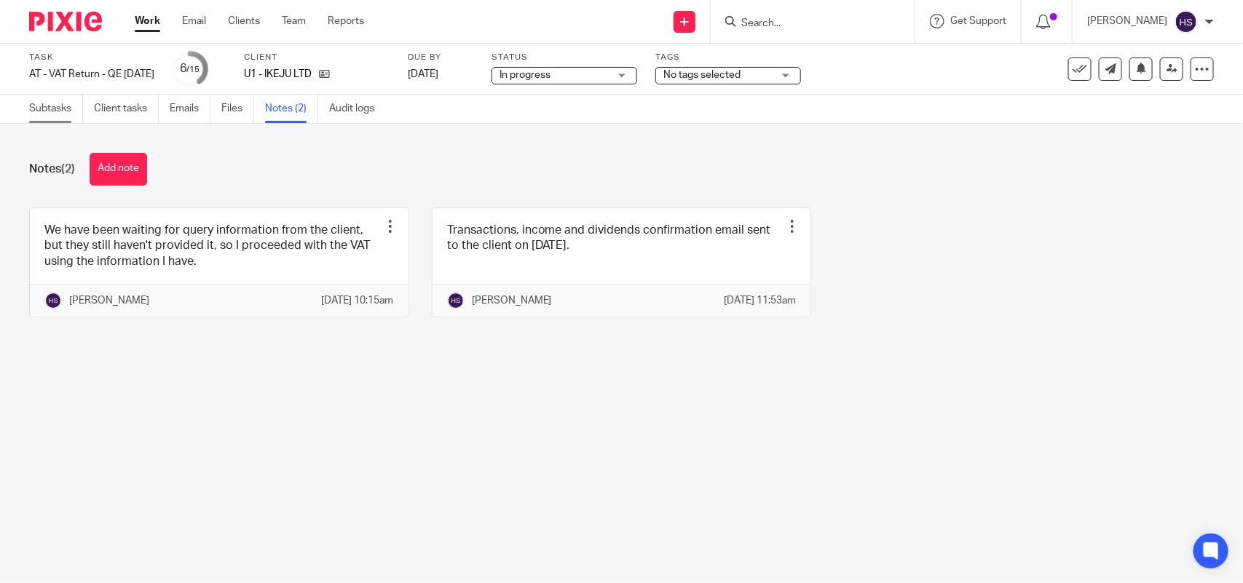
click at [36, 104] on link "Subtasks" at bounding box center [56, 109] width 54 height 28
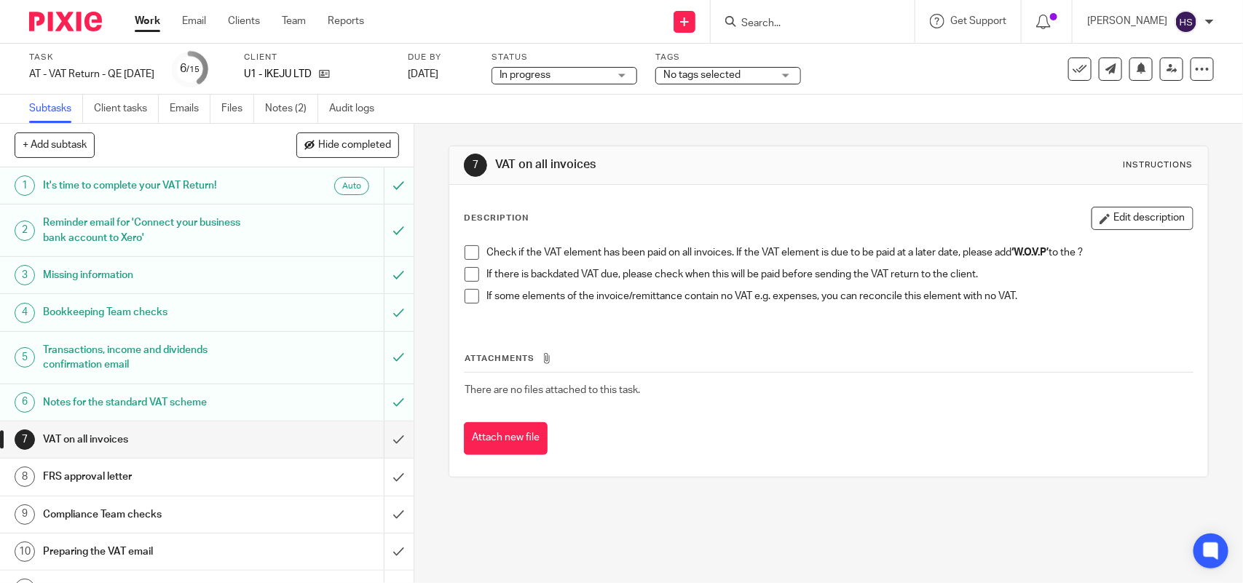
scroll to position [91, 0]
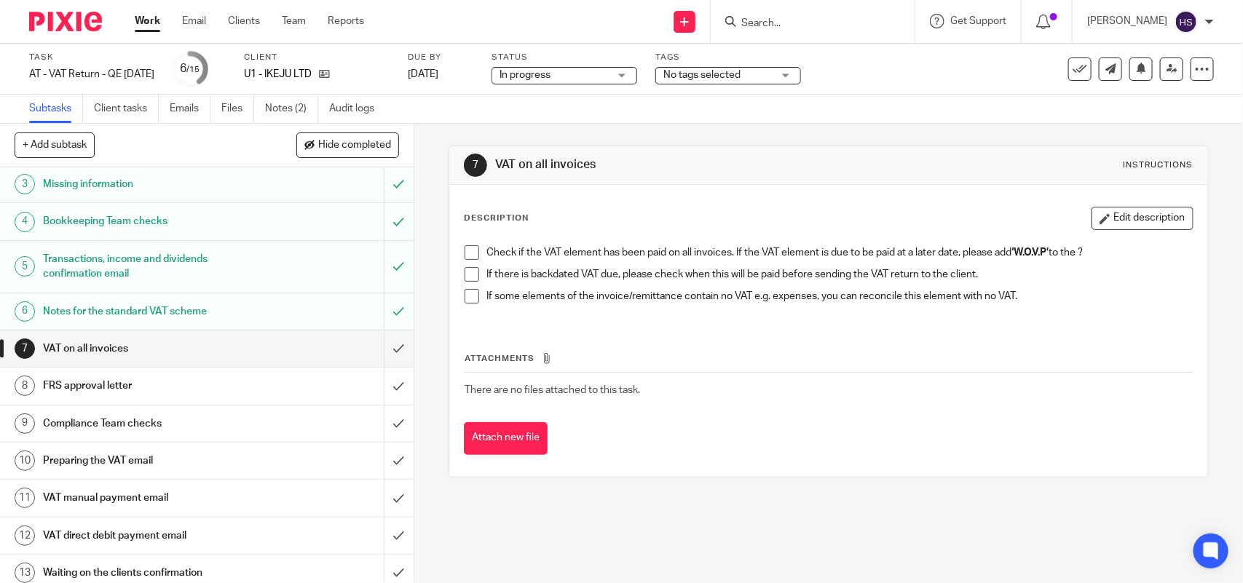
click at [459, 248] on div "Check if the VAT element has been paid on all invoices. If the VAT element is d…" at bounding box center [828, 280] width 742 height 84
click at [465, 256] on span at bounding box center [472, 252] width 15 height 15
click at [467, 275] on span at bounding box center [472, 274] width 15 height 15
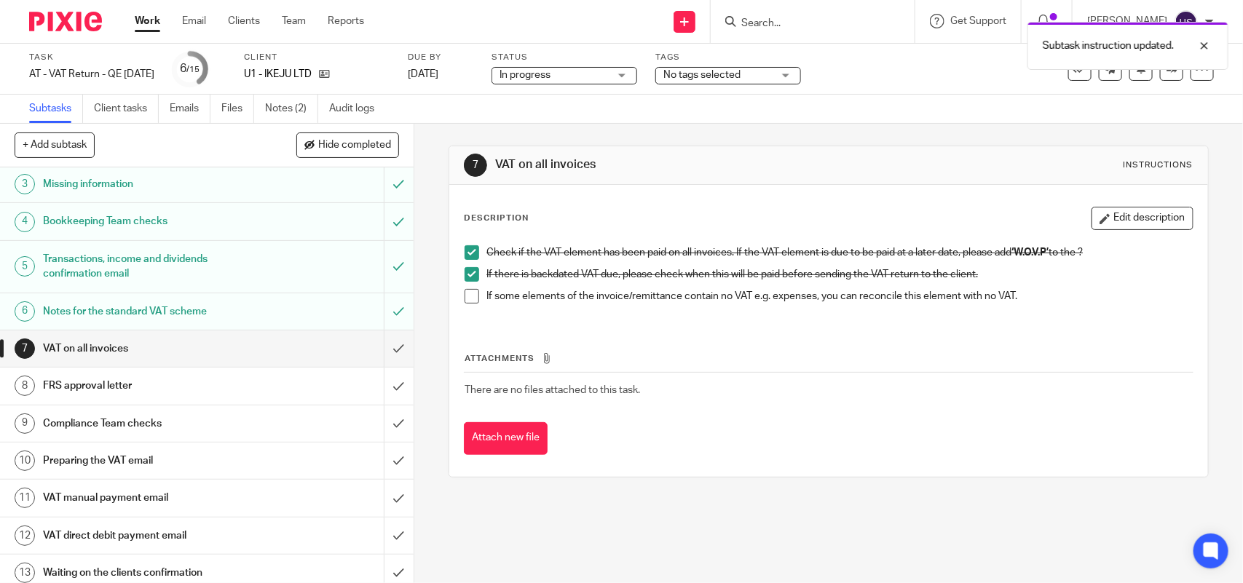
click at [467, 286] on li "If there is backdated VAT due, please check when this will be paid before sendi…" at bounding box center [828, 278] width 727 height 22
click at [465, 296] on span at bounding box center [472, 296] width 15 height 15
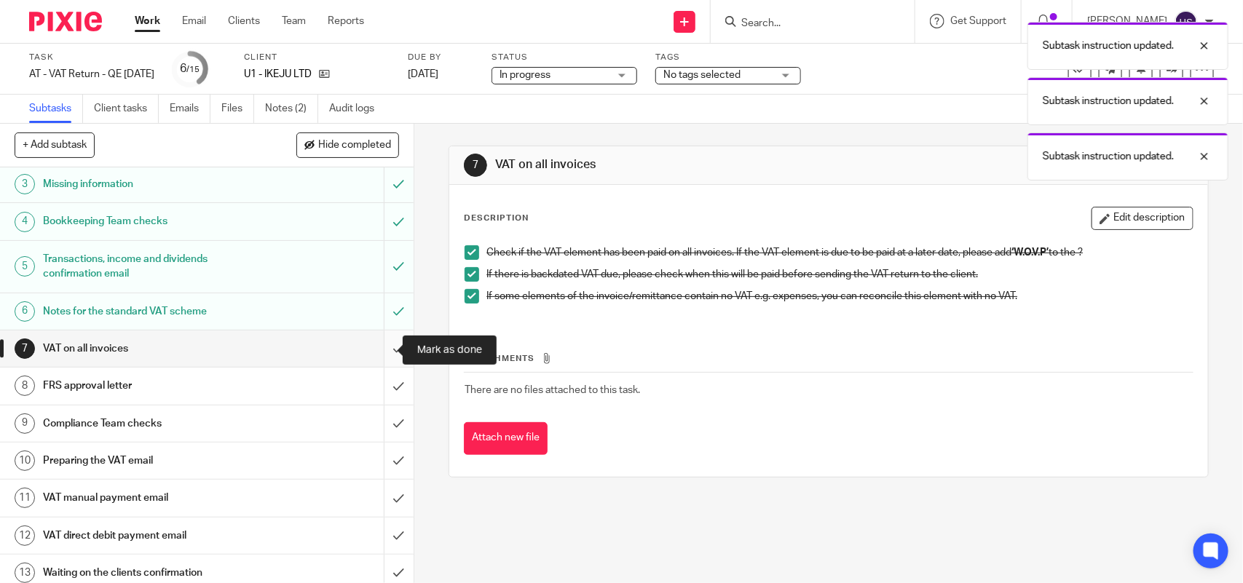
click at [379, 353] on input "submit" at bounding box center [207, 349] width 414 height 36
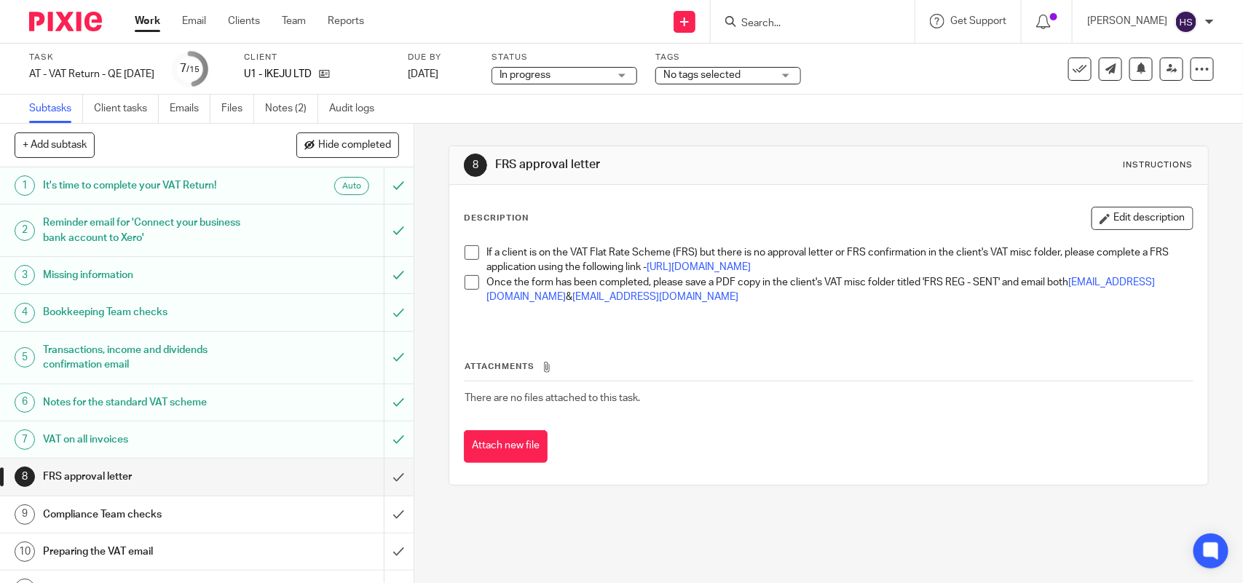
click at [465, 253] on span at bounding box center [472, 252] width 15 height 15
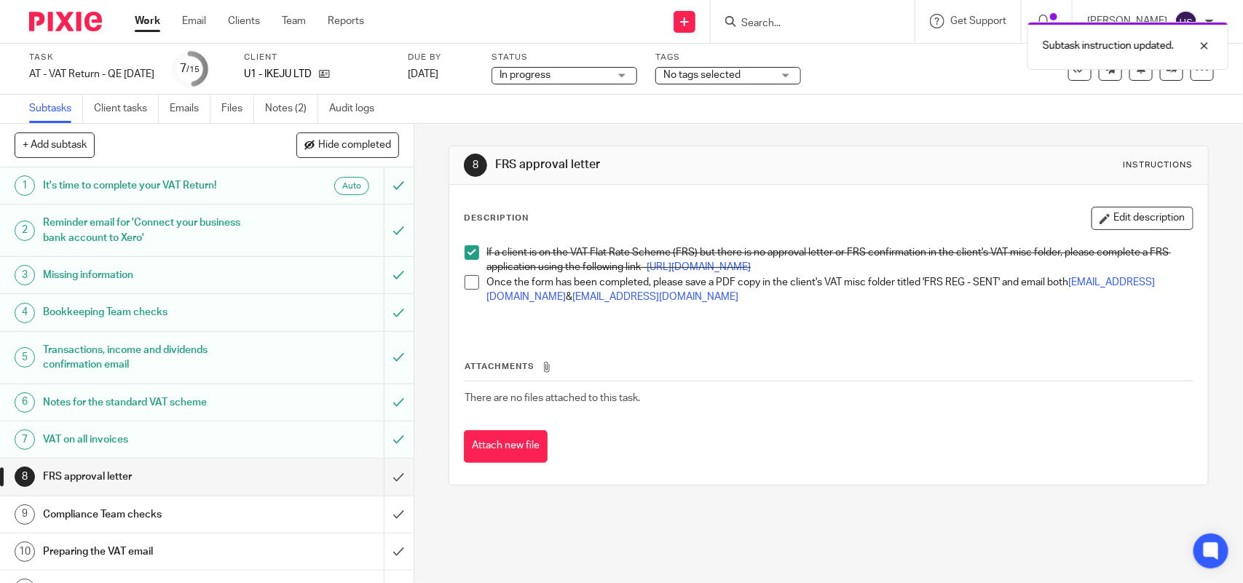
click at [467, 290] on span at bounding box center [472, 282] width 15 height 15
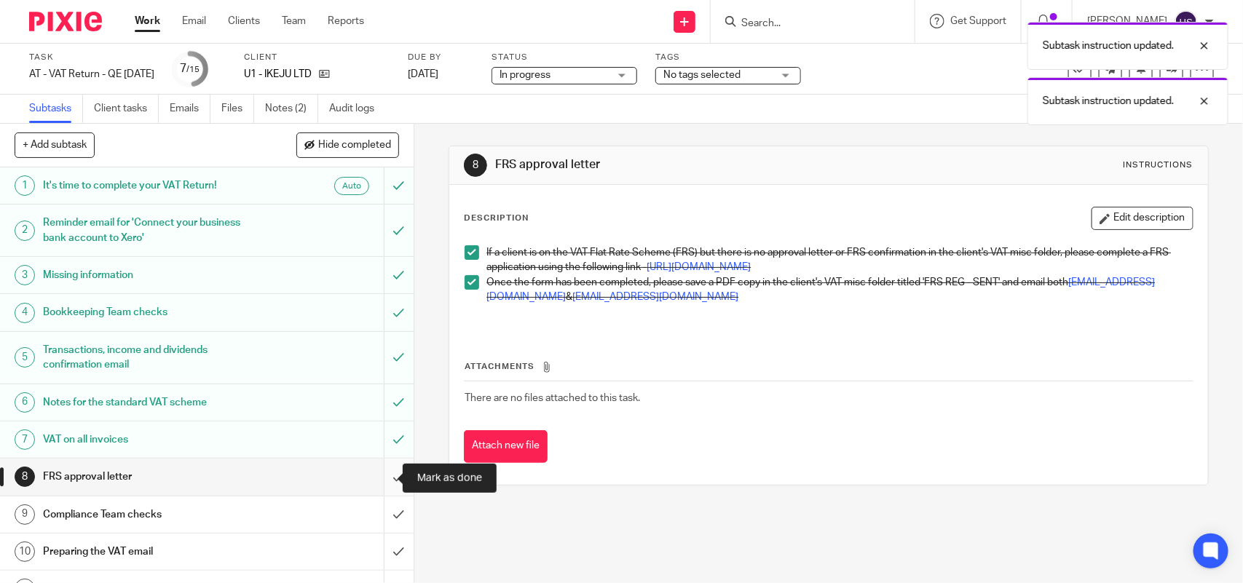
click at [374, 482] on input "submit" at bounding box center [207, 477] width 414 height 36
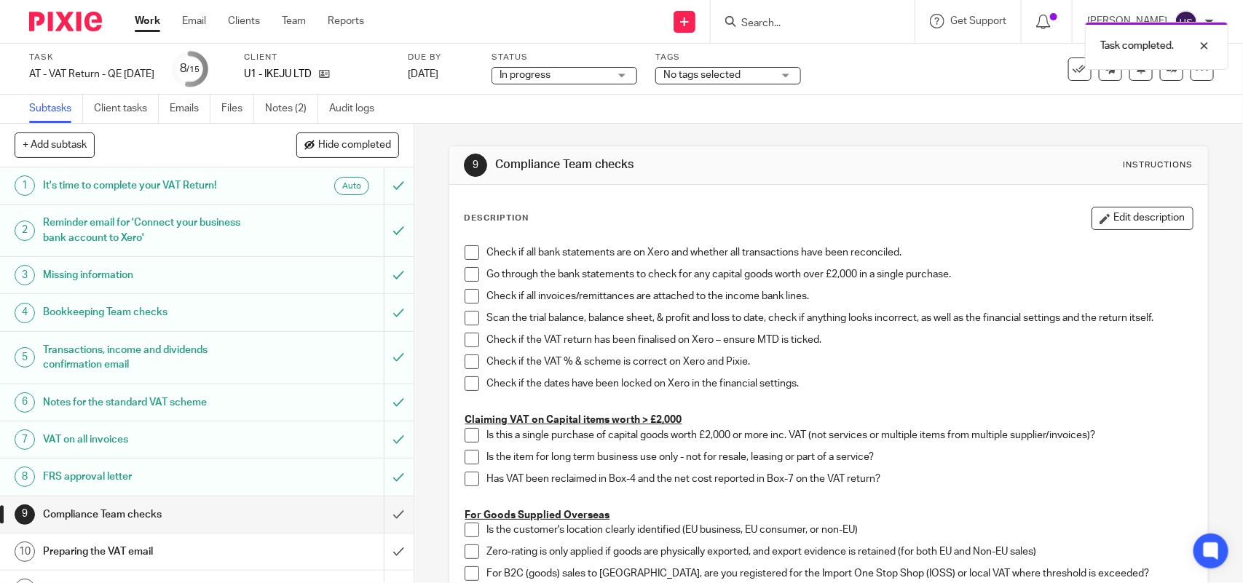
click at [637, 74] on div "In progress In progress" at bounding box center [565, 75] width 146 height 17
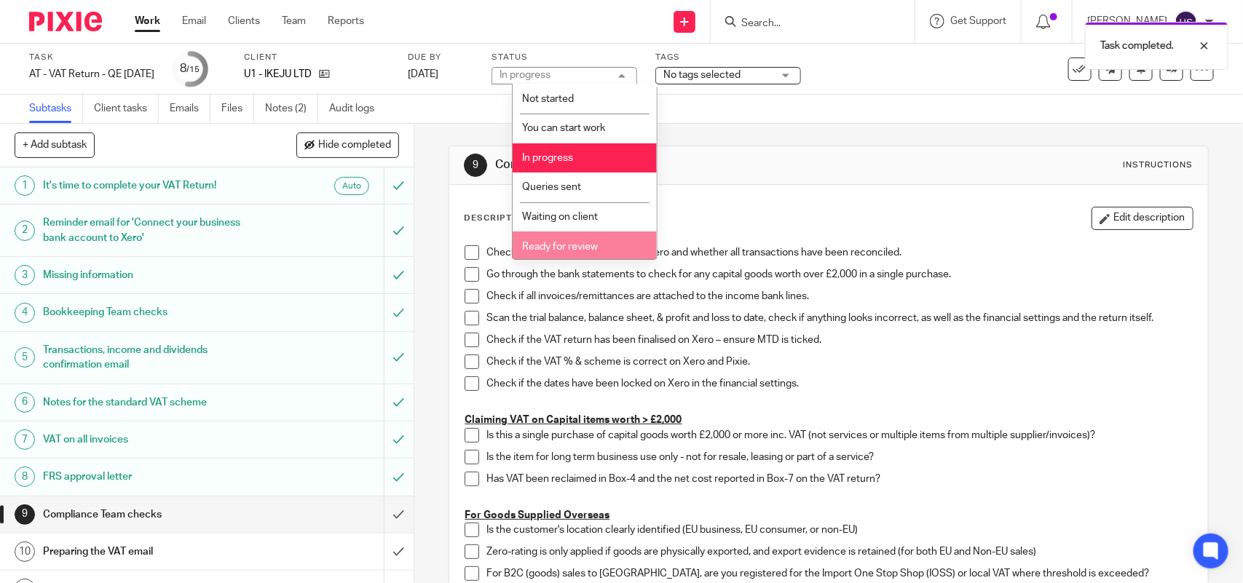
click at [601, 242] on li "Ready for review" at bounding box center [585, 247] width 144 height 30
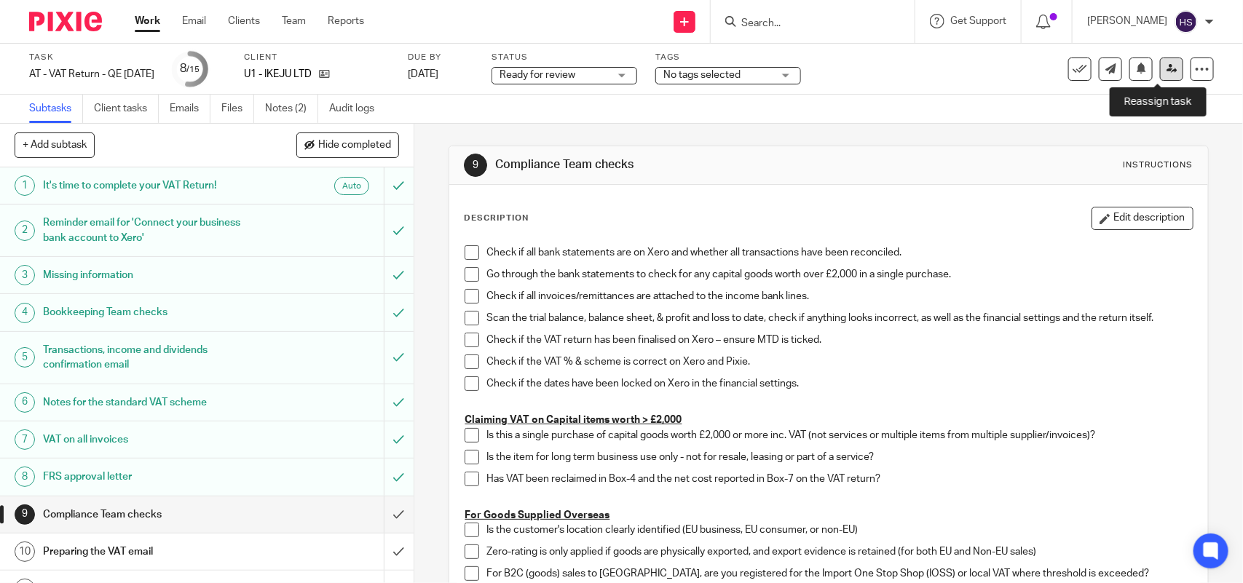
click at [1167, 66] on icon at bounding box center [1172, 68] width 11 height 11
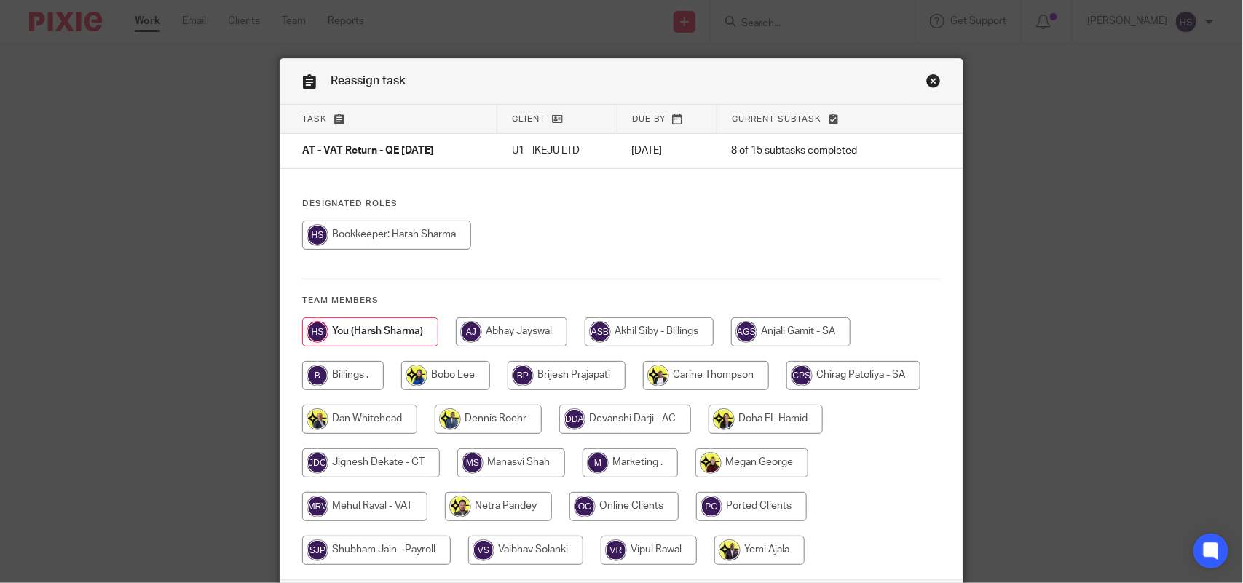
click at [332, 508] on input "radio" at bounding box center [364, 506] width 125 height 29
radio input "true"
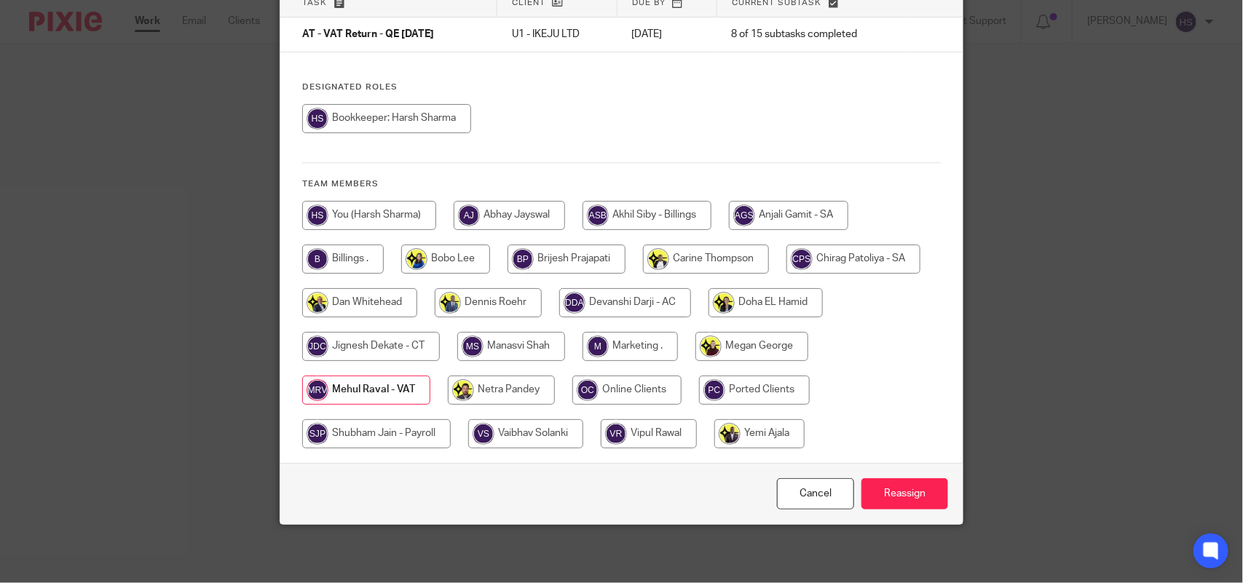
scroll to position [117, 0]
click at [882, 504] on input "Reassign" at bounding box center [904, 493] width 87 height 31
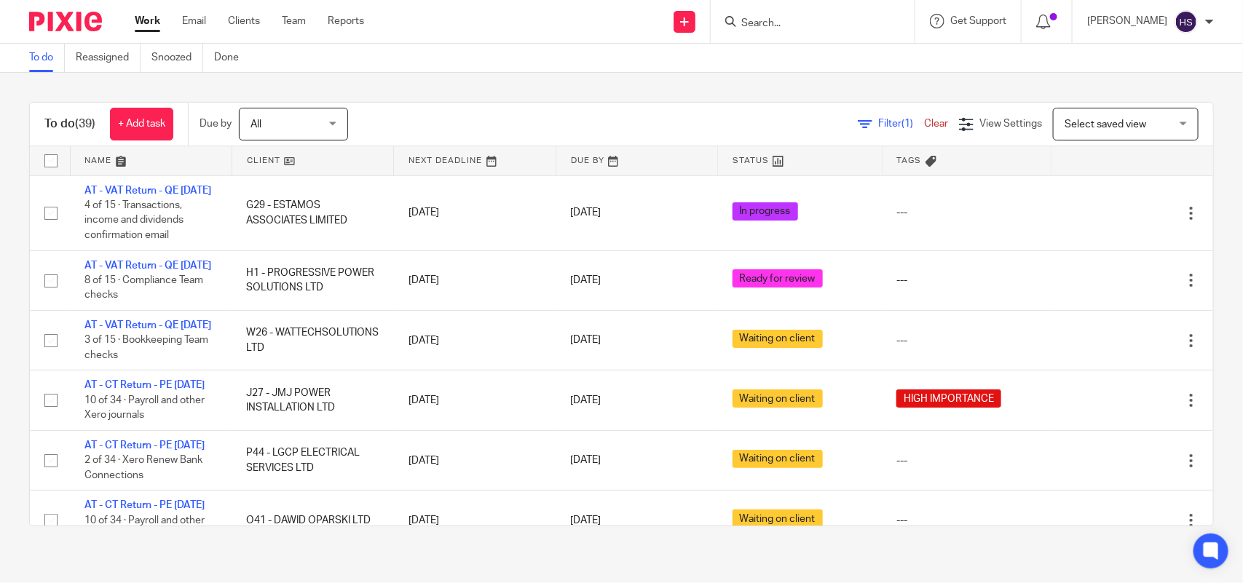
click at [806, 24] on input "Search" at bounding box center [805, 23] width 131 height 13
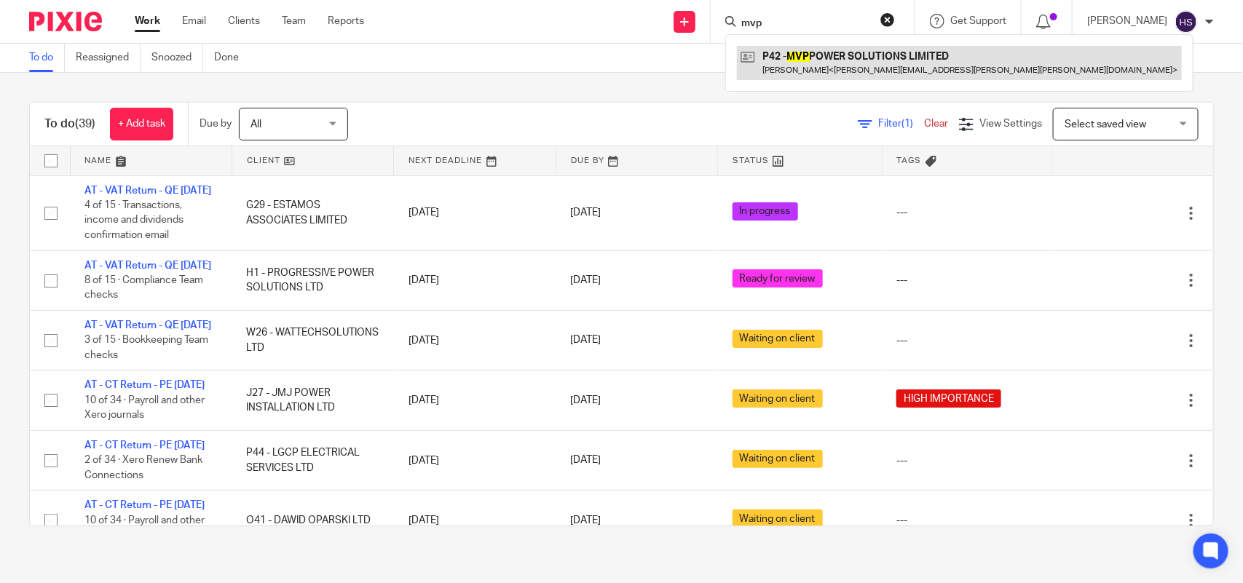
type input "mvp"
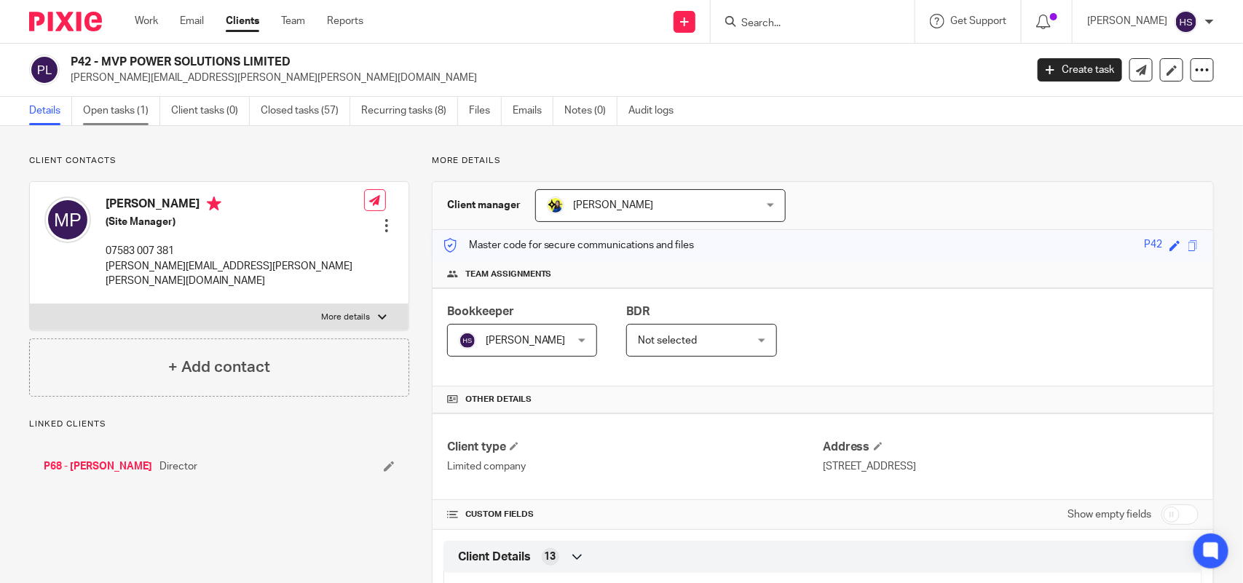
click at [132, 108] on link "Open tasks (1)" at bounding box center [121, 111] width 77 height 28
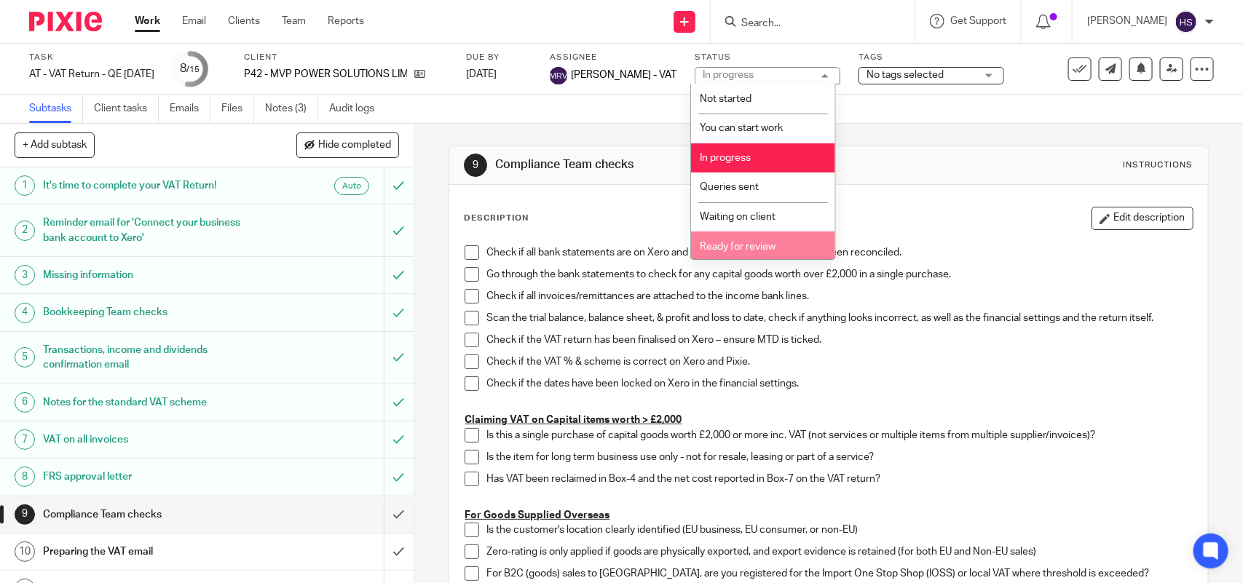
click at [733, 250] on li "Ready for review" at bounding box center [763, 247] width 144 height 30
